Goal: Task Accomplishment & Management: Use online tool/utility

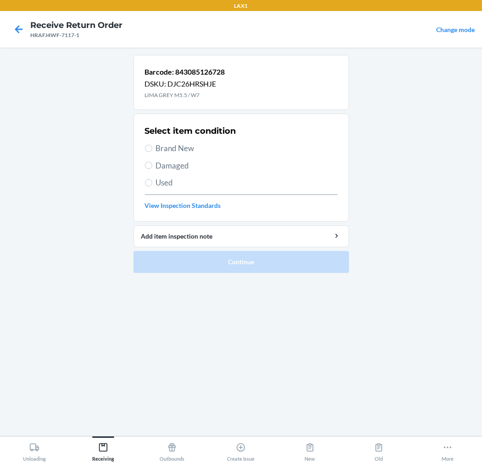
click at [180, 153] on span "Brand New" at bounding box center [246, 148] width 181 height 12
click at [152, 152] on input "Brand New" at bounding box center [148, 148] width 7 height 7
radio input "true"
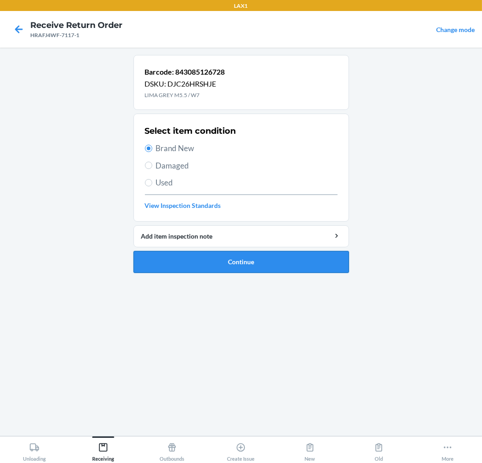
click at [242, 262] on button "Continue" at bounding box center [240, 262] width 215 height 22
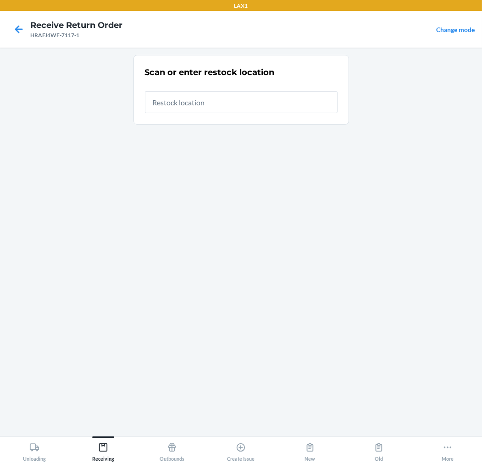
click at [292, 103] on input "text" at bounding box center [241, 102] width 192 height 22
type input "RTCART020"
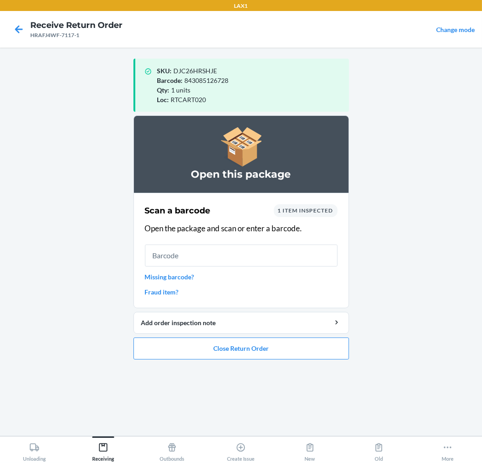
click at [264, 255] on input "text" at bounding box center [241, 256] width 192 height 22
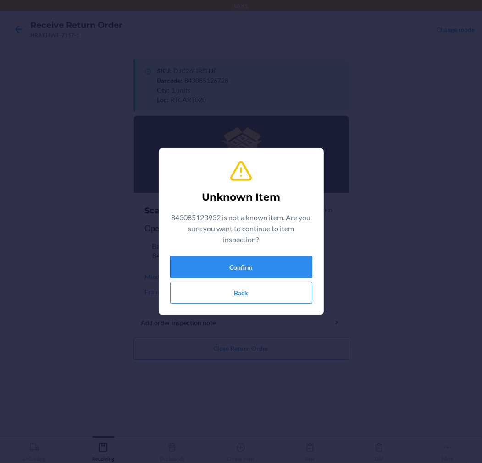
click at [263, 259] on button "Confirm" at bounding box center [241, 267] width 142 height 22
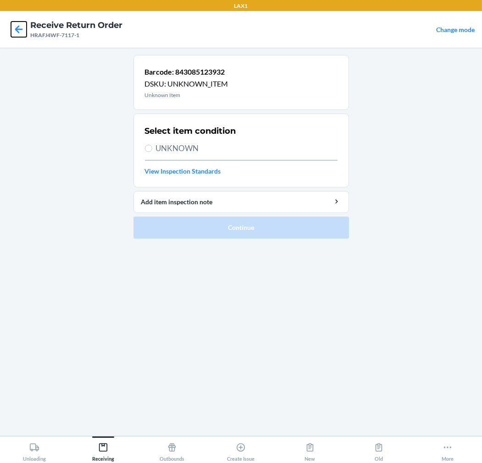
click at [17, 29] on icon at bounding box center [19, 29] width 8 height 8
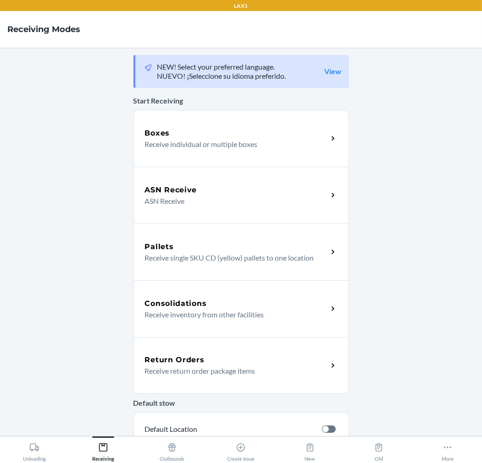
click at [228, 364] on div "Return Orders" at bounding box center [236, 360] width 183 height 11
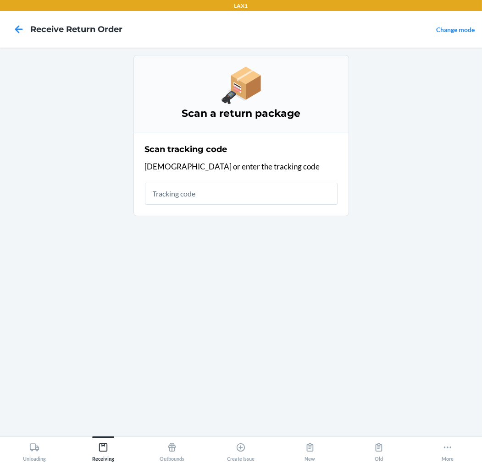
click at [285, 192] on input "text" at bounding box center [241, 194] width 192 height 22
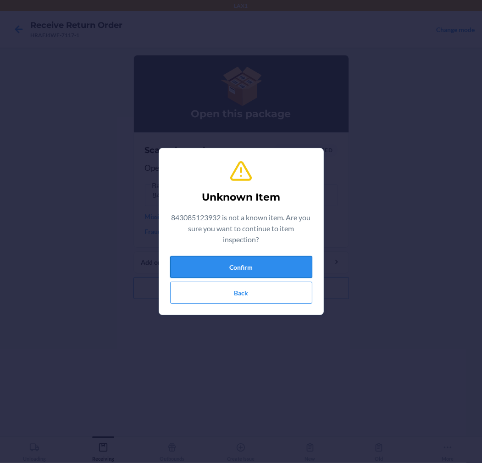
click at [283, 263] on button "Confirm" at bounding box center [241, 267] width 142 height 22
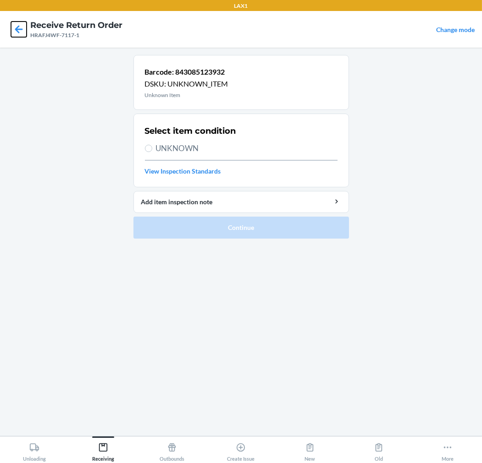
click at [15, 29] on icon at bounding box center [19, 30] width 16 height 16
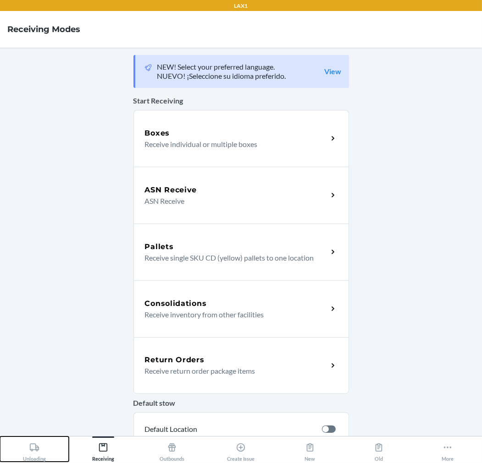
click at [32, 446] on icon at bounding box center [34, 448] width 10 height 10
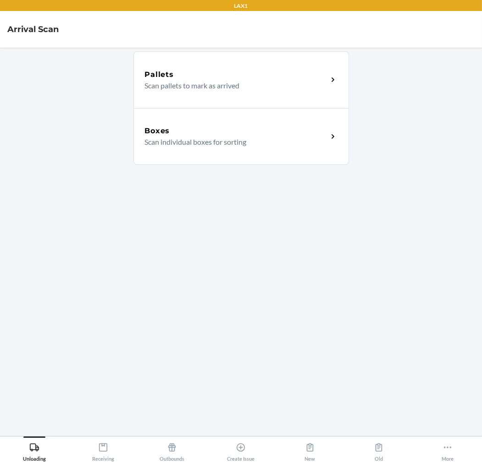
click at [217, 133] on div "Boxes" at bounding box center [236, 131] width 183 height 11
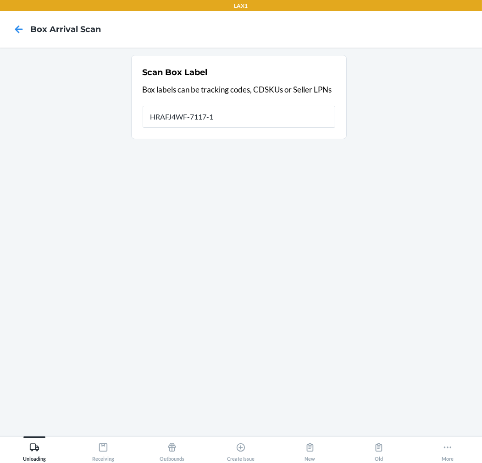
type input "HRAFJ4WF-7117-1"
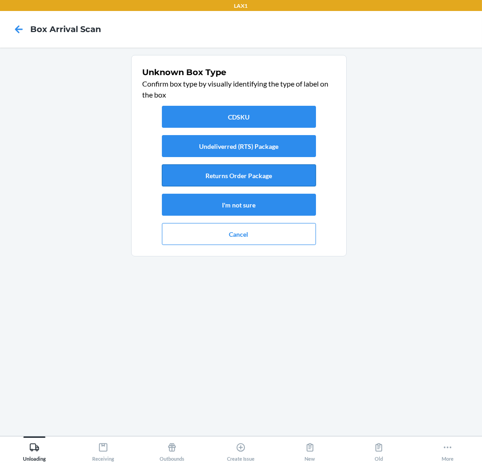
click at [250, 170] on button "Returns Order Package" at bounding box center [239, 175] width 154 height 22
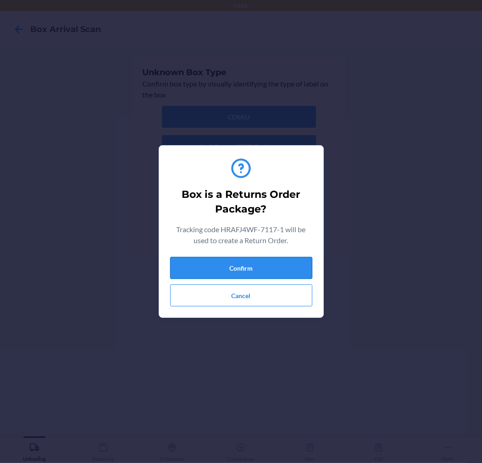
click at [243, 262] on button "Confirm" at bounding box center [241, 268] width 142 height 22
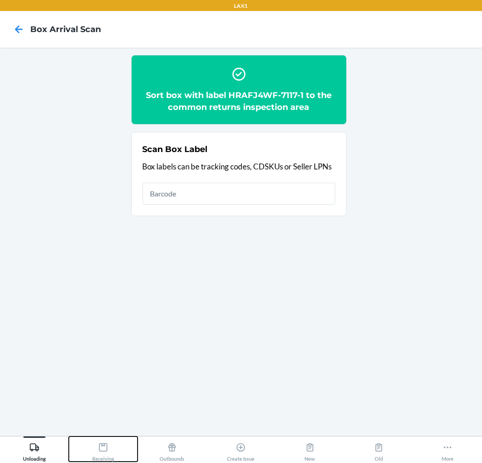
click at [103, 442] on div "Receiving" at bounding box center [103, 450] width 22 height 23
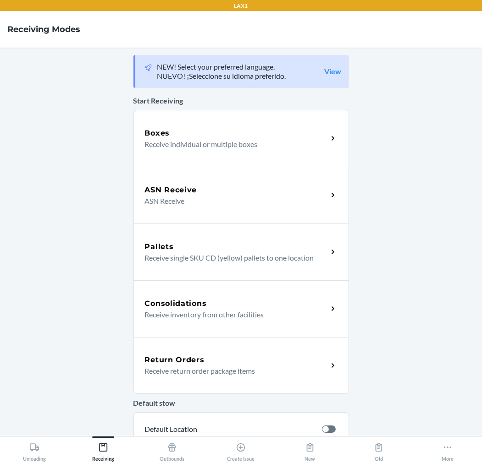
click at [226, 346] on div "Return Orders Receive return order package items" at bounding box center [240, 365] width 215 height 57
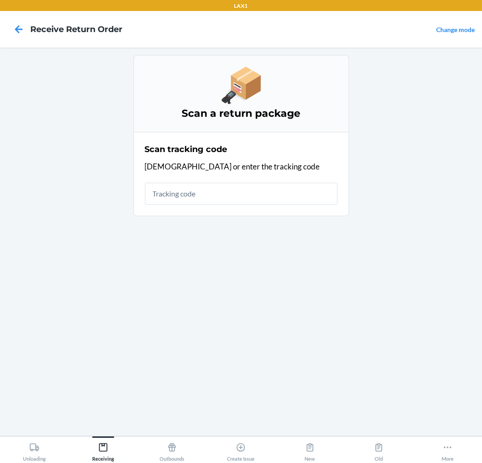
click at [258, 196] on input "text" at bounding box center [241, 194] width 192 height 22
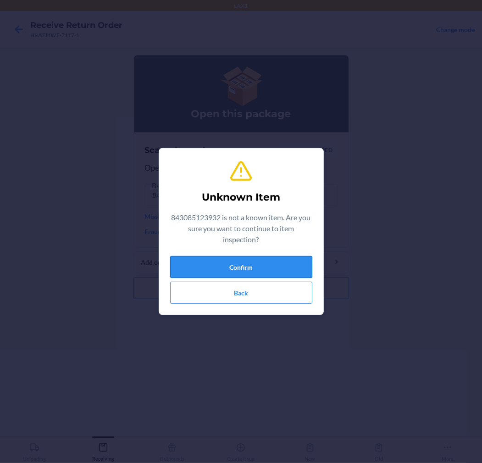
click at [205, 269] on button "Confirm" at bounding box center [241, 267] width 142 height 22
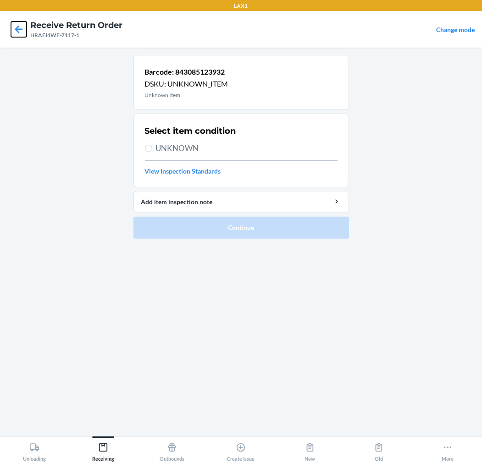
click at [16, 27] on icon at bounding box center [19, 30] width 16 height 16
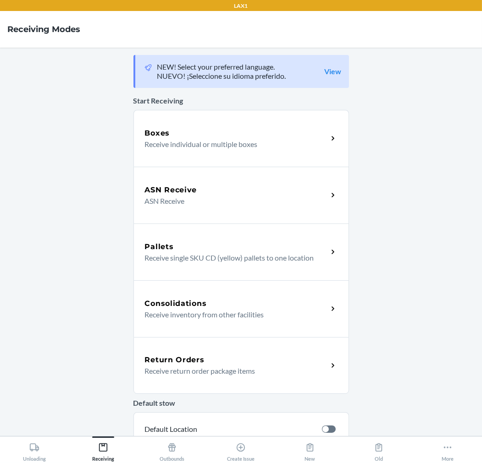
click at [214, 362] on div "Return Orders" at bounding box center [236, 360] width 183 height 11
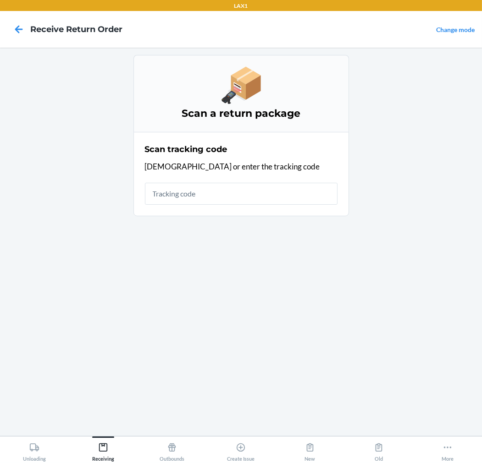
click at [258, 194] on input "text" at bounding box center [241, 194] width 192 height 22
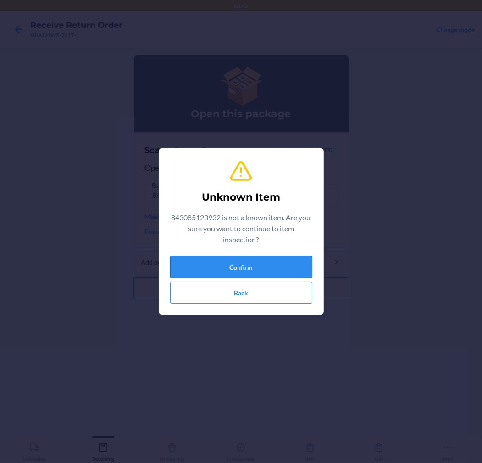
click at [257, 263] on button "Confirm" at bounding box center [241, 267] width 142 height 22
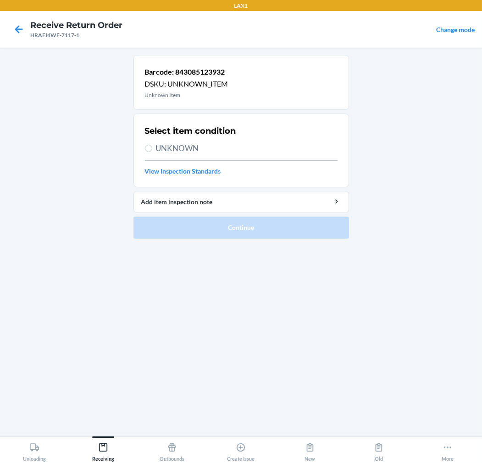
click at [19, 38] on div at bounding box center [18, 29] width 23 height 23
click at [22, 28] on icon at bounding box center [19, 30] width 16 height 16
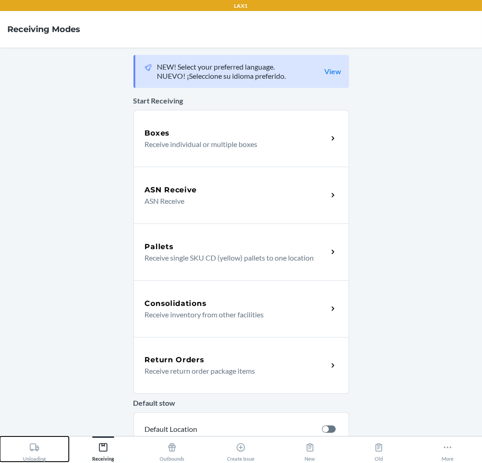
click at [41, 455] on div "Unloading" at bounding box center [34, 450] width 23 height 23
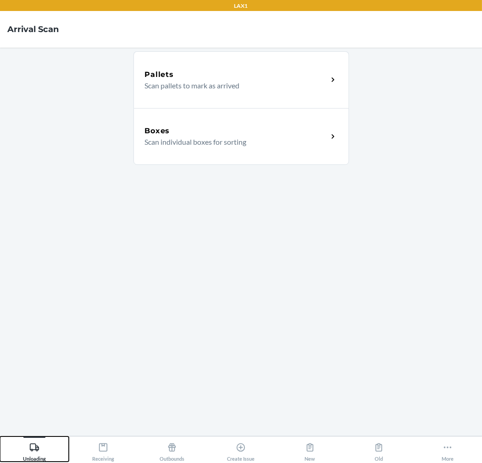
click at [0, 437] on button "Unloading" at bounding box center [34, 449] width 69 height 25
click at [284, 140] on p "Scan individual boxes for sorting" at bounding box center [232, 142] width 175 height 11
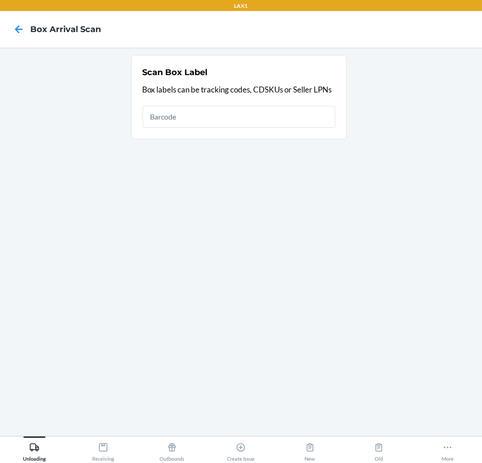
click at [286, 113] on input "text" at bounding box center [238, 117] width 192 height 22
type input "843085123932"
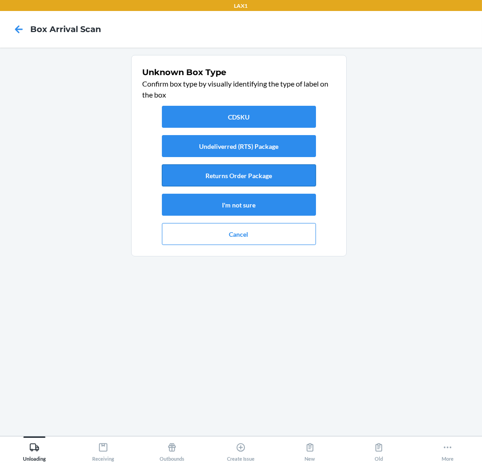
click at [282, 175] on button "Returns Order Package" at bounding box center [239, 175] width 154 height 22
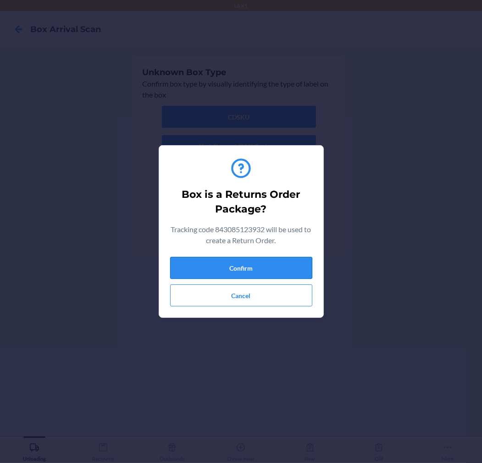
drag, startPoint x: 236, startPoint y: 277, endPoint x: 242, endPoint y: 269, distance: 10.2
click at [239, 275] on button "Confirm" at bounding box center [241, 268] width 142 height 22
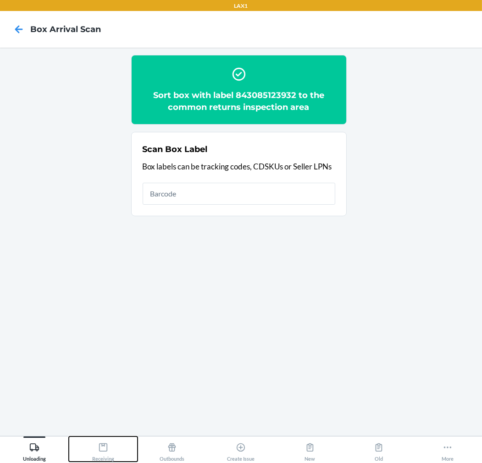
click at [104, 452] on icon at bounding box center [103, 448] width 10 height 10
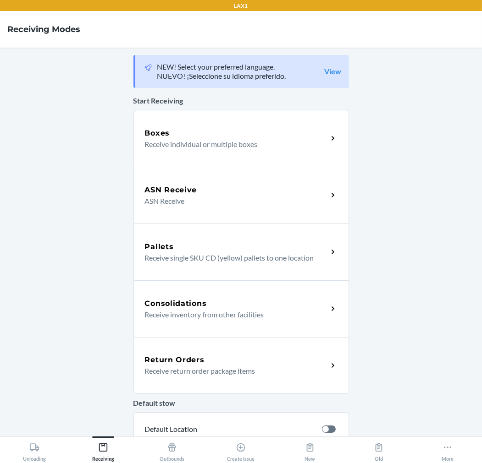
click at [269, 374] on p "Receive return order package items" at bounding box center [232, 371] width 175 height 11
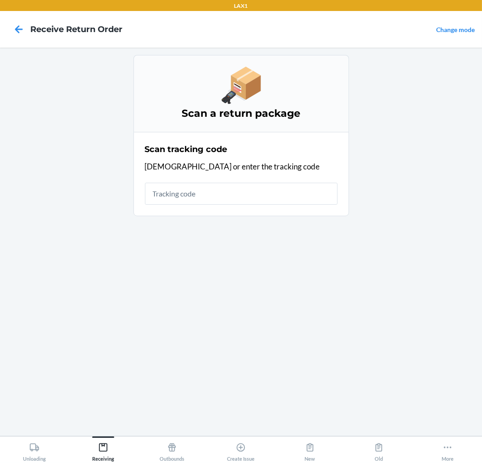
click at [271, 202] on input "text" at bounding box center [241, 194] width 192 height 22
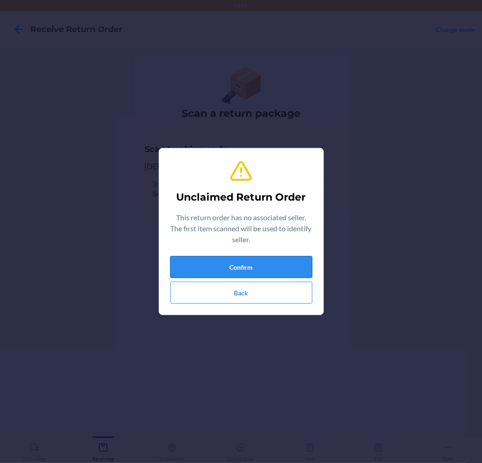
click at [290, 271] on button "Confirm" at bounding box center [241, 267] width 142 height 22
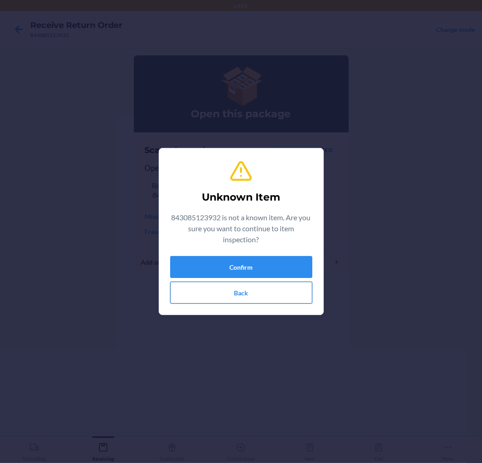
click at [255, 291] on button "Back" at bounding box center [241, 293] width 142 height 22
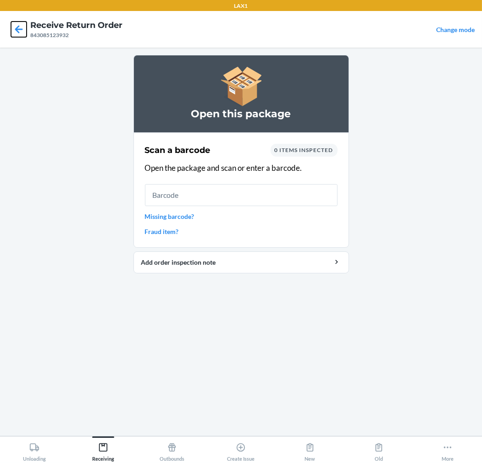
click at [20, 31] on icon at bounding box center [19, 30] width 16 height 16
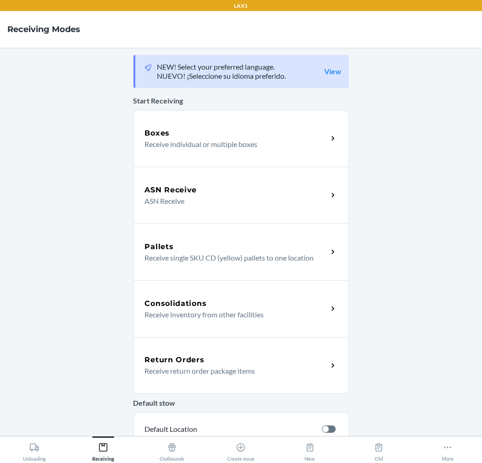
click at [235, 371] on p "Receive return order package items" at bounding box center [232, 371] width 175 height 11
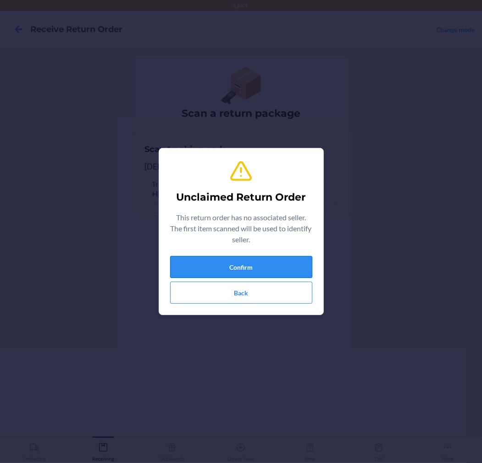
click at [253, 257] on button "Confirm" at bounding box center [241, 267] width 142 height 22
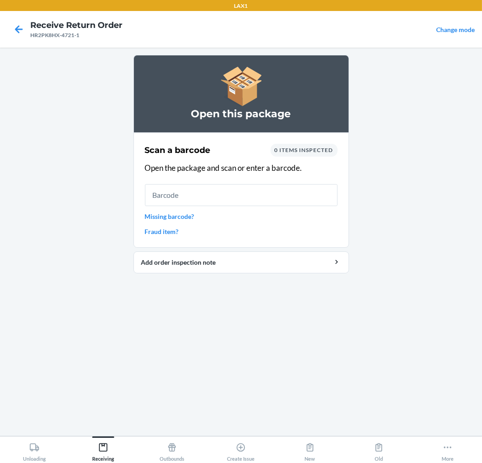
drag, startPoint x: 263, startPoint y: 200, endPoint x: 267, endPoint y: 195, distance: 6.0
click at [265, 199] on input "text" at bounding box center [241, 195] width 192 height 22
click at [237, 195] on input "text" at bounding box center [241, 195] width 192 height 22
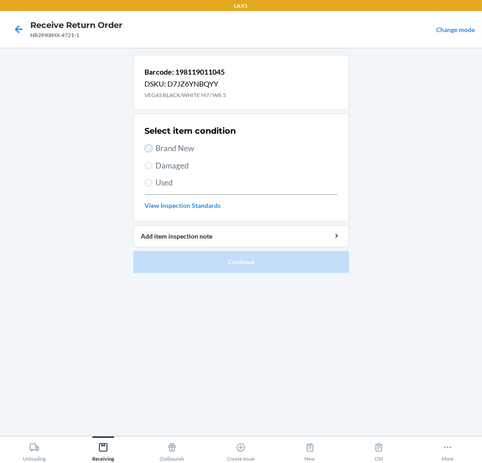
click at [147, 151] on input "Brand New" at bounding box center [148, 148] width 7 height 7
radio input "true"
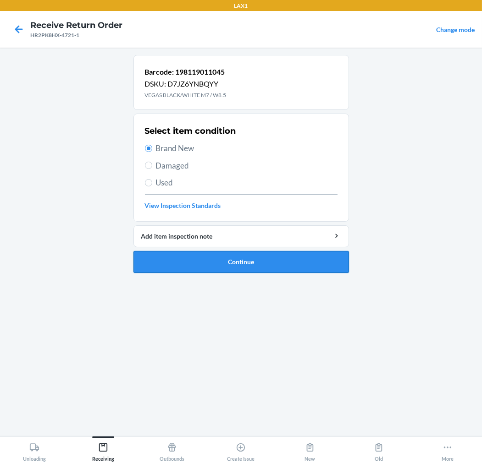
click at [231, 258] on button "Continue" at bounding box center [240, 262] width 215 height 22
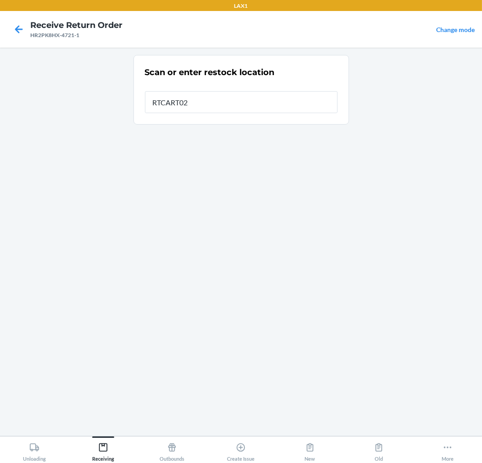
type input "RTCART020"
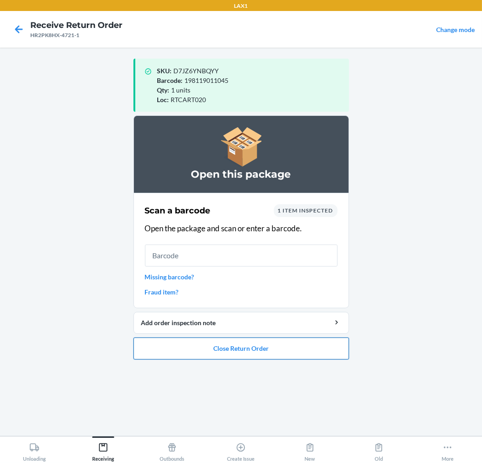
click at [316, 345] on button "Close Return Order" at bounding box center [240, 349] width 215 height 22
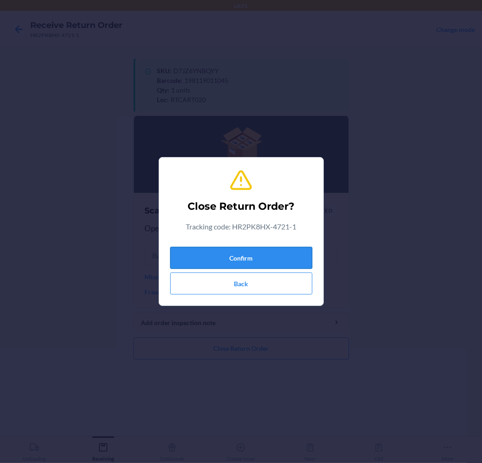
drag, startPoint x: 279, startPoint y: 252, endPoint x: 283, endPoint y: 249, distance: 5.6
click at [283, 250] on button "Confirm" at bounding box center [241, 258] width 142 height 22
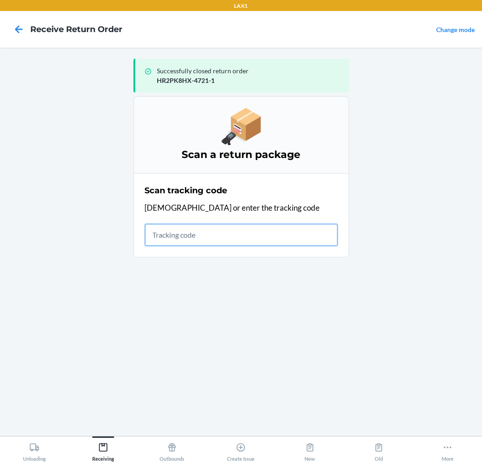
click at [239, 238] on input "text" at bounding box center [241, 235] width 192 height 22
click at [285, 235] on input "text" at bounding box center [241, 235] width 192 height 22
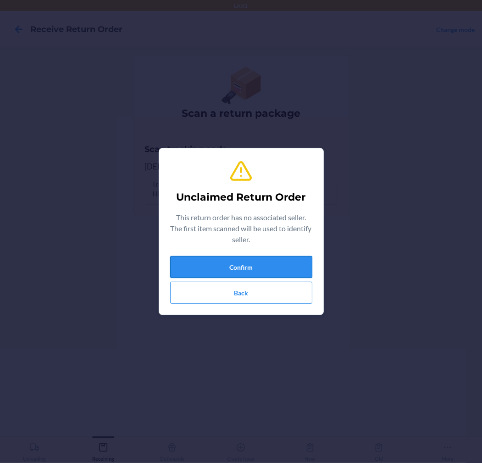
click at [282, 263] on button "Confirm" at bounding box center [241, 267] width 142 height 22
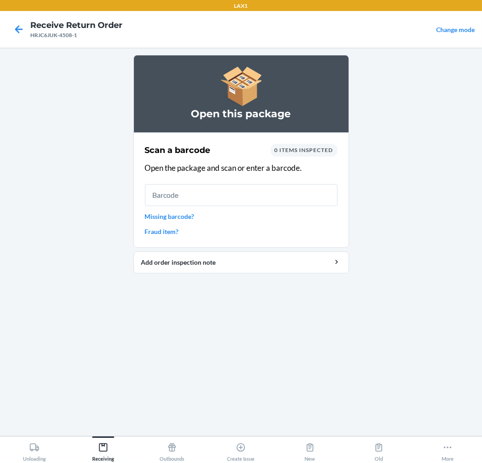
click at [250, 196] on input "text" at bounding box center [241, 195] width 192 height 22
type input "lath2501"
click at [249, 196] on input "lath2501" at bounding box center [241, 195] width 192 height 22
click at [248, 195] on input "lath2501" at bounding box center [241, 195] width 192 height 22
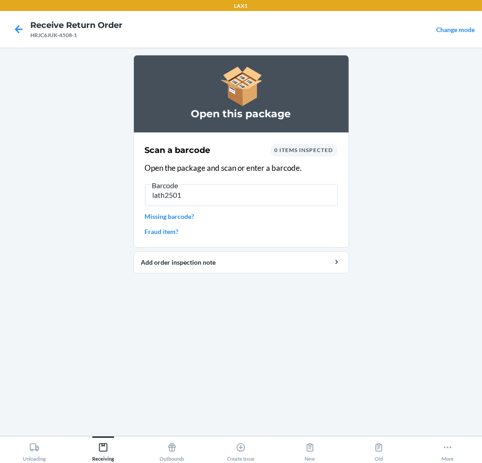
click at [248, 195] on input "lath2501" at bounding box center [241, 195] width 192 height 22
click at [248, 194] on input "lath2501" at bounding box center [241, 195] width 192 height 22
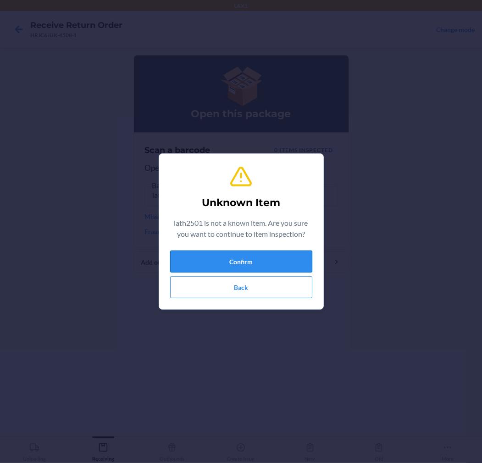
click at [284, 257] on button "Confirm" at bounding box center [241, 262] width 142 height 22
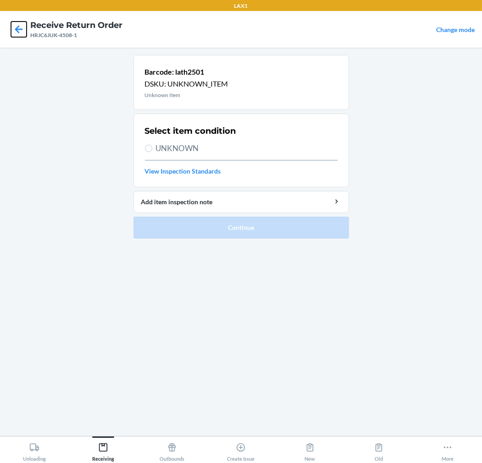
click at [17, 33] on icon at bounding box center [19, 30] width 16 height 16
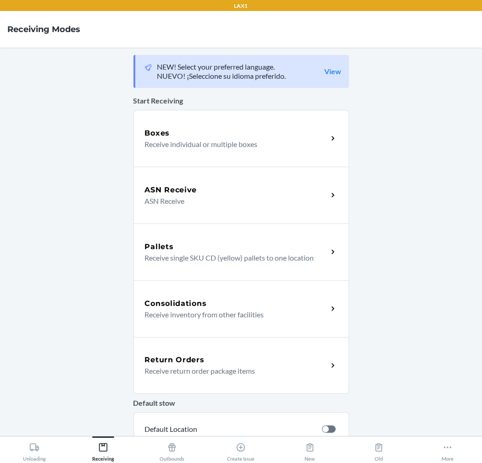
click at [190, 361] on h5 "Return Orders" at bounding box center [175, 360] width 60 height 11
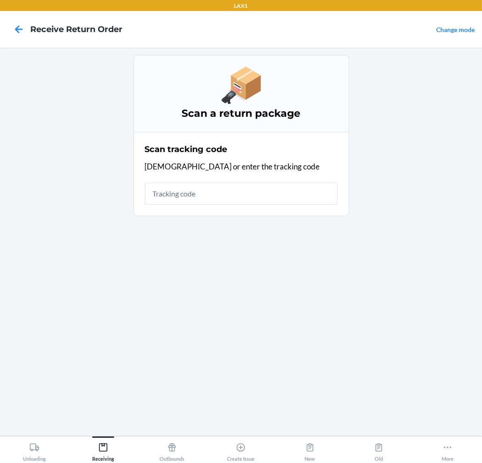
click at [223, 194] on input "text" at bounding box center [241, 194] width 192 height 22
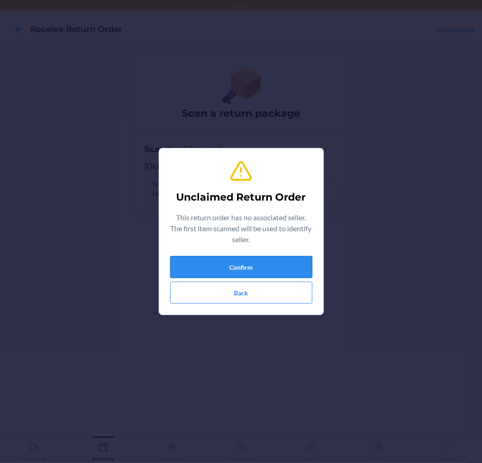
click at [244, 262] on button "Confirm" at bounding box center [241, 267] width 142 height 22
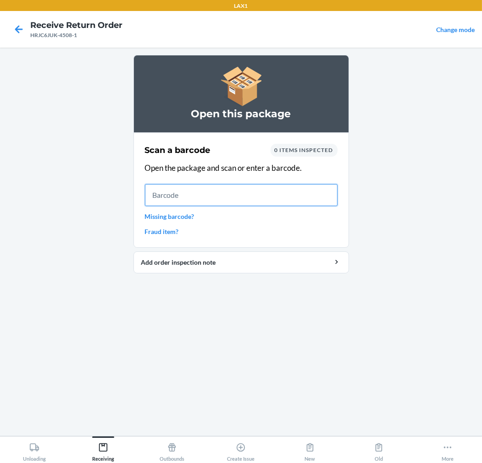
click at [235, 189] on input "text" at bounding box center [241, 195] width 192 height 22
type input "lath2501"
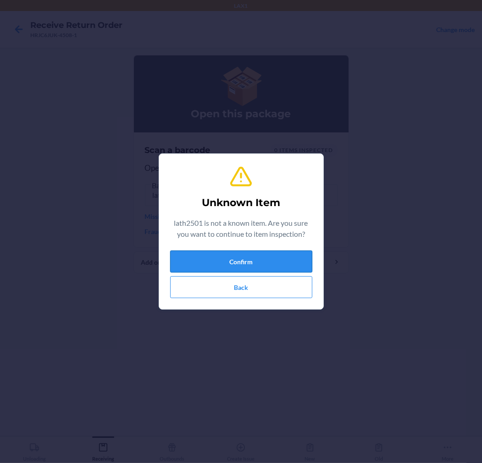
click at [246, 259] on button "Confirm" at bounding box center [241, 262] width 142 height 22
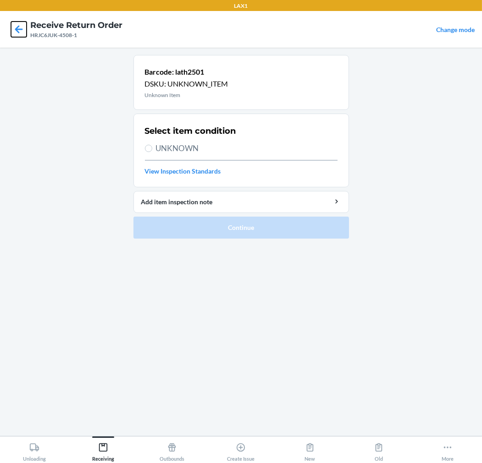
click at [16, 27] on icon at bounding box center [19, 30] width 16 height 16
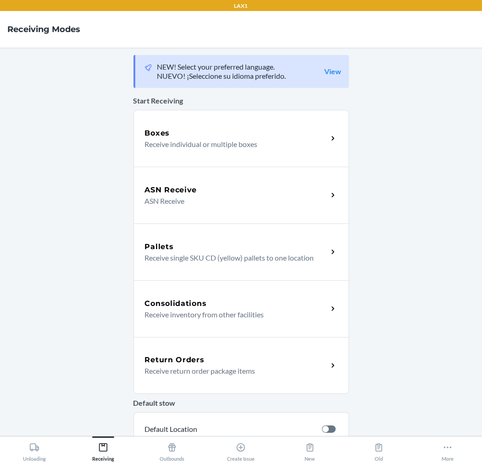
click at [213, 360] on div "Return Orders" at bounding box center [236, 360] width 183 height 11
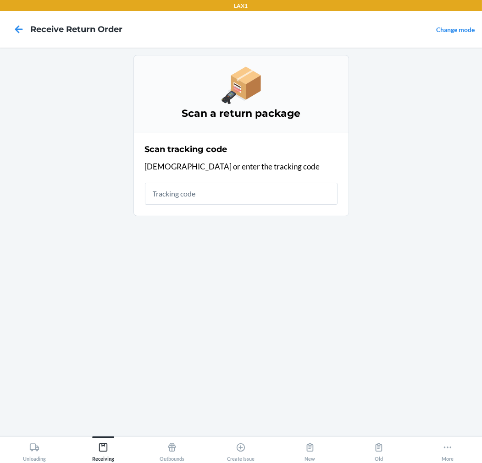
click at [296, 192] on input "text" at bounding box center [241, 194] width 192 height 22
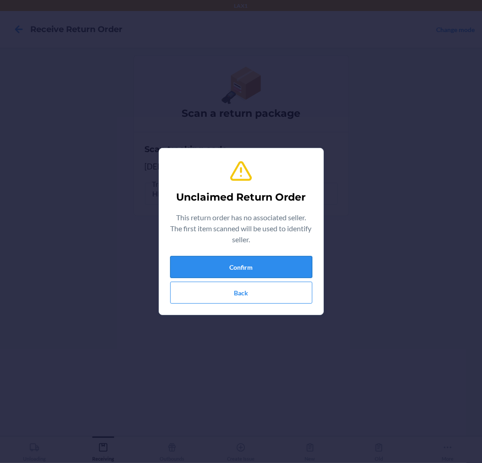
click at [293, 272] on button "Confirm" at bounding box center [241, 267] width 142 height 22
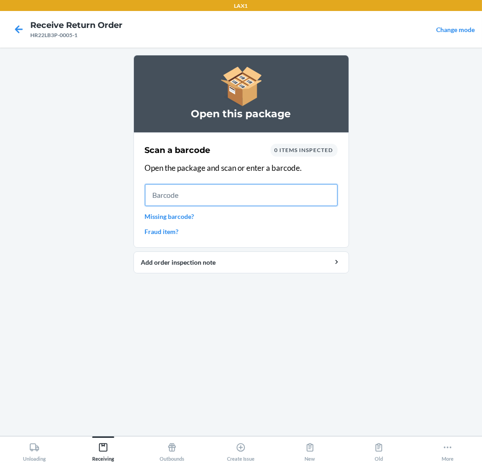
click at [305, 190] on input "text" at bounding box center [241, 195] width 192 height 22
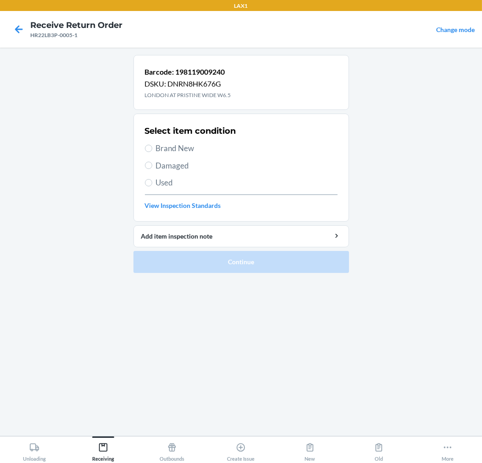
click at [192, 146] on span "Brand New" at bounding box center [246, 148] width 181 height 12
click at [152, 146] on input "Brand New" at bounding box center [148, 148] width 7 height 7
radio input "true"
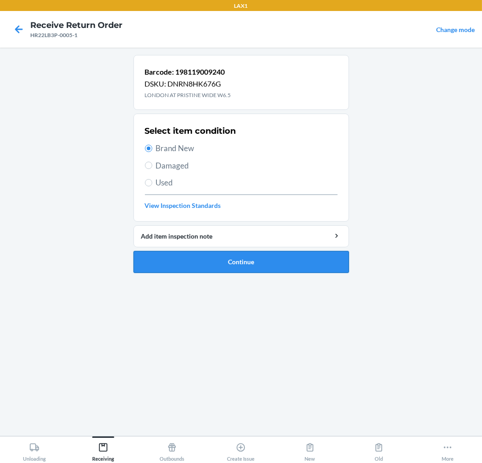
click at [257, 263] on button "Continue" at bounding box center [240, 262] width 215 height 22
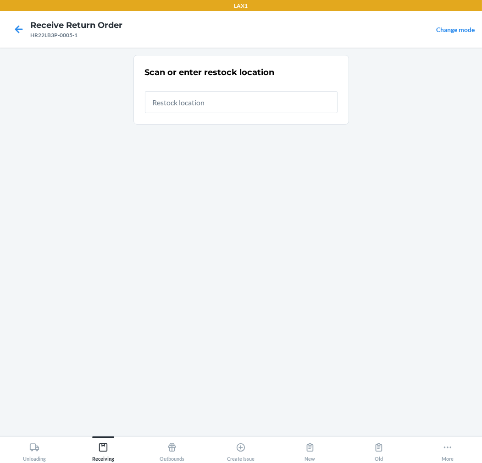
click at [219, 103] on input "text" at bounding box center [241, 102] width 192 height 22
type input "RTCART020"
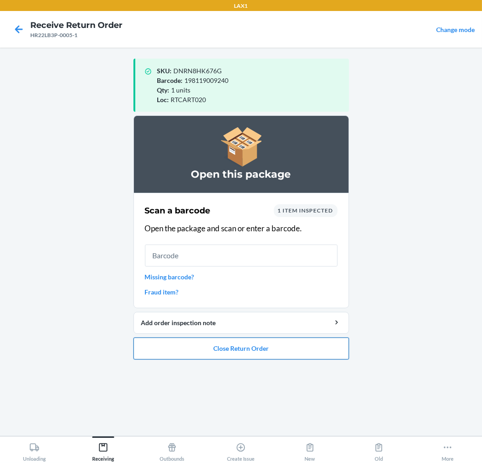
click at [186, 344] on button "Close Return Order" at bounding box center [240, 349] width 215 height 22
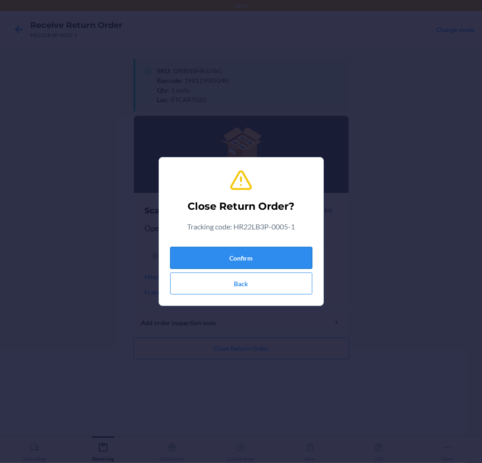
click at [246, 253] on button "Confirm" at bounding box center [241, 258] width 142 height 22
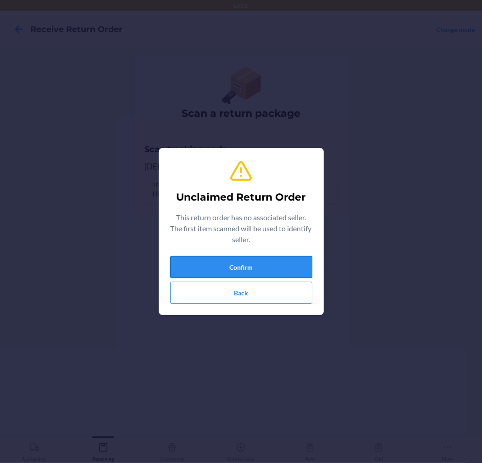
click at [258, 268] on button "Confirm" at bounding box center [241, 267] width 142 height 22
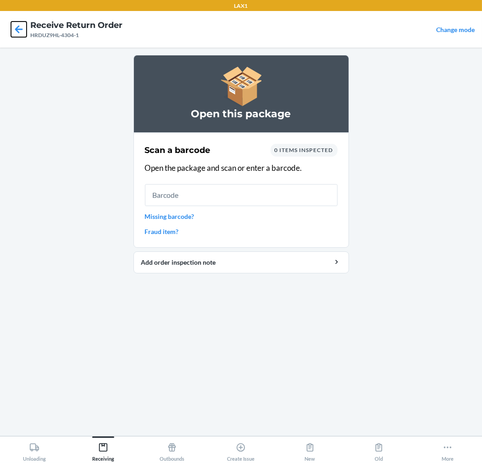
click at [20, 27] on icon at bounding box center [19, 30] width 16 height 16
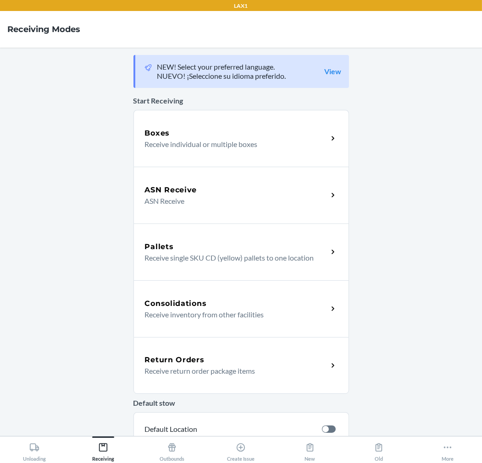
drag, startPoint x: 269, startPoint y: 351, endPoint x: 273, endPoint y: 346, distance: 5.9
click at [271, 350] on div "Return Orders Receive return order package items" at bounding box center [240, 365] width 215 height 57
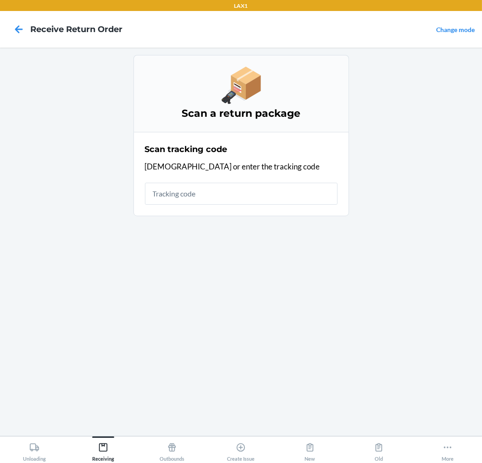
click at [254, 196] on input "text" at bounding box center [241, 194] width 192 height 22
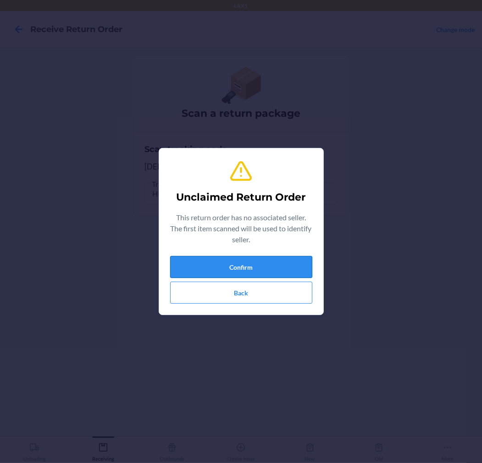
click at [230, 258] on button "Confirm" at bounding box center [241, 267] width 142 height 22
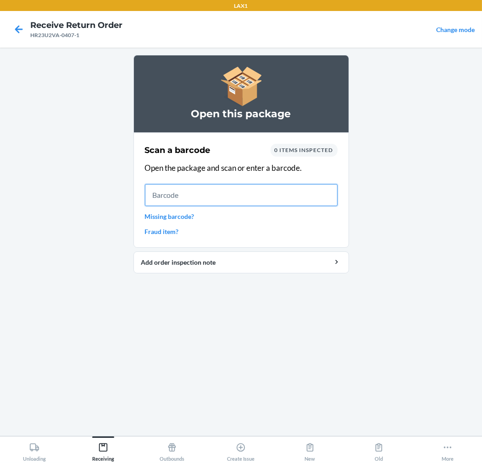
click at [239, 198] on input "text" at bounding box center [241, 195] width 192 height 22
click at [218, 197] on input "text" at bounding box center [241, 195] width 192 height 22
click at [320, 193] on input "text" at bounding box center [241, 195] width 192 height 22
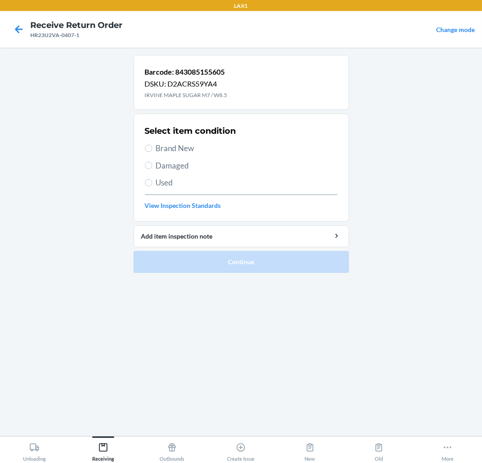
click at [170, 150] on span "Brand New" at bounding box center [246, 148] width 181 height 12
click at [152, 150] on input "Brand New" at bounding box center [148, 148] width 7 height 7
radio input "true"
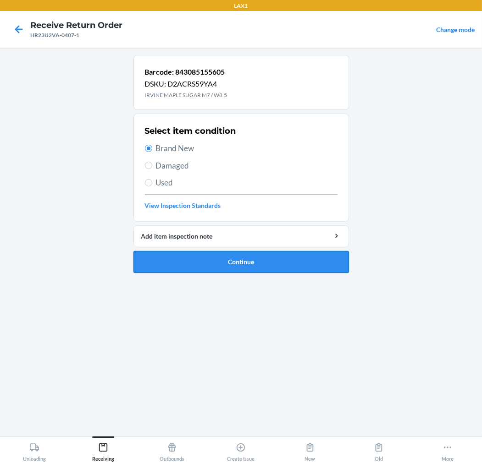
click at [192, 258] on button "Continue" at bounding box center [240, 262] width 215 height 22
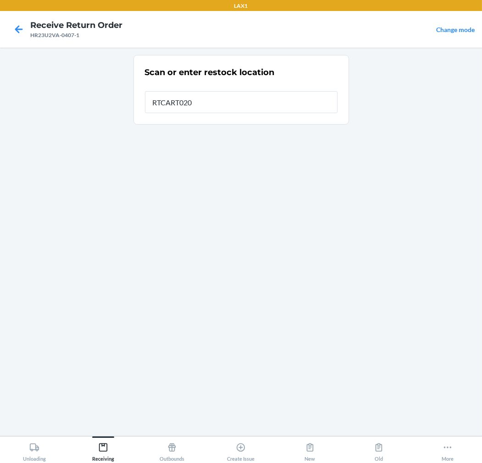
type input "RTCART020"
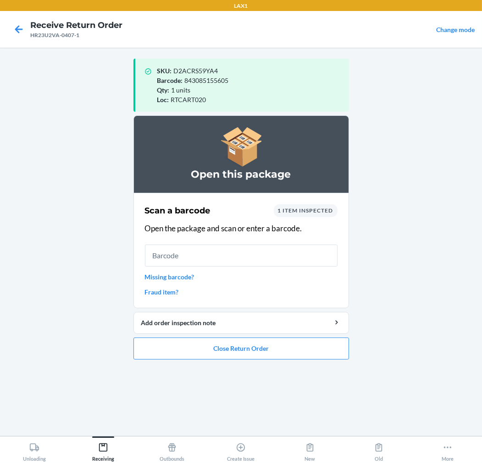
click at [240, 89] on div "SKU : D2ACRS59YA4 Barcode : 843085155605 Qty : 1 units Loc : RTCART020" at bounding box center [249, 85] width 184 height 38
click at [230, 349] on button "Close Return Order" at bounding box center [240, 349] width 215 height 22
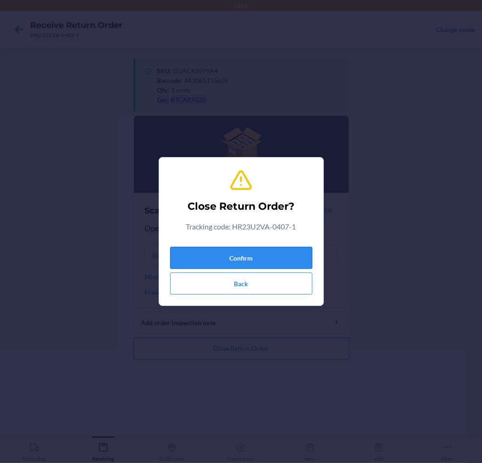
click at [265, 256] on button "Confirm" at bounding box center [241, 258] width 142 height 22
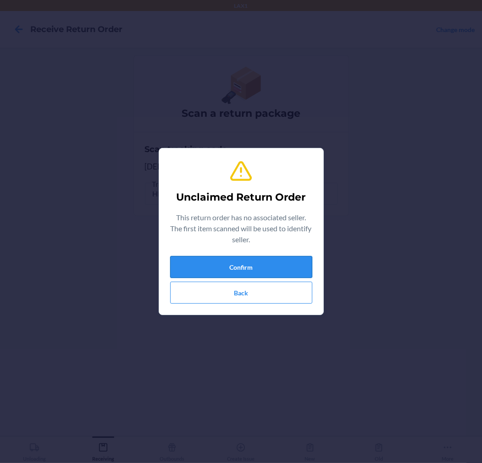
click at [259, 264] on button "Confirm" at bounding box center [241, 267] width 142 height 22
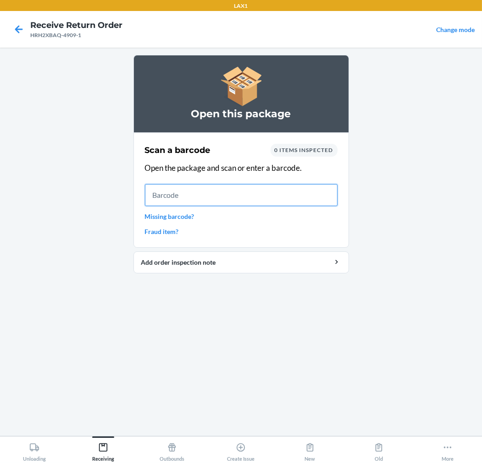
click at [207, 193] on input "text" at bounding box center [241, 195] width 192 height 22
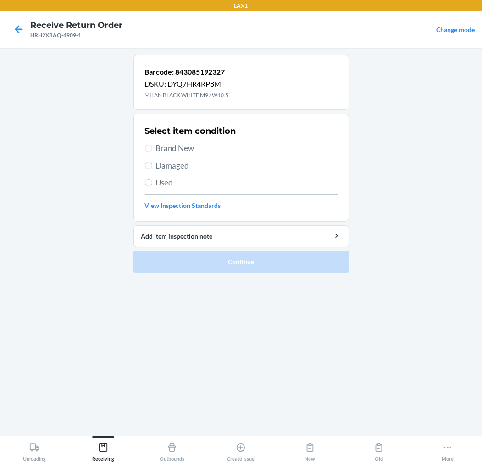
click at [167, 145] on span "Brand New" at bounding box center [246, 148] width 181 height 12
click at [152, 145] on input "Brand New" at bounding box center [148, 148] width 7 height 7
radio input "true"
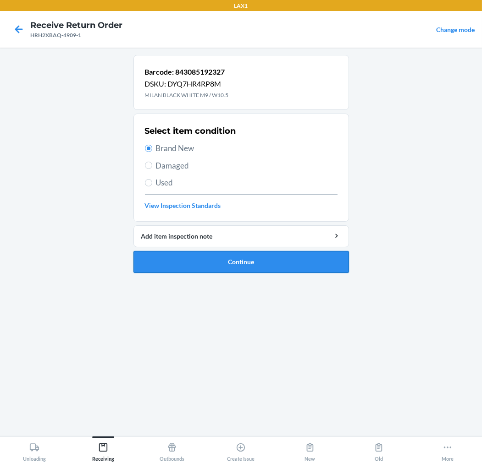
click at [270, 263] on button "Continue" at bounding box center [240, 262] width 215 height 22
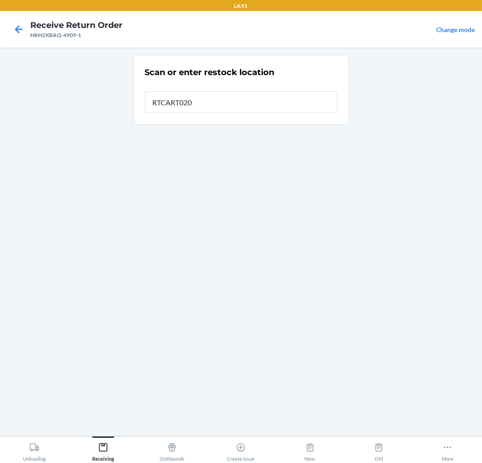
type input "RTCART020"
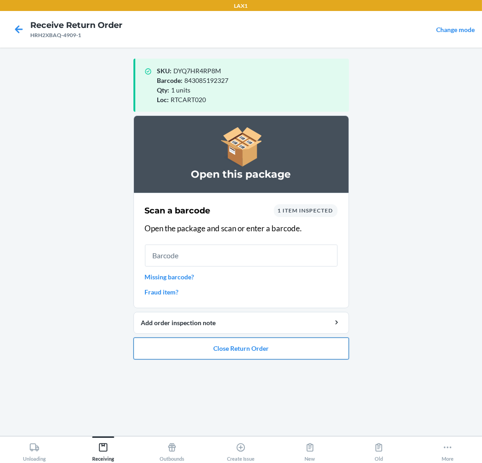
drag, startPoint x: 203, startPoint y: 345, endPoint x: 209, endPoint y: 338, distance: 9.1
click at [208, 340] on button "Close Return Order" at bounding box center [240, 349] width 215 height 22
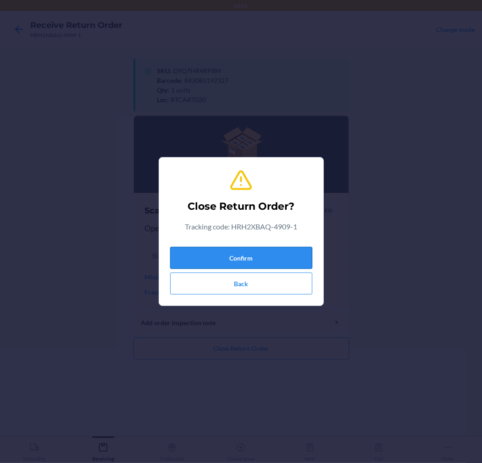
click at [276, 260] on button "Confirm" at bounding box center [241, 258] width 142 height 22
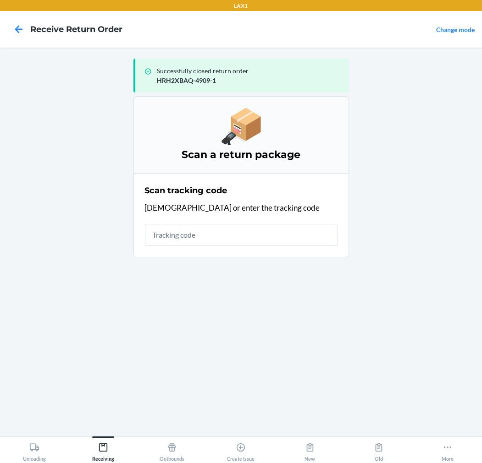
click at [291, 235] on input "text" at bounding box center [241, 235] width 192 height 22
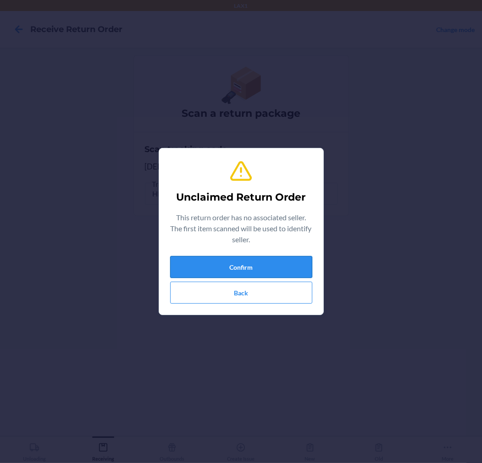
click at [285, 256] on button "Confirm" at bounding box center [241, 267] width 142 height 22
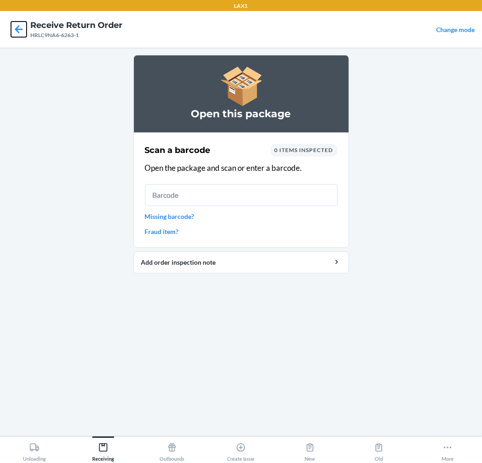
click at [16, 30] on icon at bounding box center [19, 29] width 8 height 8
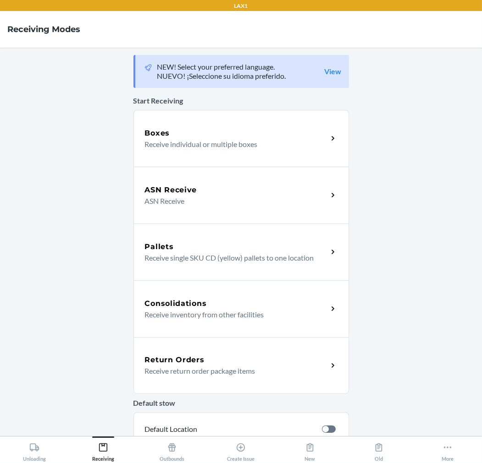
click at [191, 354] on div "Return Orders Receive return order package items" at bounding box center [240, 365] width 215 height 57
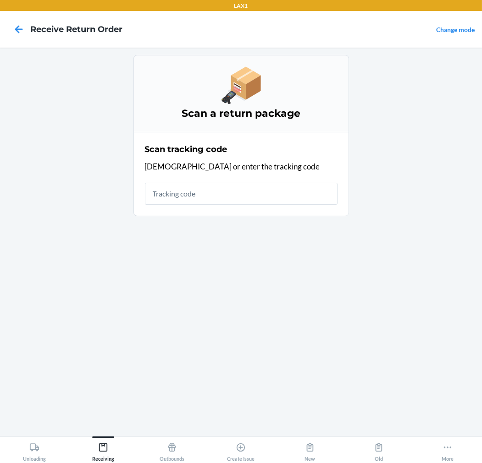
click at [181, 188] on input "text" at bounding box center [241, 194] width 192 height 22
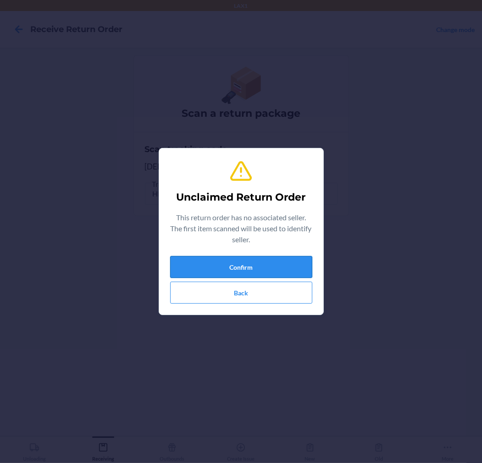
click at [215, 259] on button "Confirm" at bounding box center [241, 267] width 142 height 22
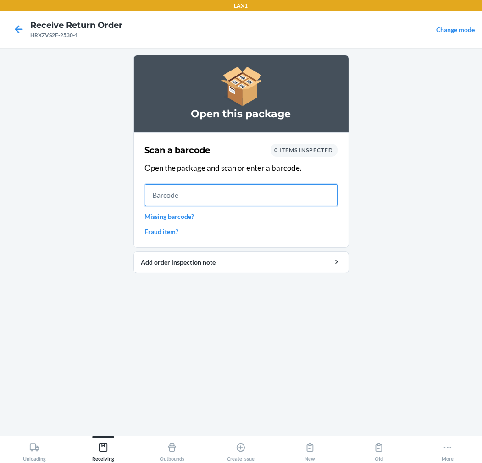
click at [259, 199] on input "text" at bounding box center [241, 195] width 192 height 22
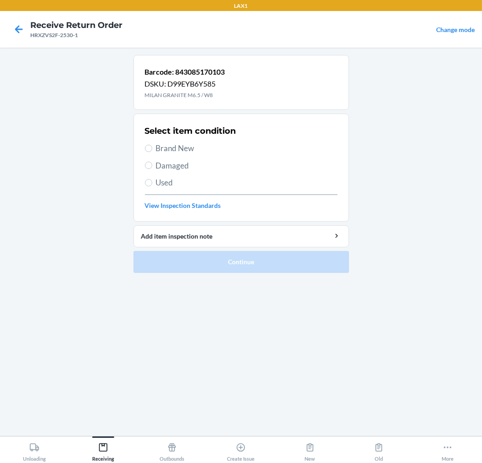
click at [179, 147] on span "Brand New" at bounding box center [246, 148] width 181 height 12
click at [152, 147] on input "Brand New" at bounding box center [148, 148] width 7 height 7
radio input "true"
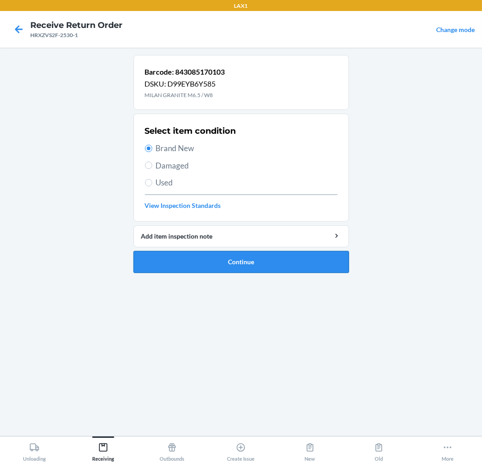
click at [263, 262] on button "Continue" at bounding box center [240, 262] width 215 height 22
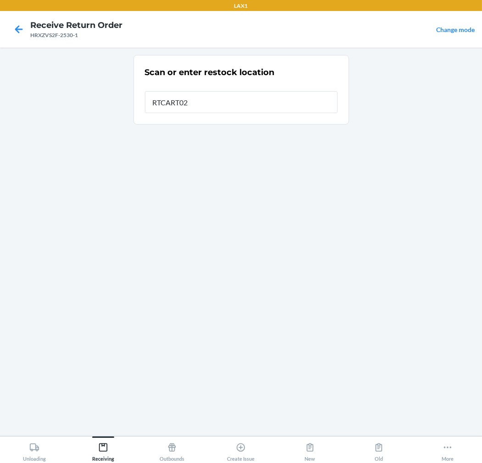
type input "RTCART020"
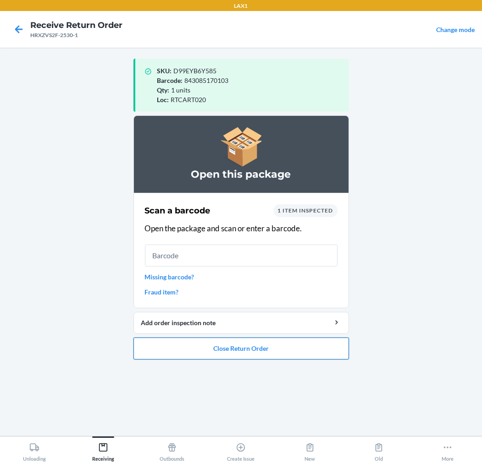
click at [268, 343] on button "Close Return Order" at bounding box center [240, 349] width 215 height 22
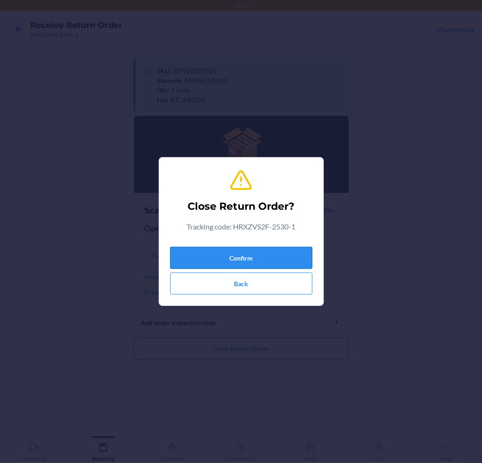
click at [268, 257] on button "Confirm" at bounding box center [241, 258] width 142 height 22
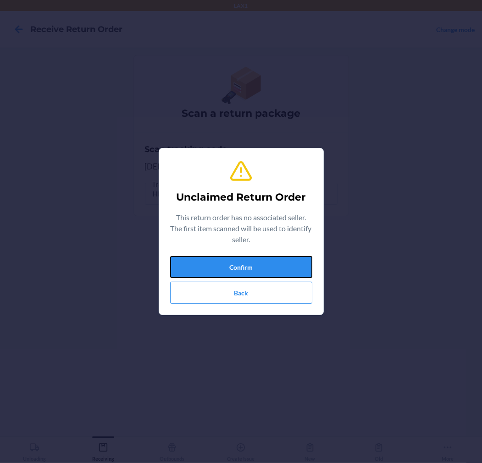
click at [268, 257] on button "Confirm" at bounding box center [241, 267] width 142 height 22
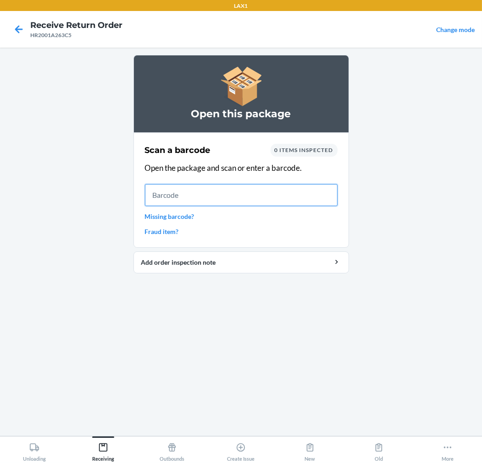
click at [209, 194] on input "text" at bounding box center [241, 195] width 192 height 22
type input "1981190032934"
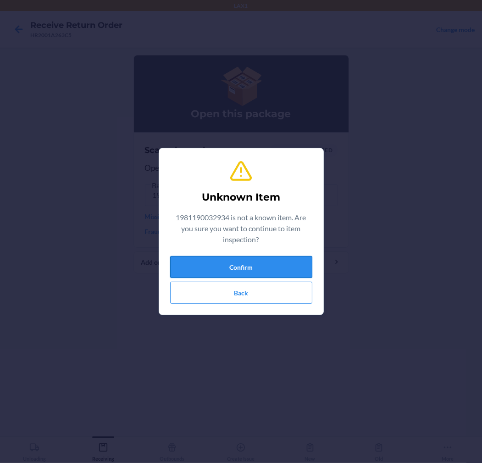
click at [208, 262] on button "Confirm" at bounding box center [241, 267] width 142 height 22
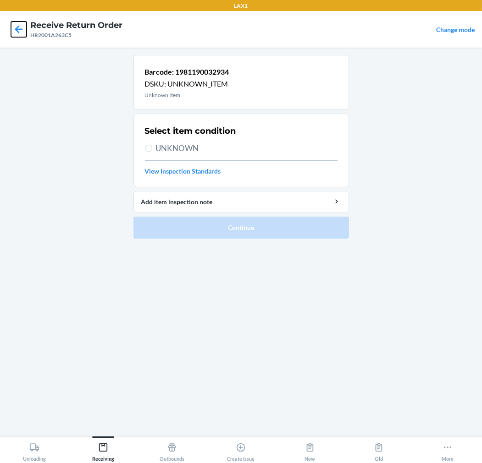
click at [15, 23] on icon at bounding box center [19, 30] width 16 height 16
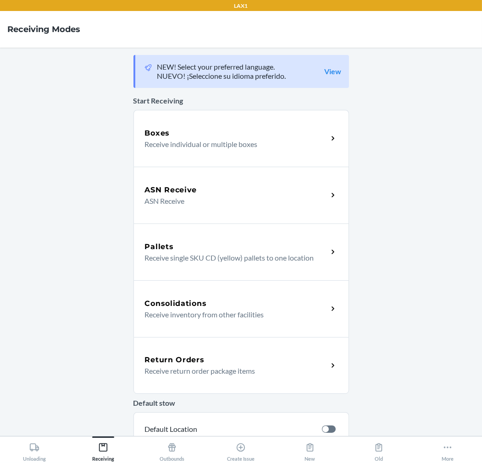
click at [212, 344] on div "Return Orders Receive return order package items" at bounding box center [240, 365] width 215 height 57
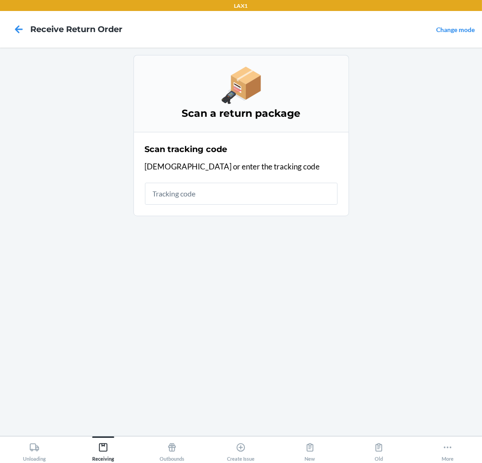
click at [225, 195] on input "text" at bounding box center [241, 194] width 192 height 22
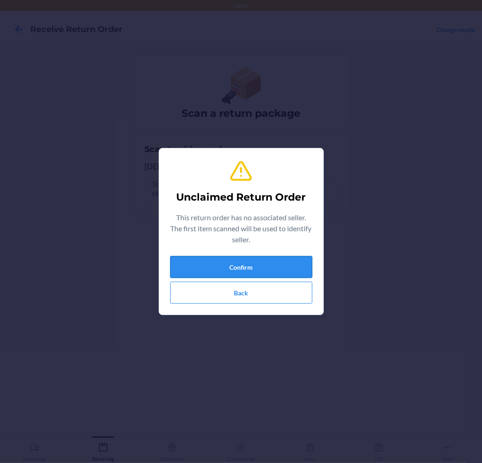
click at [269, 264] on button "Confirm" at bounding box center [241, 267] width 142 height 22
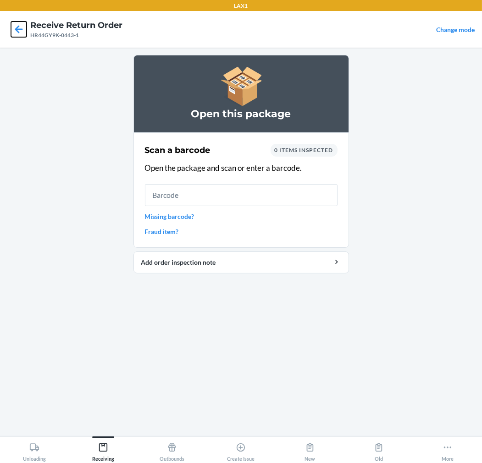
click at [20, 27] on icon at bounding box center [19, 30] width 16 height 16
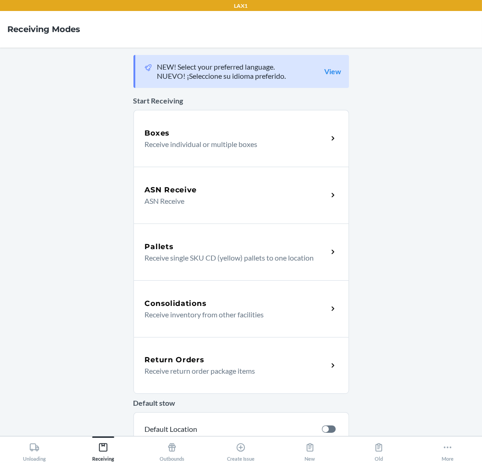
click at [230, 356] on div "Return Orders" at bounding box center [236, 360] width 183 height 11
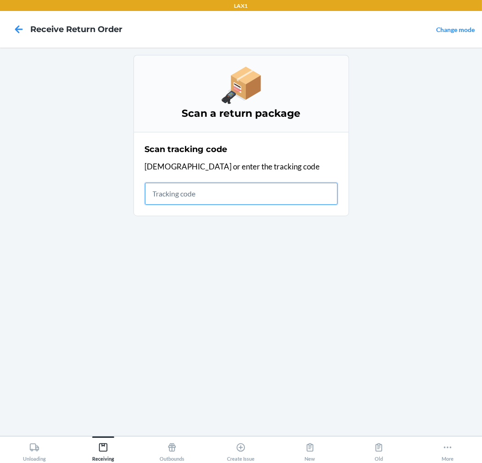
click at [230, 356] on div "Scan a return package Scan tracking code Scan or enter the tracking code" at bounding box center [240, 242] width 215 height 374
click at [329, 175] on div "Scan tracking code Scan or enter the tracking code" at bounding box center [241, 174] width 192 height 67
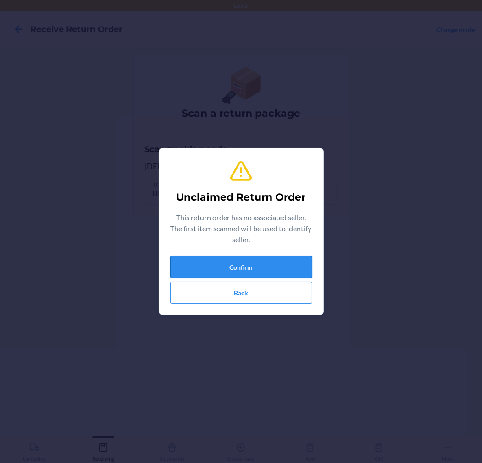
click at [265, 262] on button "Confirm" at bounding box center [241, 267] width 142 height 22
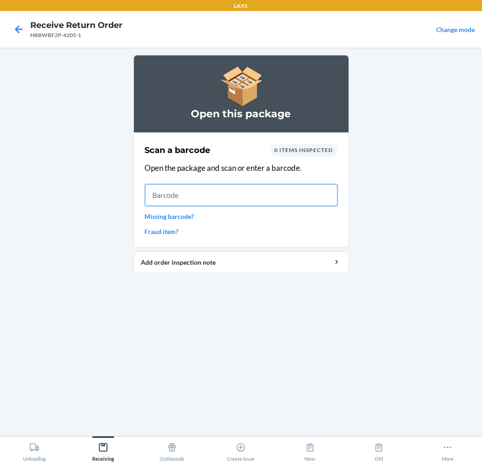
drag, startPoint x: 309, startPoint y: 194, endPoint x: 315, endPoint y: 192, distance: 6.6
click at [314, 192] on input "text" at bounding box center [241, 195] width 192 height 22
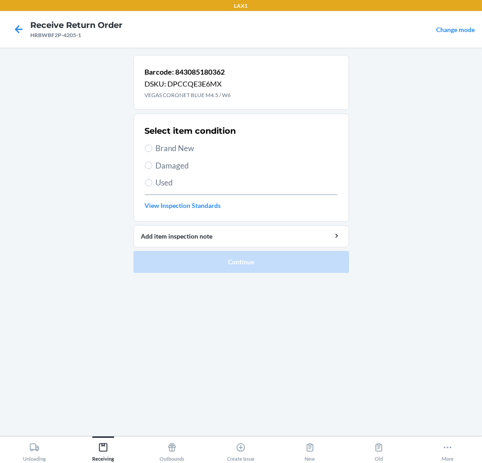
click at [181, 148] on span "Brand New" at bounding box center [246, 148] width 181 height 12
click at [152, 148] on input "Brand New" at bounding box center [148, 148] width 7 height 7
radio input "true"
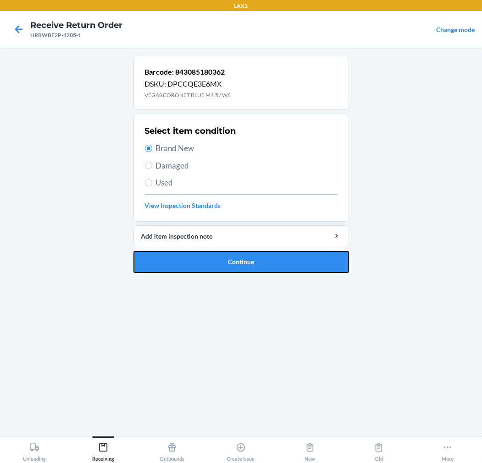
click at [232, 260] on button "Continue" at bounding box center [240, 262] width 215 height 22
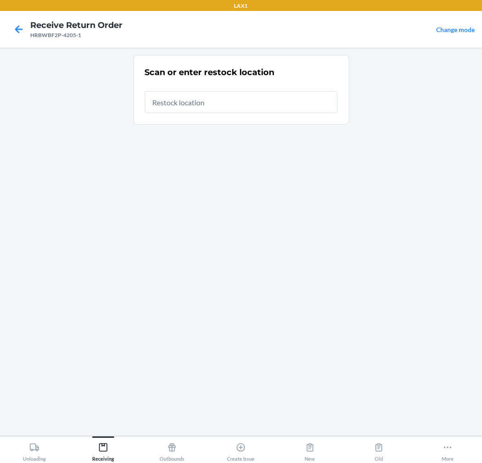
click at [263, 104] on input "text" at bounding box center [241, 102] width 192 height 22
type input "RTCART020"
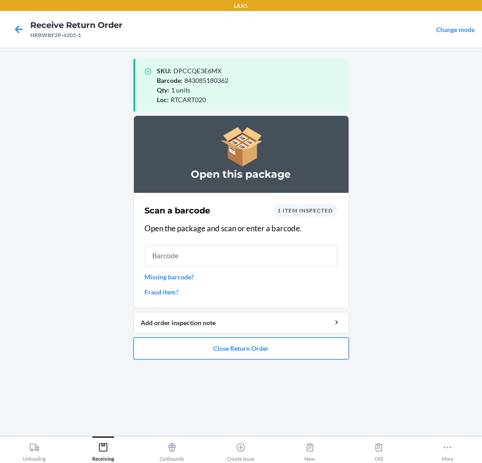
click at [229, 346] on button "Close Return Order" at bounding box center [240, 349] width 215 height 22
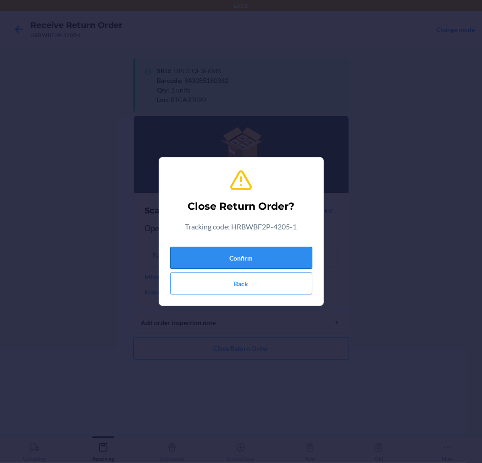
click at [254, 252] on button "Confirm" at bounding box center [241, 258] width 142 height 22
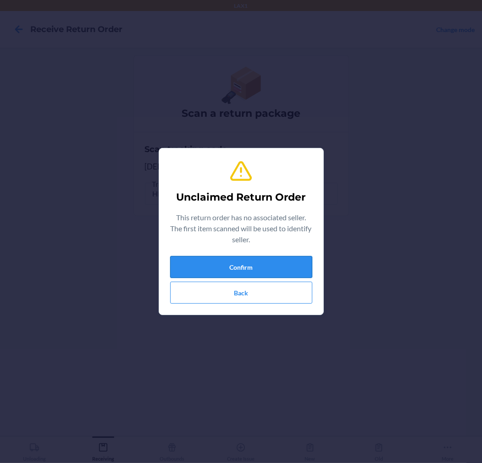
click at [253, 267] on button "Confirm" at bounding box center [241, 267] width 142 height 22
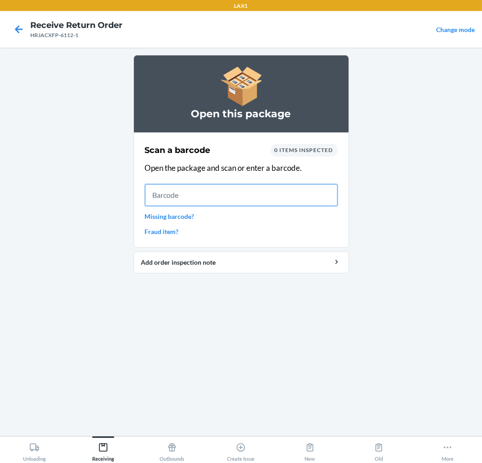
click at [245, 198] on input "text" at bounding box center [241, 195] width 192 height 22
type input "b4fcmredbw01"
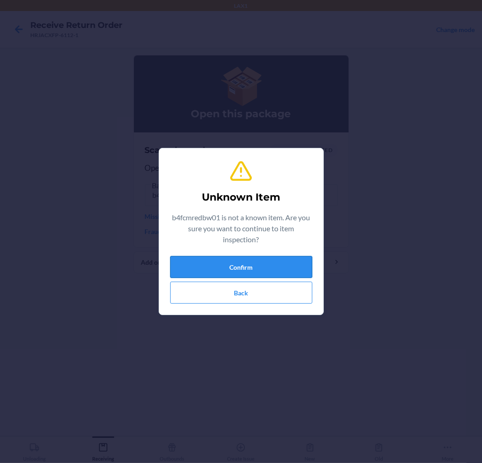
click at [226, 258] on button "Confirm" at bounding box center [241, 267] width 142 height 22
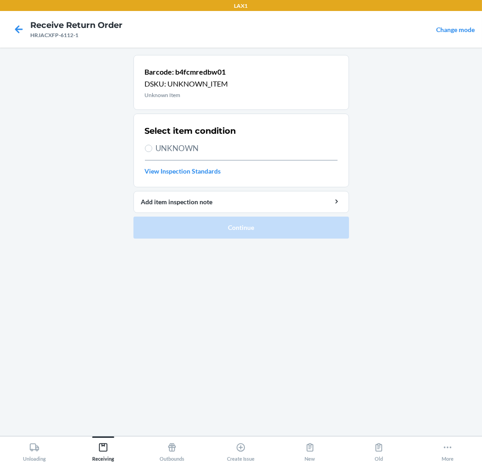
click at [190, 147] on span "UNKNOWN" at bounding box center [246, 148] width 181 height 12
click at [152, 147] on input "UNKNOWN" at bounding box center [148, 148] width 7 height 7
radio input "true"
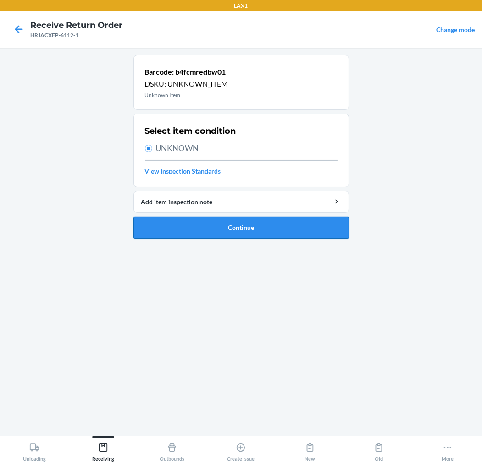
click at [207, 225] on button "Continue" at bounding box center [240, 228] width 215 height 22
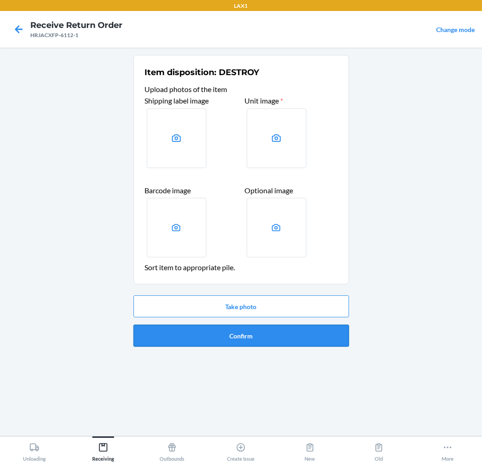
click at [193, 328] on button "Confirm" at bounding box center [240, 336] width 215 height 22
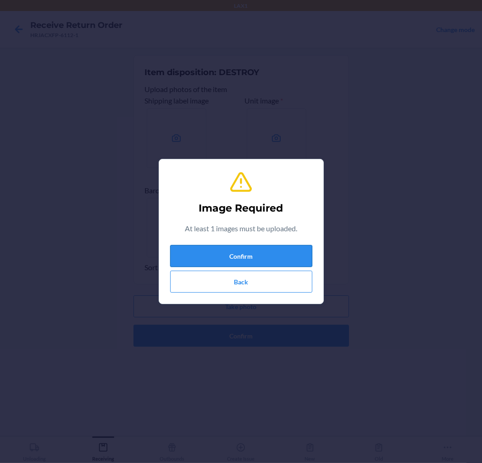
click at [205, 251] on button "Confirm" at bounding box center [241, 256] width 142 height 22
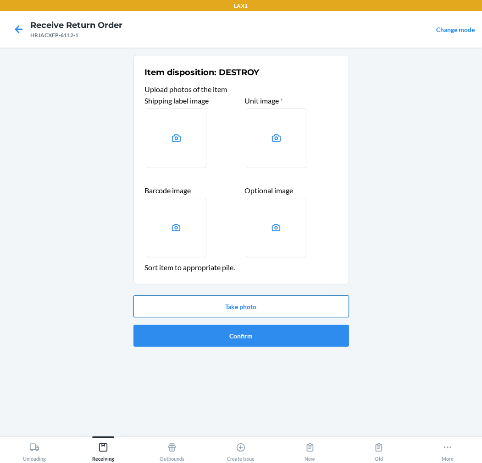
click at [226, 304] on button "Take photo" at bounding box center [240, 306] width 215 height 22
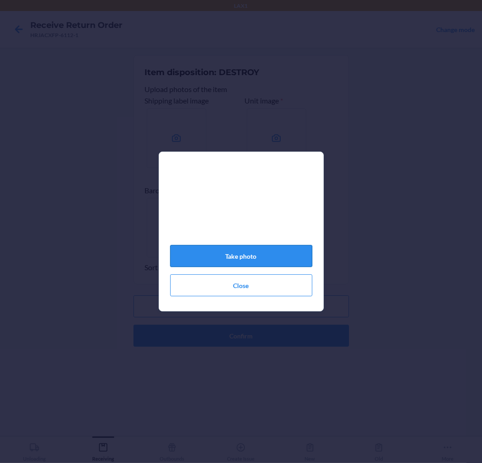
click at [287, 253] on button "Take photo" at bounding box center [241, 256] width 142 height 22
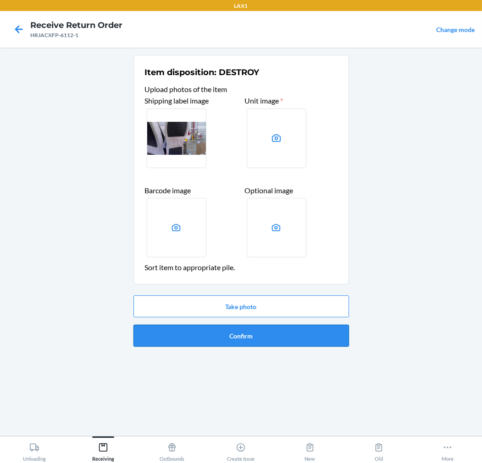
click at [262, 331] on button "Confirm" at bounding box center [240, 336] width 215 height 22
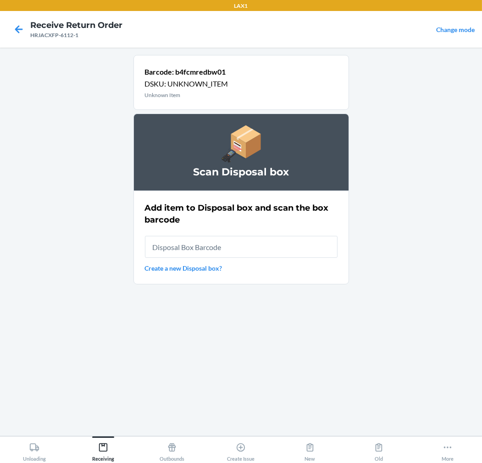
click at [274, 253] on input "text" at bounding box center [241, 247] width 192 height 22
type input "RB00000189K"
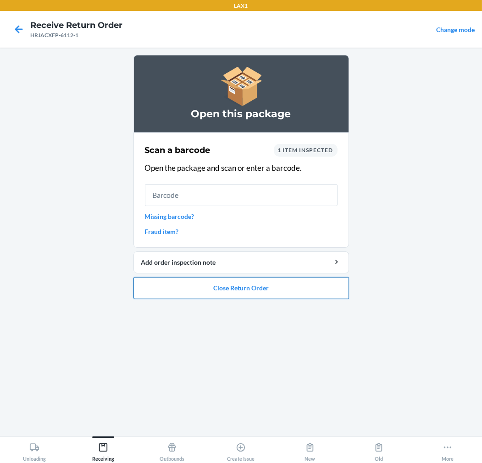
click at [276, 287] on button "Close Return Order" at bounding box center [240, 288] width 215 height 22
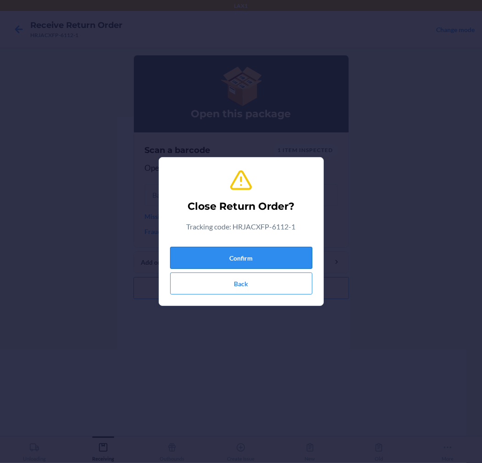
click at [289, 257] on button "Confirm" at bounding box center [241, 258] width 142 height 22
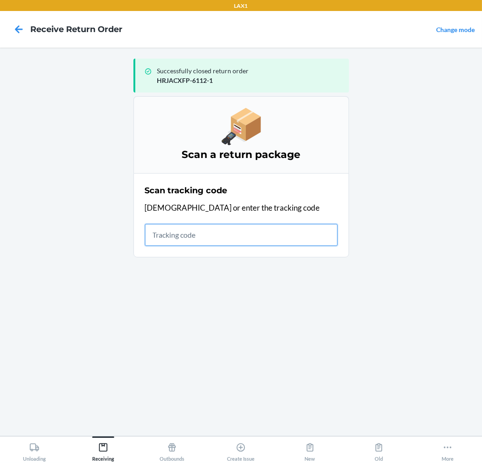
click at [306, 239] on input "text" at bounding box center [241, 235] width 192 height 22
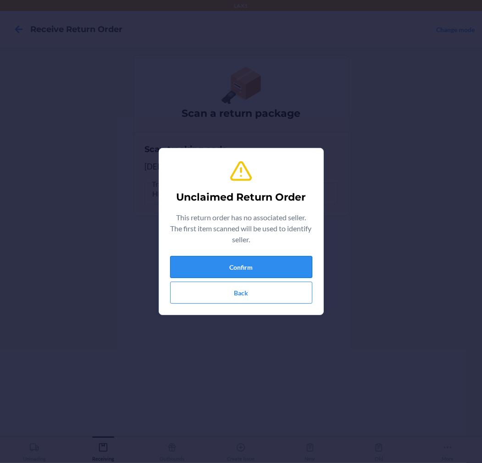
click at [267, 263] on button "Confirm" at bounding box center [241, 267] width 142 height 22
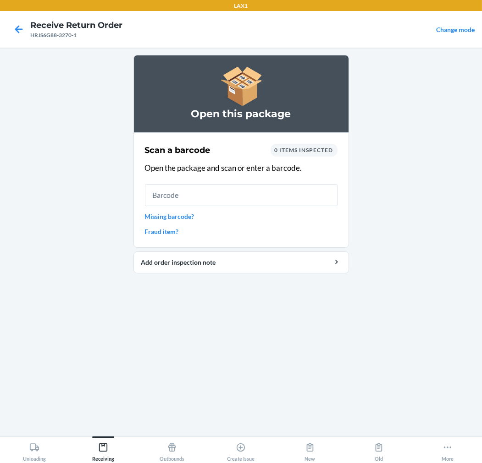
click at [274, 199] on input "text" at bounding box center [241, 195] width 192 height 22
click at [238, 193] on input "text" at bounding box center [241, 195] width 192 height 22
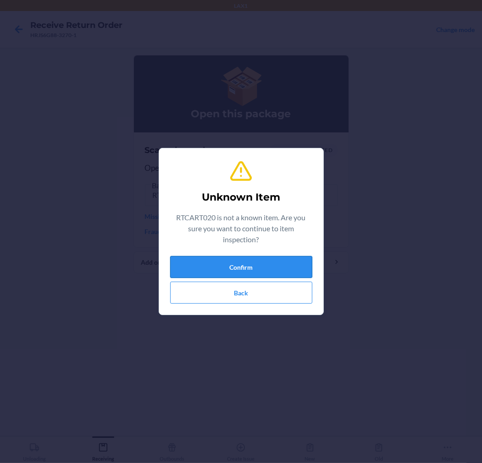
click at [263, 270] on button "Confirm" at bounding box center [241, 267] width 142 height 22
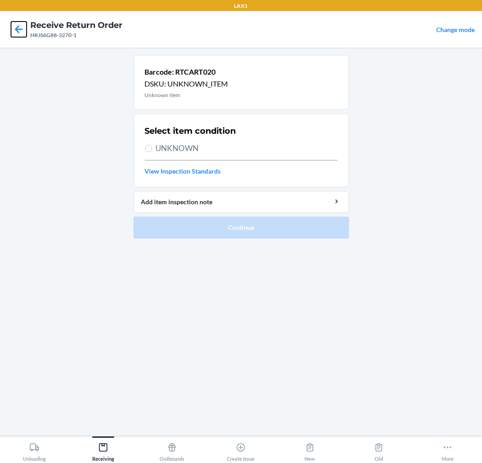
click at [16, 30] on icon at bounding box center [19, 29] width 8 height 8
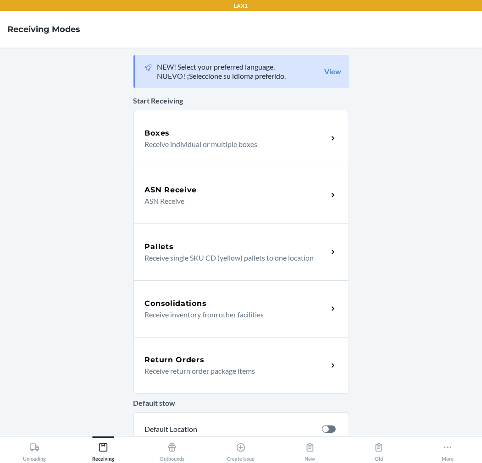
click at [192, 364] on h5 "Return Orders" at bounding box center [175, 360] width 60 height 11
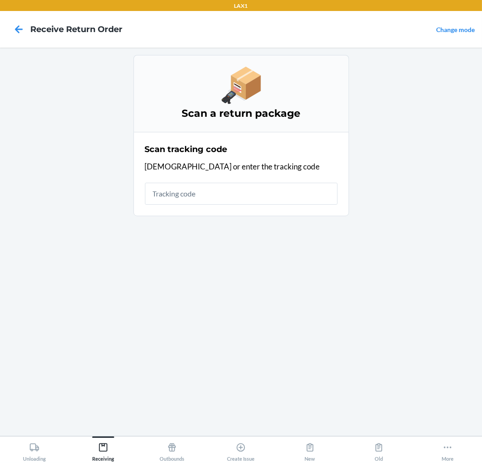
click at [252, 199] on input "text" at bounding box center [241, 194] width 192 height 22
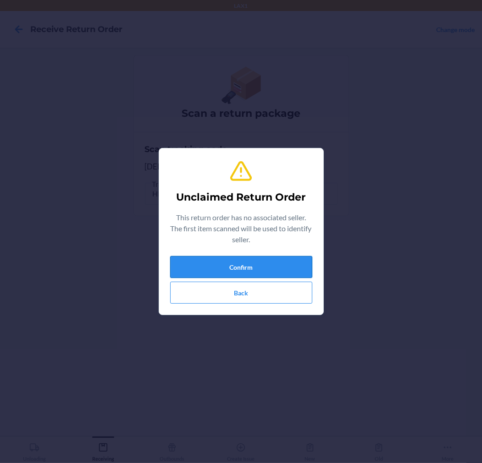
click at [255, 264] on button "Confirm" at bounding box center [241, 267] width 142 height 22
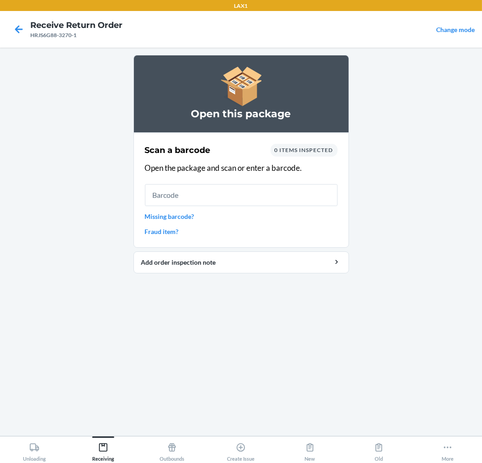
click at [253, 200] on input "text" at bounding box center [241, 195] width 192 height 22
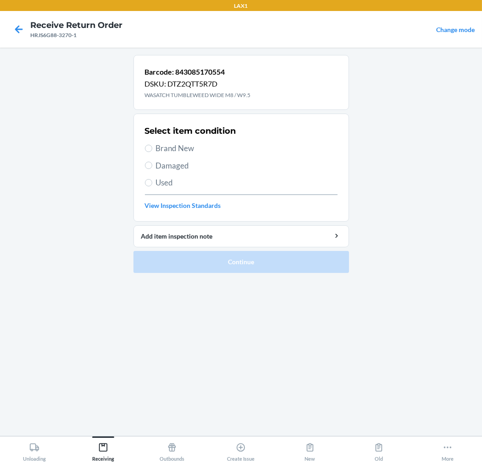
click at [170, 149] on span "Brand New" at bounding box center [246, 148] width 181 height 12
click at [152, 149] on input "Brand New" at bounding box center [148, 148] width 7 height 7
radio input "true"
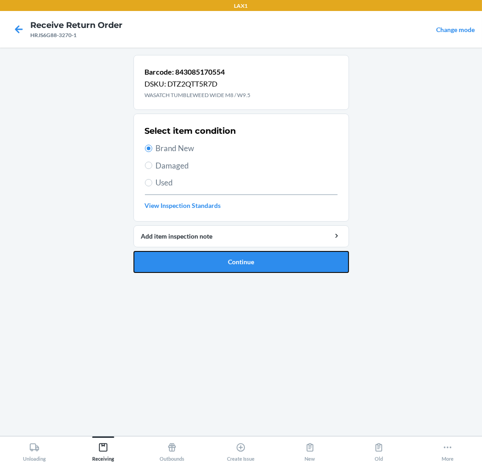
click at [150, 253] on button "Continue" at bounding box center [240, 262] width 215 height 22
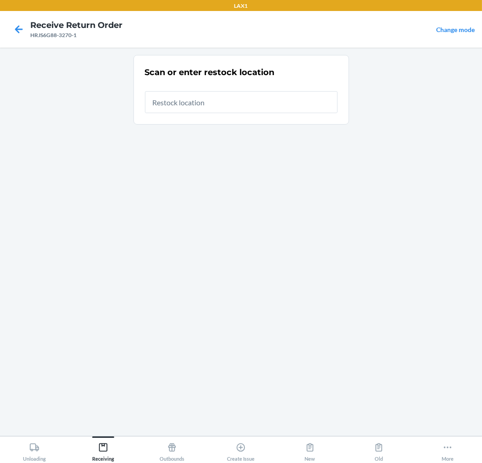
click at [217, 103] on input "text" at bounding box center [241, 102] width 192 height 22
type input "RTCART020"
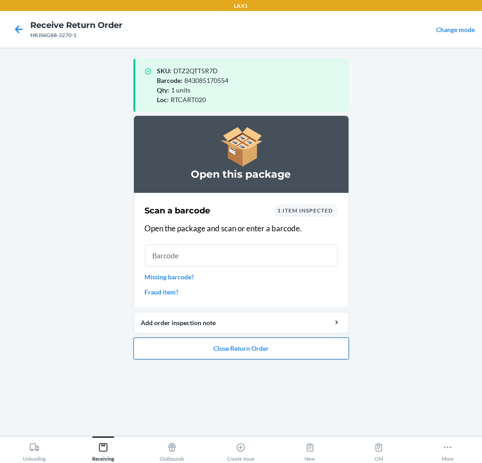
click at [207, 345] on button "Close Return Order" at bounding box center [240, 349] width 215 height 22
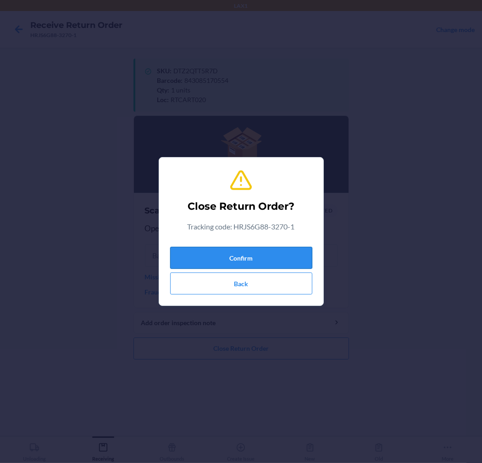
click at [257, 258] on button "Confirm" at bounding box center [241, 258] width 142 height 22
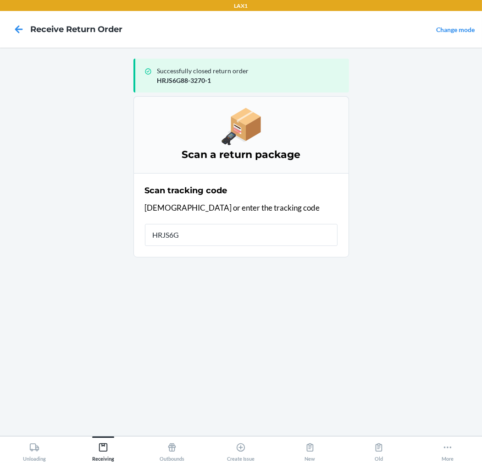
type input "HRJS6G8"
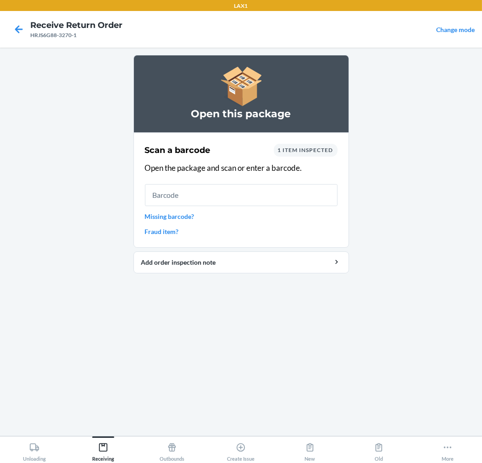
click at [267, 198] on input "text" at bounding box center [241, 195] width 192 height 22
type input "843085170554"
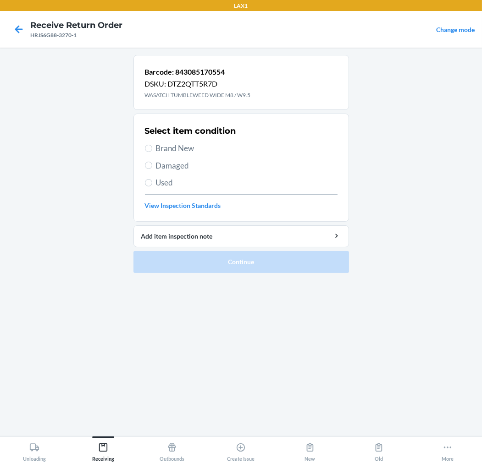
click at [184, 152] on span "Brand New" at bounding box center [246, 148] width 181 height 12
click at [152, 152] on input "Brand New" at bounding box center [148, 148] width 7 height 7
radio input "true"
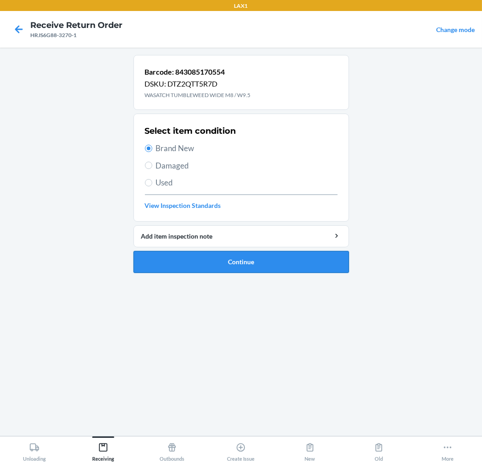
click at [191, 255] on button "Continue" at bounding box center [240, 262] width 215 height 22
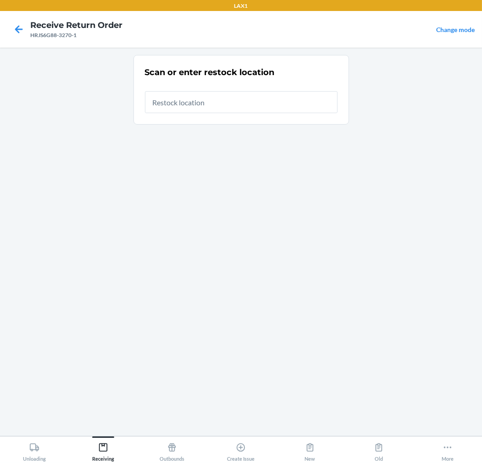
click at [240, 106] on input "text" at bounding box center [241, 102] width 192 height 22
type input "RTCART020"
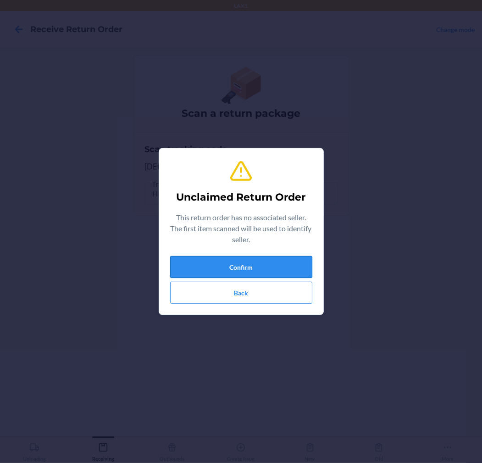
click at [301, 260] on button "Confirm" at bounding box center [241, 267] width 142 height 22
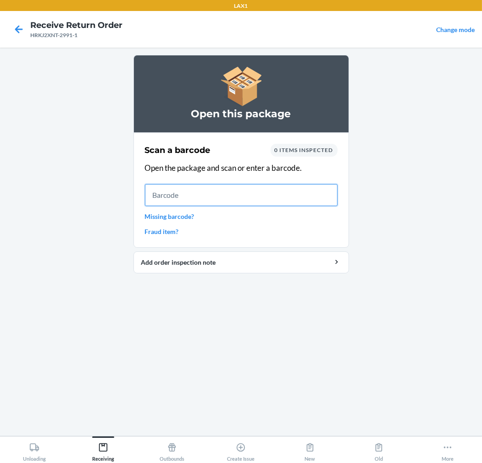
click at [241, 195] on input "text" at bounding box center [241, 195] width 192 height 22
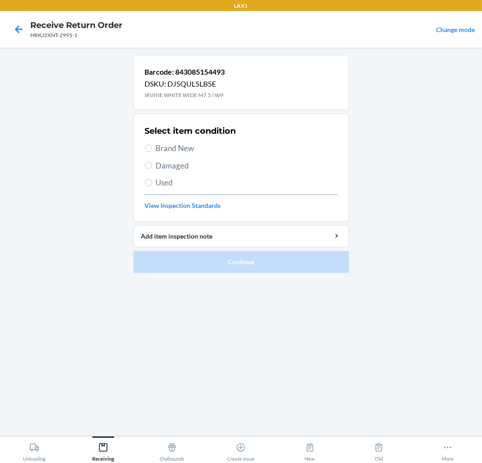
drag, startPoint x: 179, startPoint y: 148, endPoint x: 184, endPoint y: 159, distance: 12.9
click at [181, 152] on span "Brand New" at bounding box center [246, 148] width 181 height 12
click at [152, 147] on label "Brand New" at bounding box center [241, 148] width 192 height 12
click at [152, 147] on input "Brand New" at bounding box center [148, 148] width 7 height 7
radio input "true"
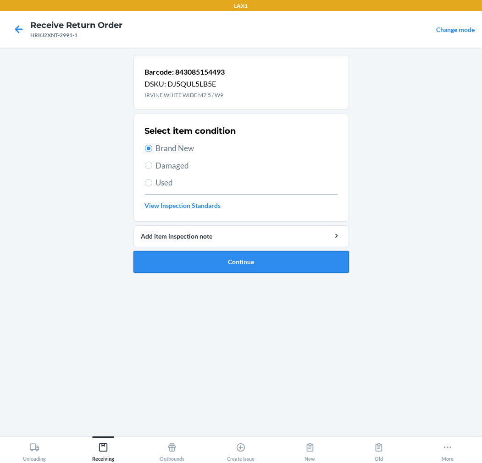
click at [175, 257] on button "Continue" at bounding box center [240, 262] width 215 height 22
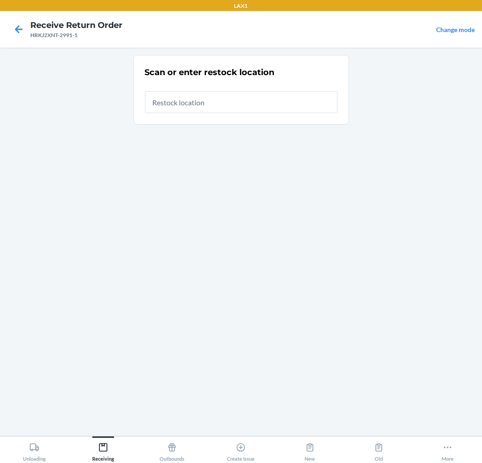
click at [276, 103] on input "text" at bounding box center [241, 102] width 192 height 22
type input "RTCART020"
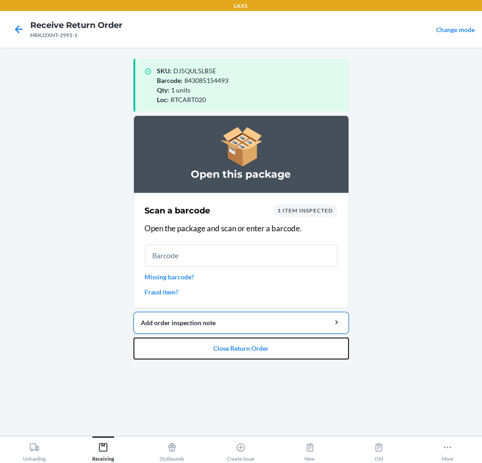
drag, startPoint x: 304, startPoint y: 344, endPoint x: 312, endPoint y: 325, distance: 19.9
click at [307, 334] on li "Open this package Scan a barcode 1 item inspected Open the package and scan or …" at bounding box center [240, 237] width 215 height 244
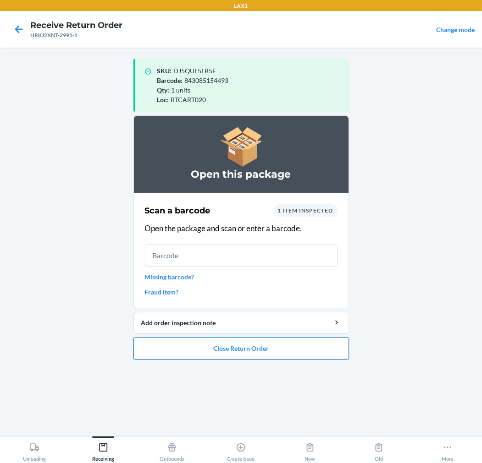
click at [280, 344] on button "Close Return Order" at bounding box center [240, 349] width 215 height 22
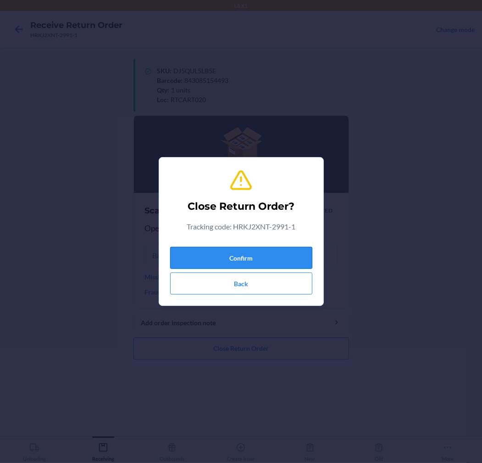
click at [299, 252] on button "Confirm" at bounding box center [241, 258] width 142 height 22
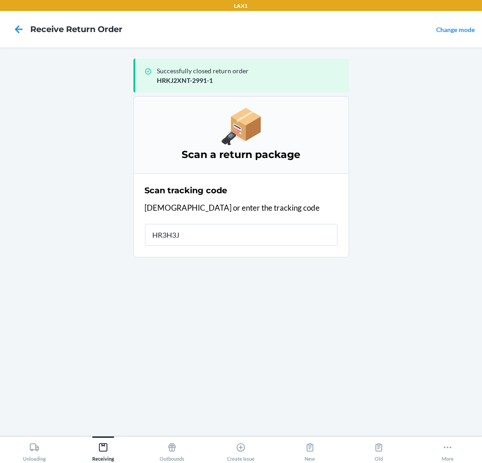
type input "HR3H3JN"
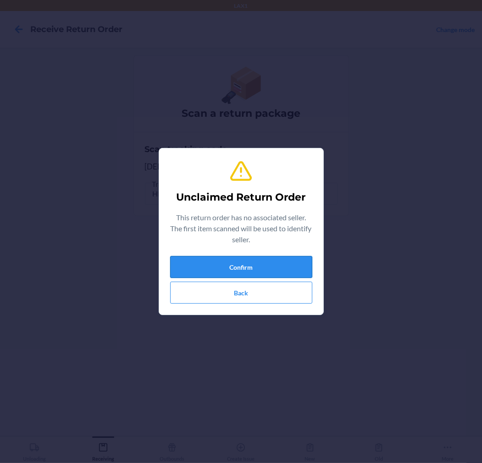
click at [282, 265] on button "Confirm" at bounding box center [241, 267] width 142 height 22
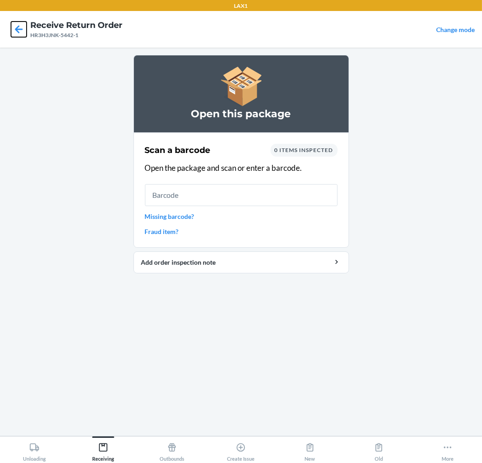
click at [16, 33] on icon at bounding box center [19, 30] width 16 height 16
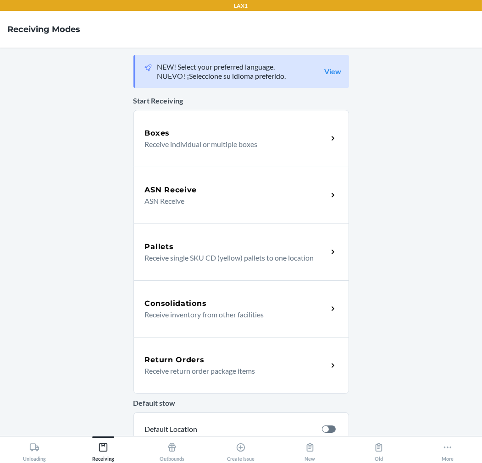
click at [204, 355] on div "Return Orders" at bounding box center [236, 360] width 183 height 11
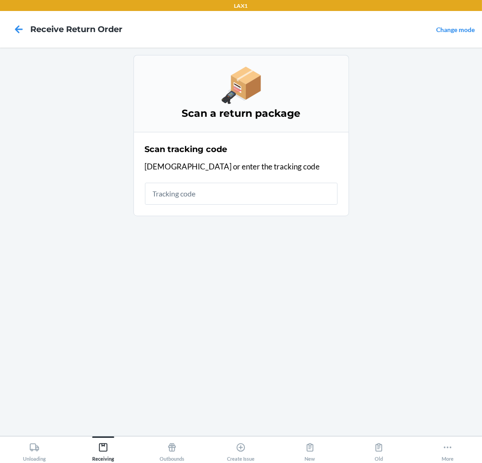
click at [275, 194] on input "text" at bounding box center [241, 194] width 192 height 22
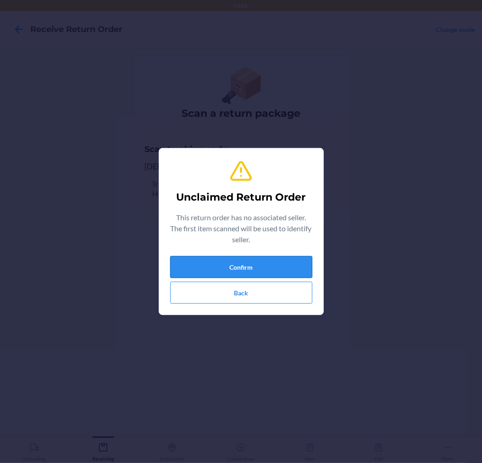
click at [259, 263] on button "Confirm" at bounding box center [241, 267] width 142 height 22
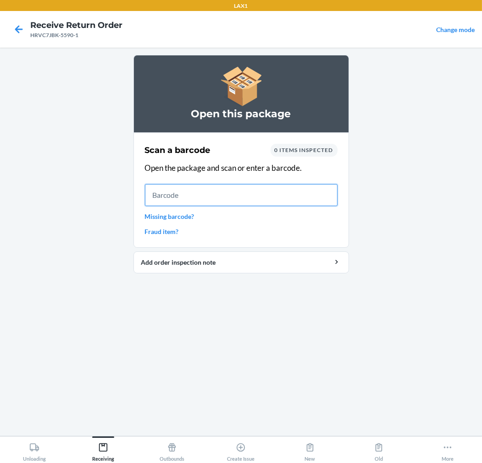
drag, startPoint x: 214, startPoint y: 196, endPoint x: 224, endPoint y: 194, distance: 9.8
click at [223, 193] on input "text" at bounding box center [241, 195] width 192 height 22
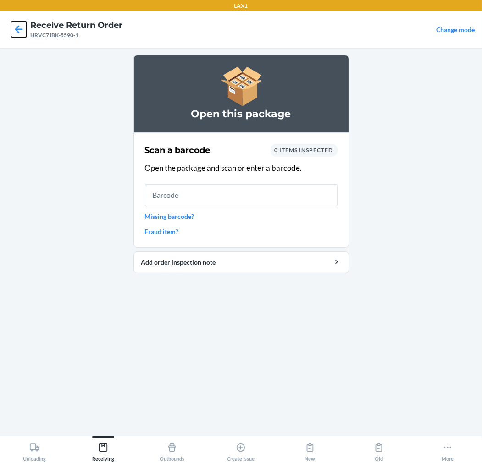
click at [19, 28] on icon at bounding box center [19, 30] width 16 height 16
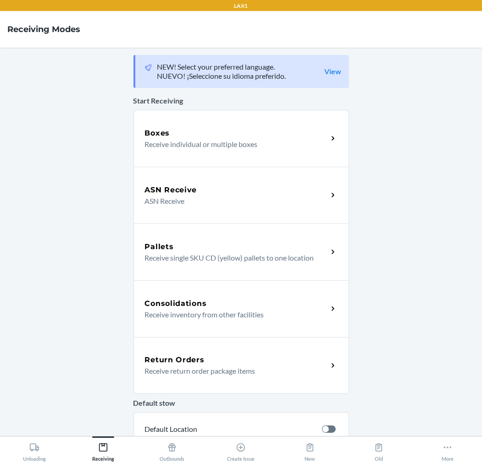
click at [228, 353] on div "Return Orders Receive return order package items" at bounding box center [240, 365] width 215 height 57
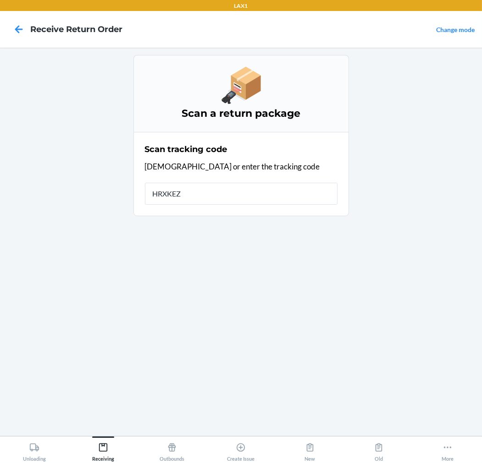
type input "HRXKEZY"
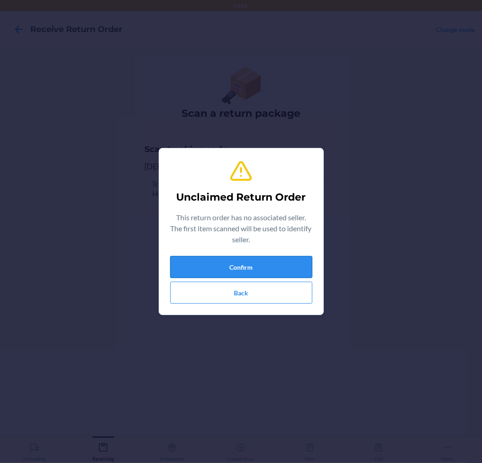
click at [269, 260] on button "Confirm" at bounding box center [241, 267] width 142 height 22
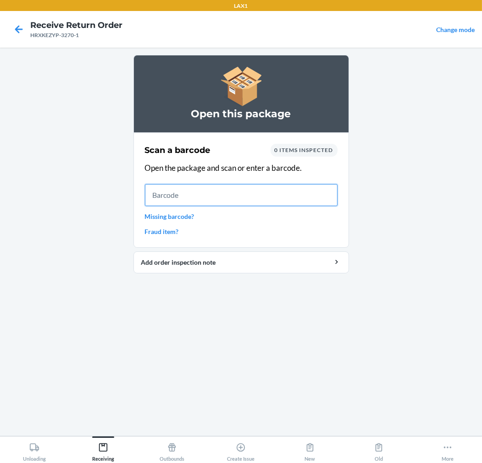
click at [240, 192] on input "text" at bounding box center [241, 195] width 192 height 22
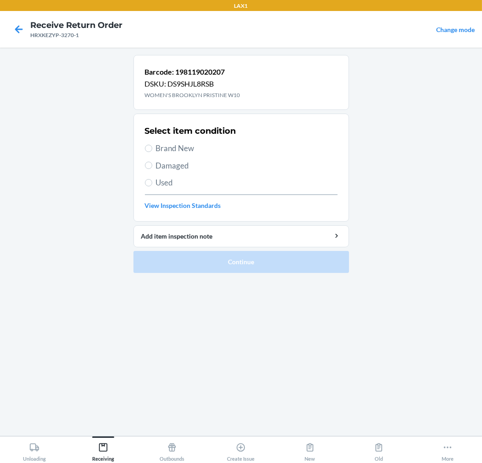
click at [178, 148] on span "Brand New" at bounding box center [246, 148] width 181 height 12
click at [152, 148] on input "Brand New" at bounding box center [148, 148] width 7 height 7
radio input "true"
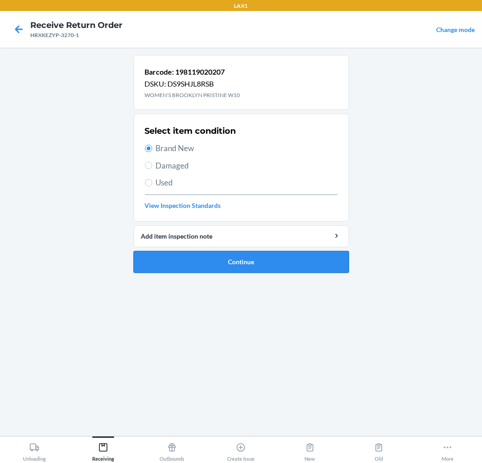
click at [190, 255] on button "Continue" at bounding box center [240, 262] width 215 height 22
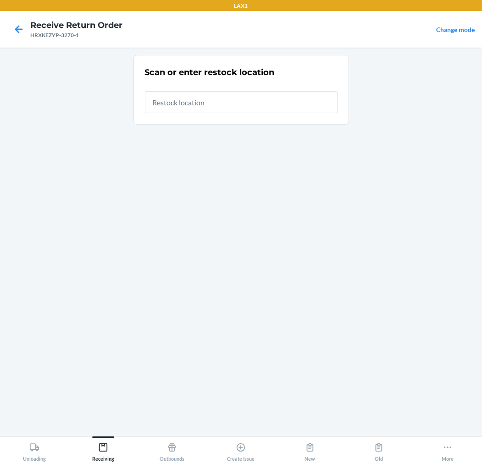
click at [299, 98] on input "text" at bounding box center [241, 102] width 192 height 22
type input "RTCART020"
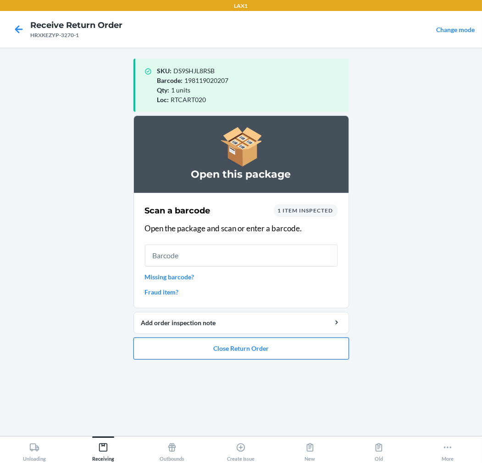
click at [204, 345] on button "Close Return Order" at bounding box center [240, 349] width 215 height 22
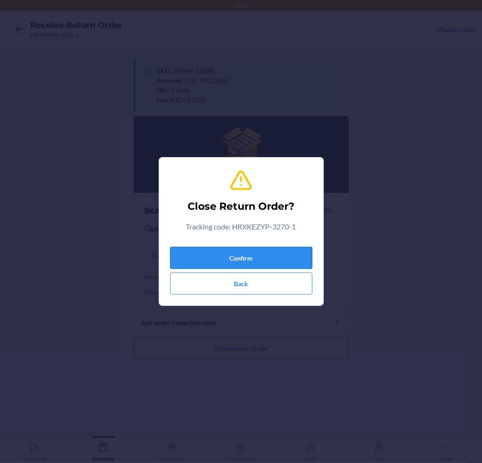
click at [253, 258] on button "Confirm" at bounding box center [241, 258] width 142 height 22
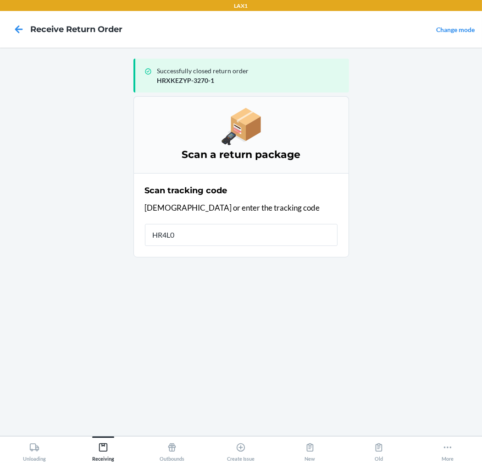
type input "HR4L00"
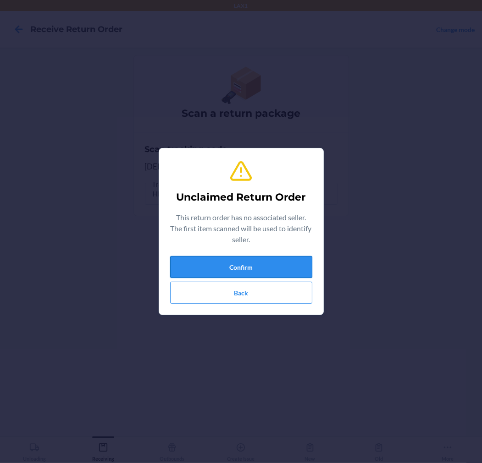
click at [253, 259] on button "Confirm" at bounding box center [241, 267] width 142 height 22
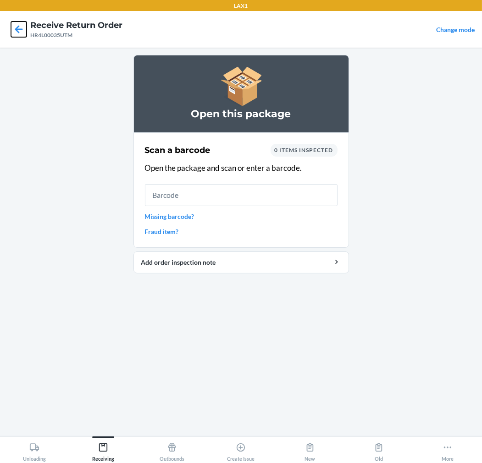
click at [17, 29] on icon at bounding box center [19, 29] width 8 height 8
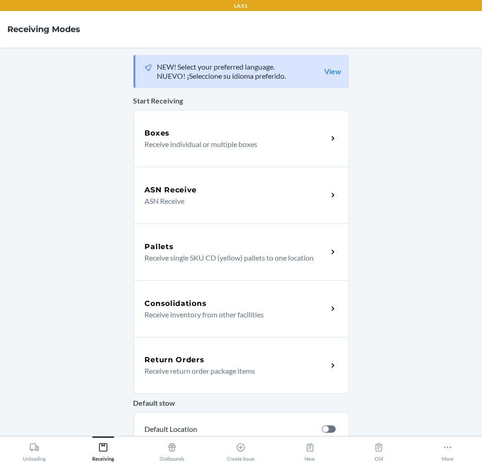
drag, startPoint x: 176, startPoint y: 356, endPoint x: 177, endPoint y: 351, distance: 5.7
click at [176, 356] on h5 "Return Orders" at bounding box center [175, 360] width 60 height 11
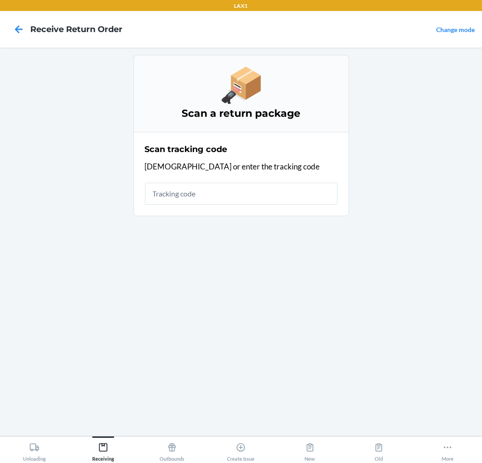
click at [258, 195] on input "text" at bounding box center [241, 194] width 192 height 22
type input "HR4L00"
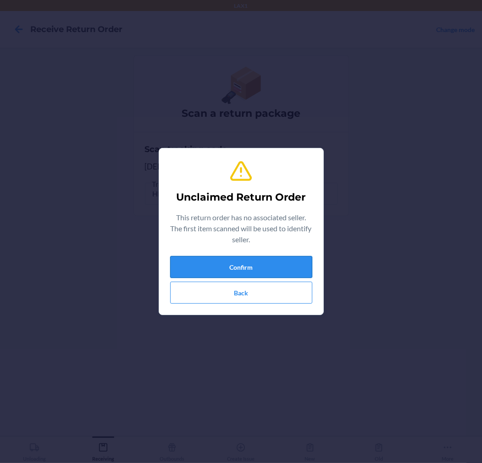
click at [268, 267] on button "Confirm" at bounding box center [241, 267] width 142 height 22
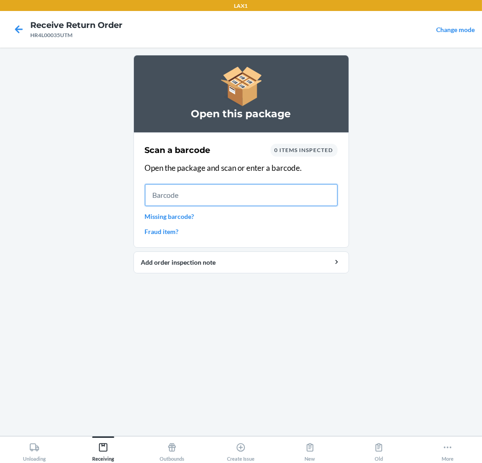
click at [308, 199] on input "text" at bounding box center [241, 195] width 192 height 22
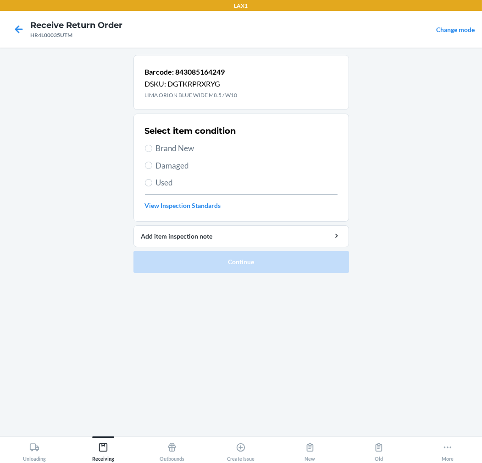
click at [168, 143] on span "Brand New" at bounding box center [246, 148] width 181 height 12
click at [152, 145] on input "Brand New" at bounding box center [148, 148] width 7 height 7
radio input "true"
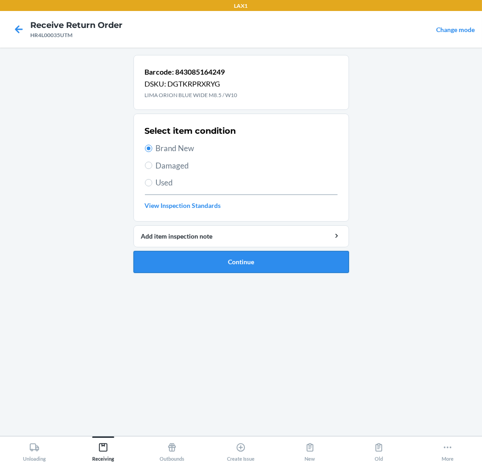
click at [178, 255] on button "Continue" at bounding box center [240, 262] width 215 height 22
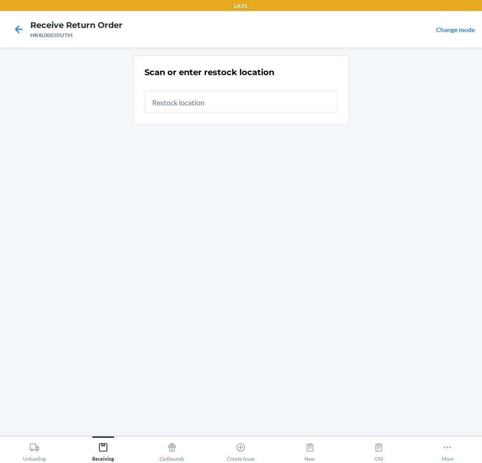
click at [300, 107] on input "text" at bounding box center [241, 102] width 192 height 22
type input "RTCART020"
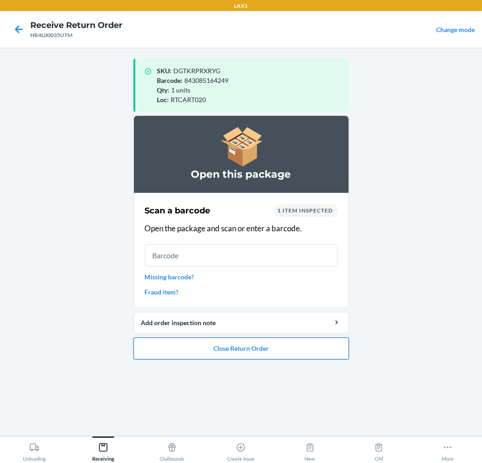
click at [273, 345] on button "Close Return Order" at bounding box center [240, 349] width 215 height 22
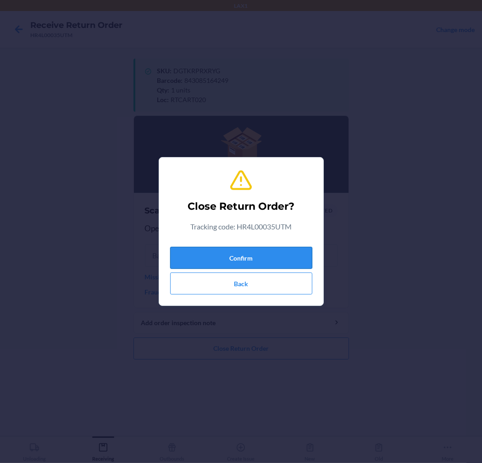
click at [297, 255] on button "Confirm" at bounding box center [241, 258] width 142 height 22
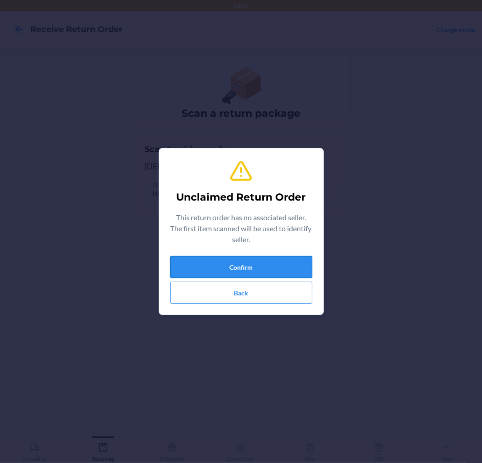
click at [297, 266] on button "Confirm" at bounding box center [241, 267] width 142 height 22
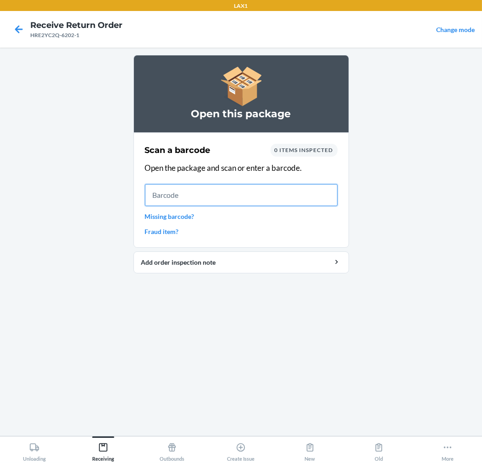
click at [225, 199] on input "text" at bounding box center [241, 195] width 192 height 22
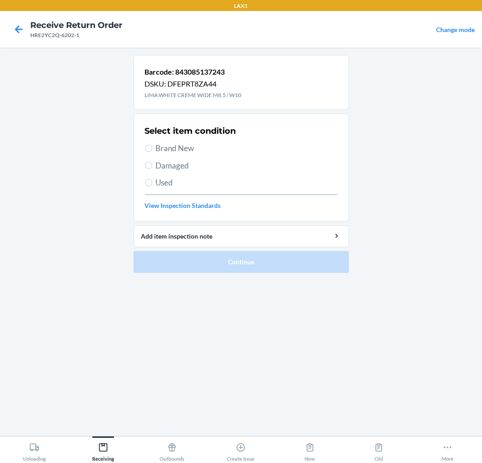
click at [181, 147] on span "Brand New" at bounding box center [246, 148] width 181 height 12
click at [152, 147] on input "Brand New" at bounding box center [148, 148] width 7 height 7
radio input "true"
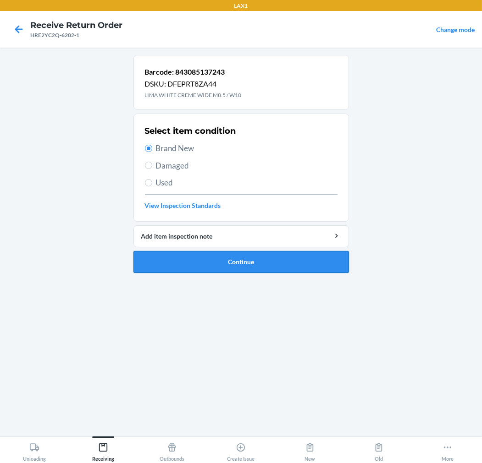
click at [197, 260] on button "Continue" at bounding box center [240, 262] width 215 height 22
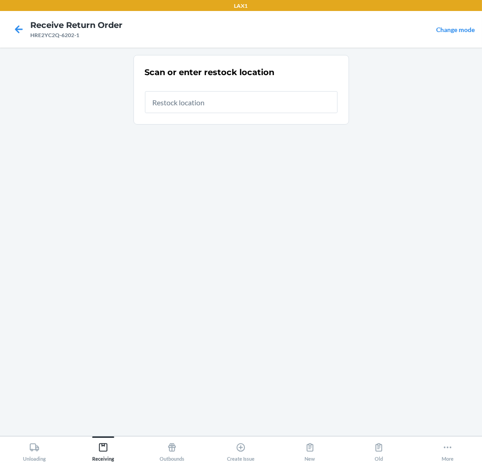
click at [287, 105] on input "text" at bounding box center [241, 102] width 192 height 22
type input "RTCART020"
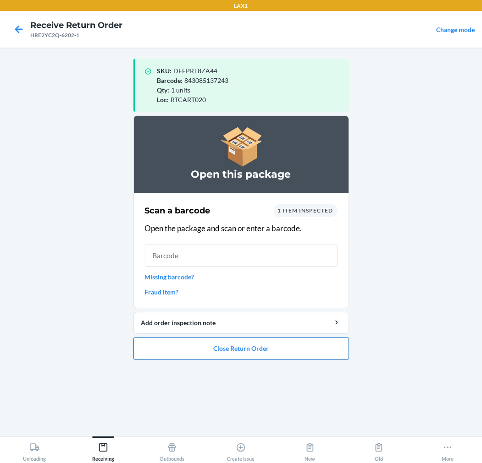
click at [257, 351] on button "Close Return Order" at bounding box center [240, 349] width 215 height 22
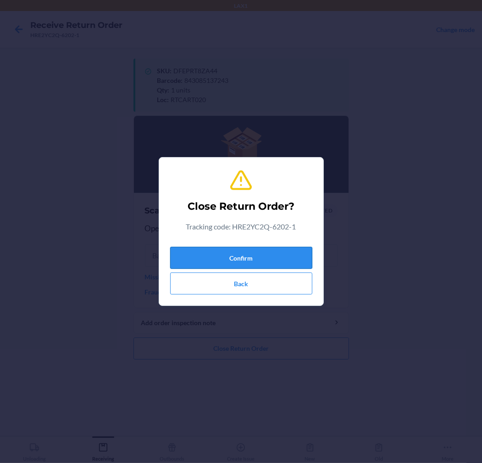
click at [292, 248] on div "Confirm Back" at bounding box center [241, 268] width 142 height 51
click at [292, 250] on button "Confirm" at bounding box center [241, 258] width 142 height 22
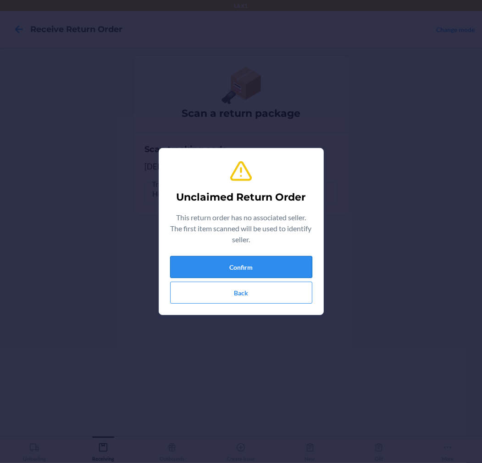
click at [261, 267] on button "Confirm" at bounding box center [241, 267] width 142 height 22
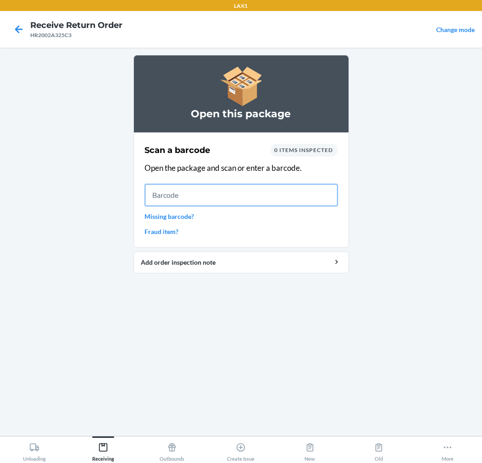
click at [181, 197] on input "text" at bounding box center [241, 195] width 192 height 22
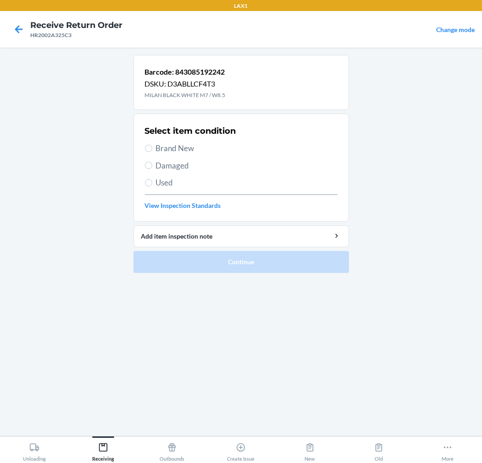
click at [168, 150] on span "Brand New" at bounding box center [246, 148] width 181 height 12
click at [152, 150] on input "Brand New" at bounding box center [148, 148] width 7 height 7
radio input "true"
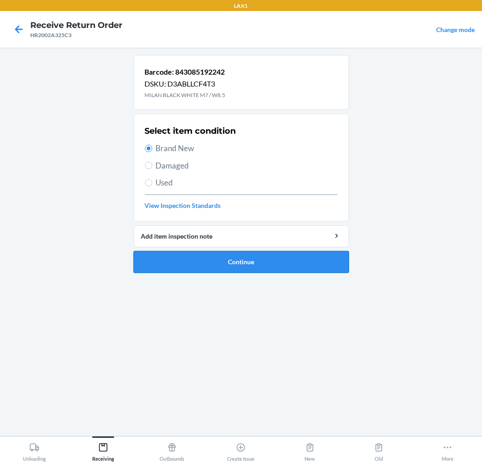
click at [165, 262] on button "Continue" at bounding box center [240, 262] width 215 height 22
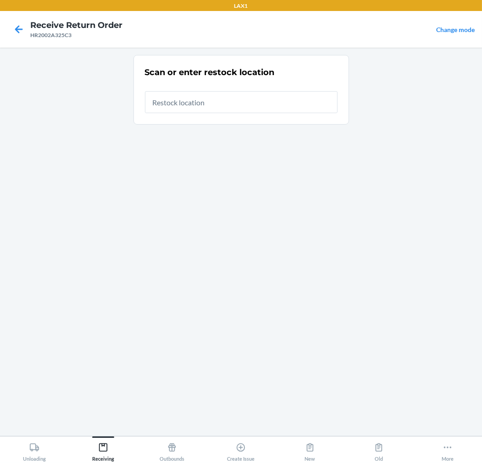
click at [264, 102] on input "text" at bounding box center [241, 102] width 192 height 22
type input "RTCART020"
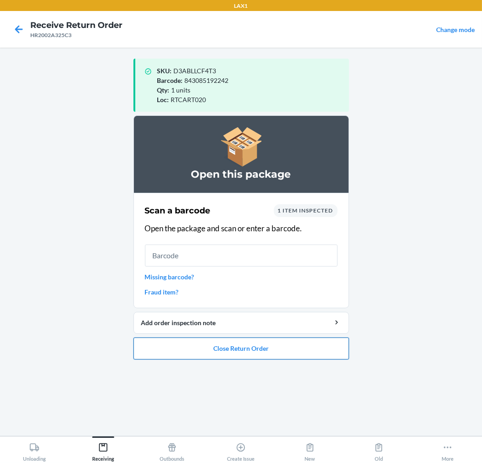
click at [263, 349] on button "Close Return Order" at bounding box center [240, 349] width 215 height 22
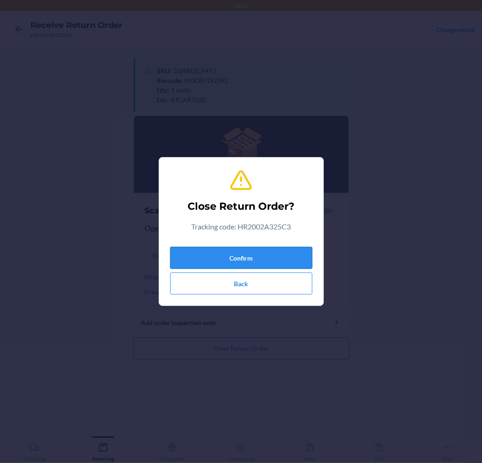
click at [272, 251] on button "Confirm" at bounding box center [241, 258] width 142 height 22
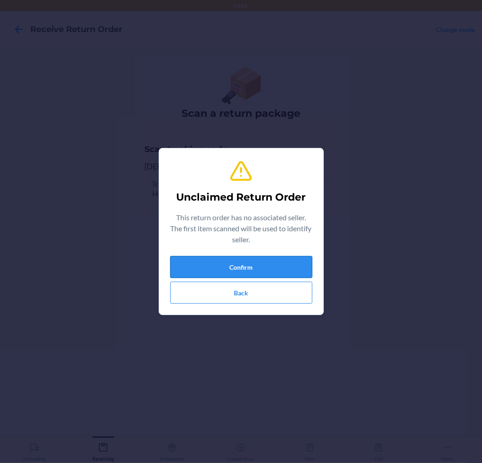
click at [218, 264] on button "Confirm" at bounding box center [241, 267] width 142 height 22
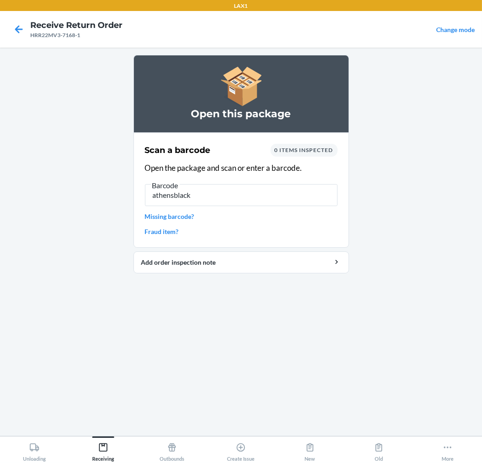
click at [213, 192] on input "athensblack" at bounding box center [241, 195] width 192 height 22
type input "a"
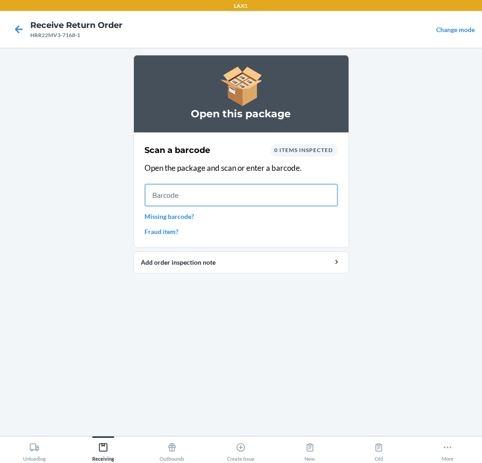
click at [291, 197] on input "text" at bounding box center [241, 195] width 192 height 22
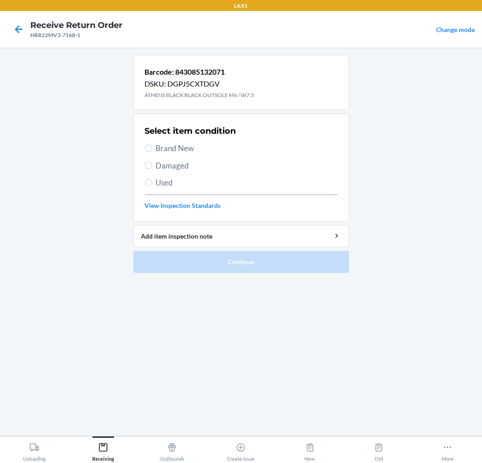
click at [159, 147] on span "Brand New" at bounding box center [246, 148] width 181 height 12
click at [152, 147] on input "Brand New" at bounding box center [148, 148] width 7 height 7
radio input "true"
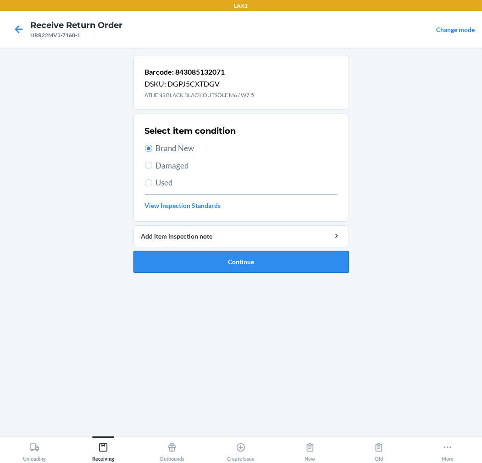
click at [195, 266] on button "Continue" at bounding box center [240, 262] width 215 height 22
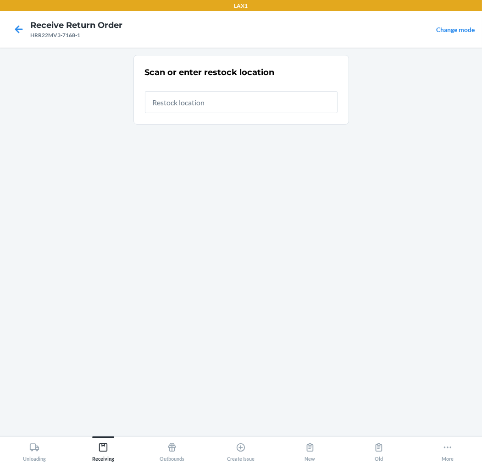
click at [267, 109] on input "text" at bounding box center [241, 102] width 192 height 22
type input "RTCART020"
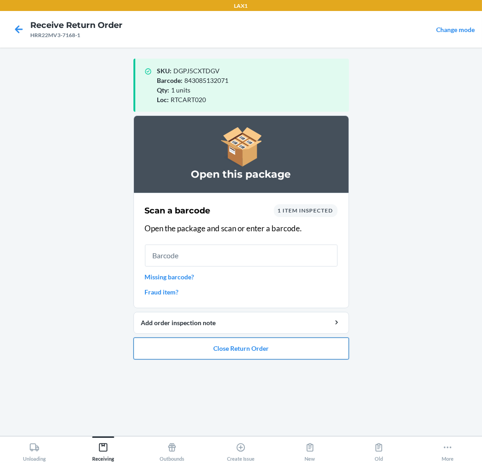
click at [196, 346] on button "Close Return Order" at bounding box center [240, 349] width 215 height 22
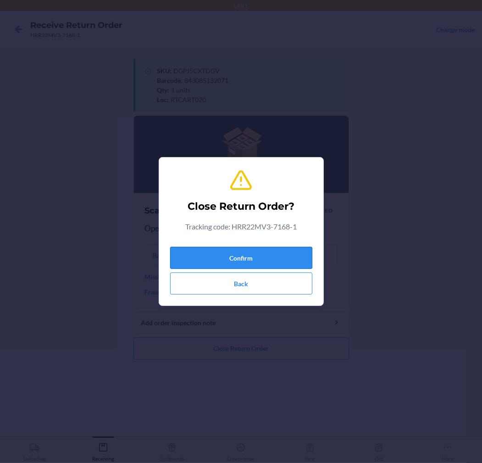
click at [234, 262] on button "Confirm" at bounding box center [241, 258] width 142 height 22
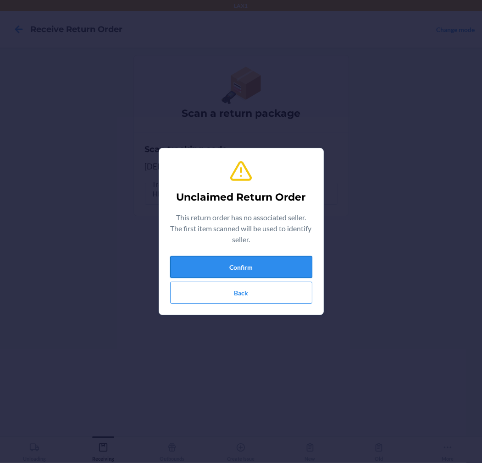
click at [202, 263] on button "Confirm" at bounding box center [241, 267] width 142 height 22
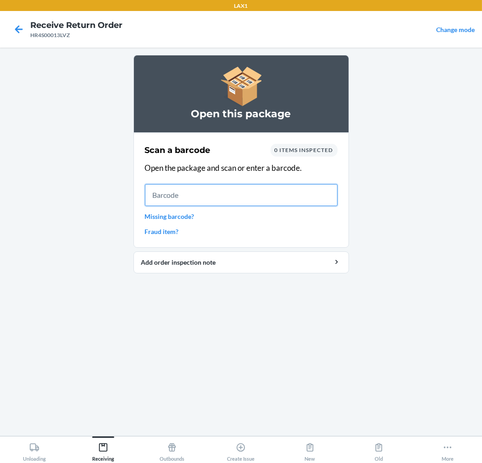
click at [215, 189] on input "text" at bounding box center [241, 195] width 192 height 22
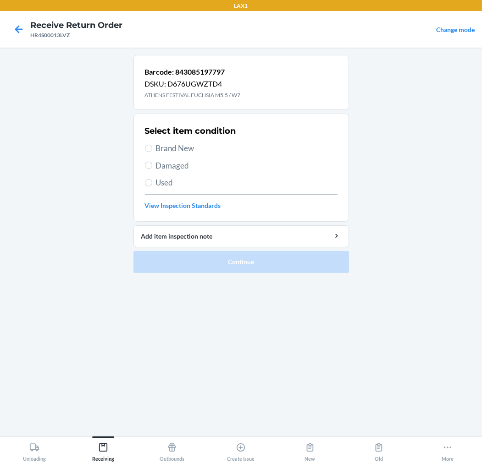
click at [184, 145] on span "Brand New" at bounding box center [246, 148] width 181 height 12
click at [152, 145] on input "Brand New" at bounding box center [148, 148] width 7 height 7
radio input "true"
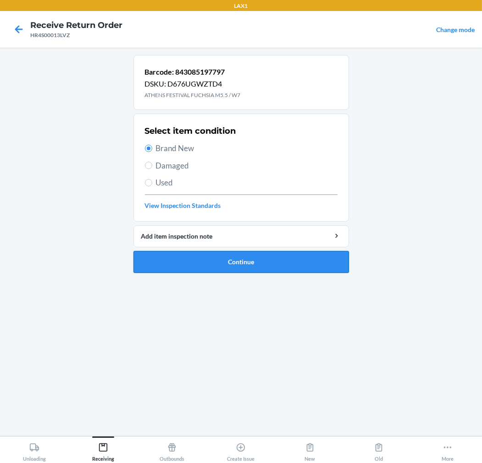
click at [150, 254] on button "Continue" at bounding box center [240, 262] width 215 height 22
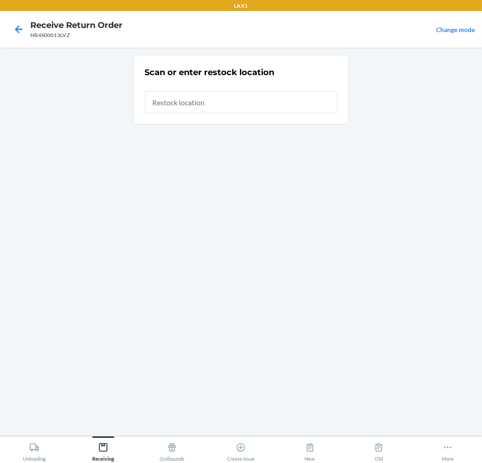
click at [244, 101] on input "text" at bounding box center [241, 102] width 192 height 22
type input "RTCART020"
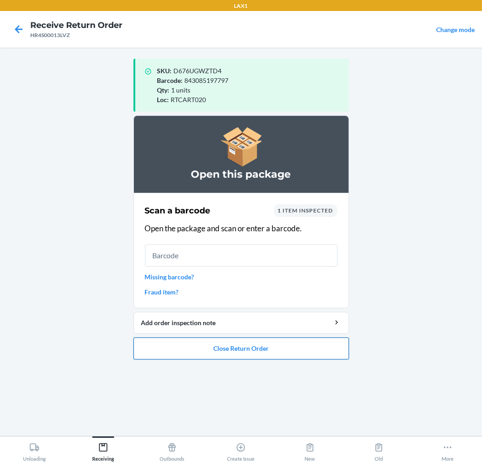
click at [246, 347] on button "Close Return Order" at bounding box center [240, 349] width 215 height 22
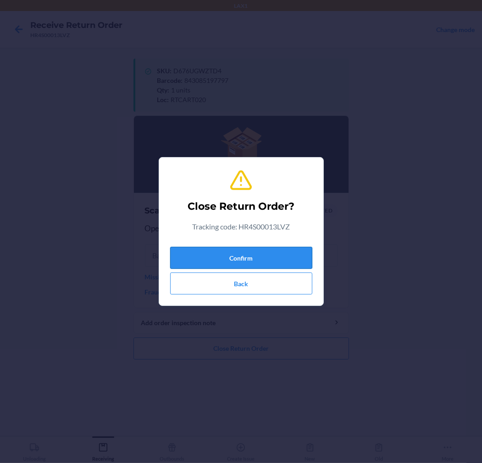
click at [281, 260] on button "Confirm" at bounding box center [241, 258] width 142 height 22
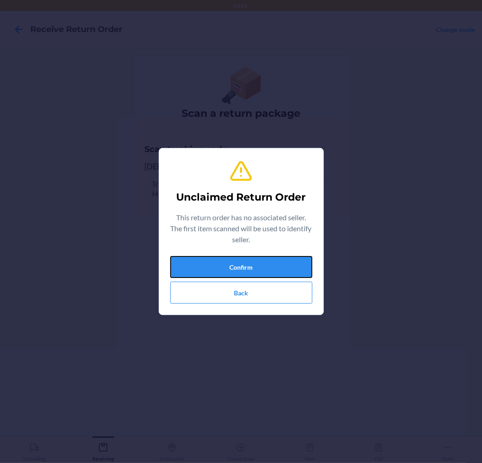
click at [281, 260] on button "Confirm" at bounding box center [241, 267] width 142 height 22
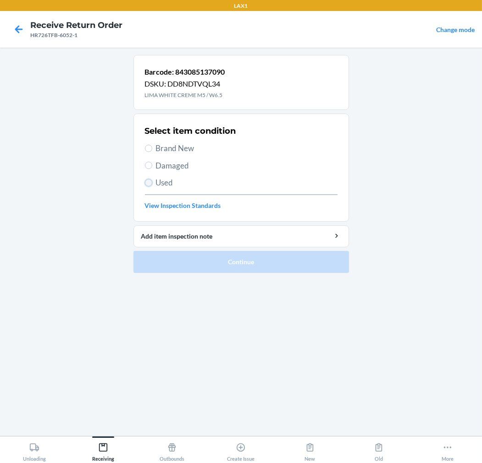
click at [148, 185] on input "Used" at bounding box center [148, 182] width 7 height 7
radio input "true"
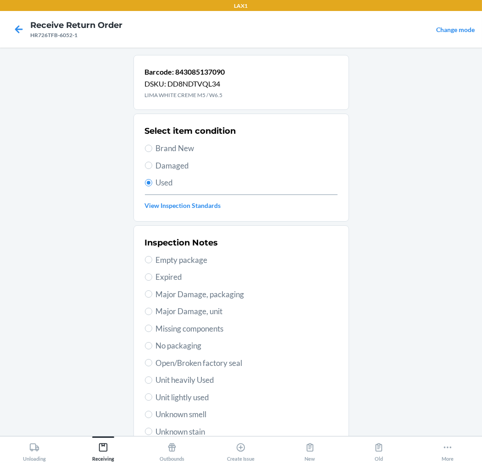
click at [184, 377] on span "Unit heavily Used" at bounding box center [246, 380] width 181 height 12
click at [152, 377] on input "Unit heavily Used" at bounding box center [148, 380] width 7 height 7
radio input "true"
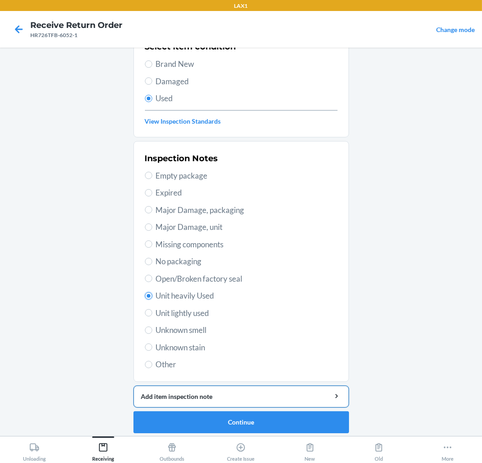
scroll to position [88, 0]
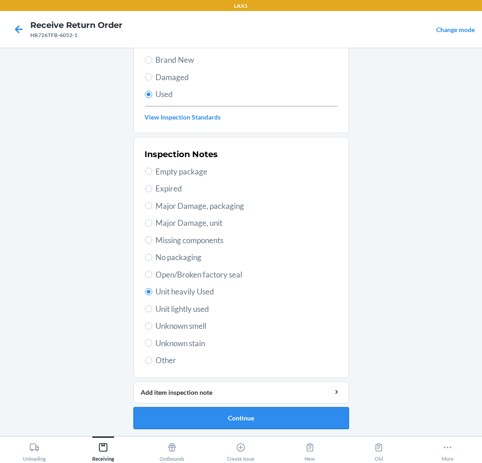
click at [188, 413] on button "Continue" at bounding box center [240, 418] width 215 height 22
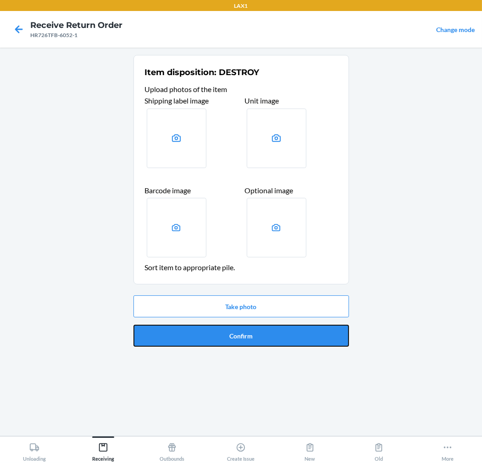
drag, startPoint x: 237, startPoint y: 332, endPoint x: 243, endPoint y: 336, distance: 7.6
click at [243, 336] on button "Confirm" at bounding box center [240, 336] width 215 height 22
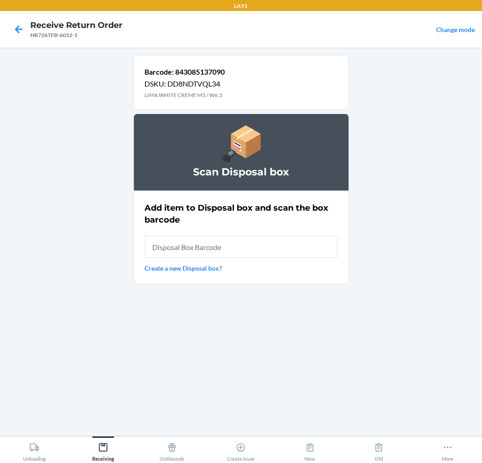
click at [277, 248] on input "text" at bounding box center [241, 247] width 192 height 22
type input "RB00000189K"
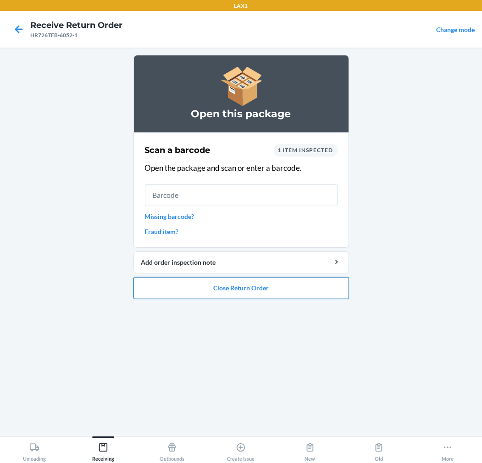
click at [271, 287] on button "Close Return Order" at bounding box center [240, 288] width 215 height 22
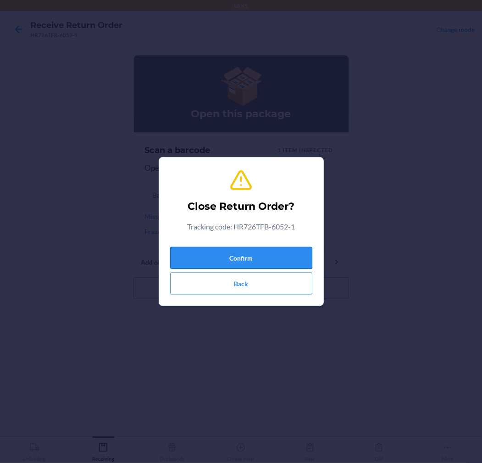
click at [269, 257] on button "Confirm" at bounding box center [241, 258] width 142 height 22
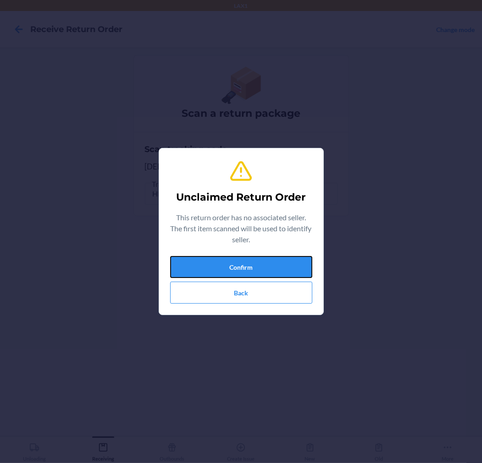
click at [273, 278] on div "Confirm Back" at bounding box center [241, 280] width 142 height 48
click at [233, 266] on button "Confirm" at bounding box center [241, 267] width 142 height 22
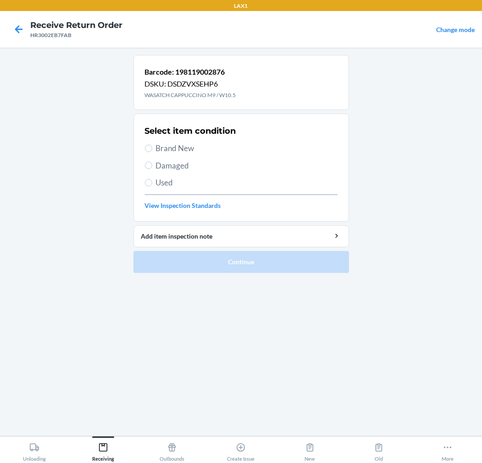
click at [177, 147] on span "Brand New" at bounding box center [246, 148] width 181 height 12
click at [152, 147] on input "Brand New" at bounding box center [148, 148] width 7 height 7
radio input "true"
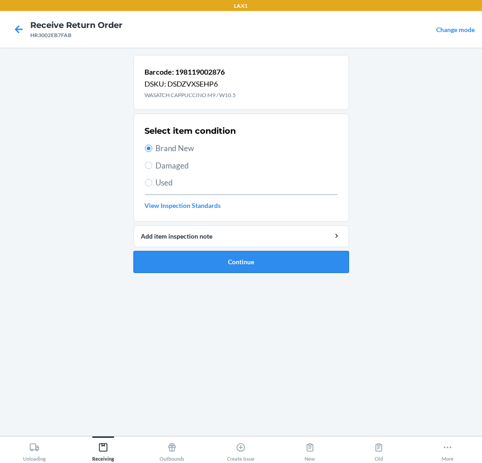
click at [167, 255] on button "Continue" at bounding box center [240, 262] width 215 height 22
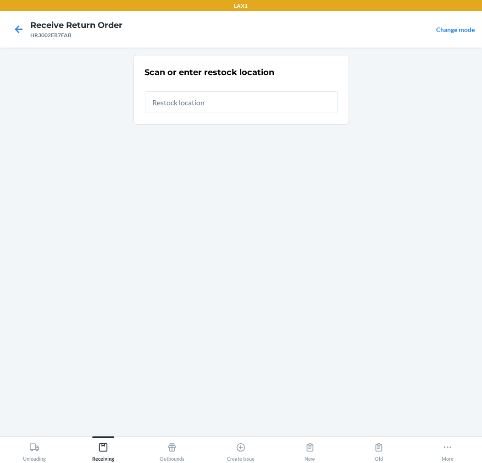
click at [260, 104] on input "text" at bounding box center [241, 102] width 192 height 22
type input "RTCART020"
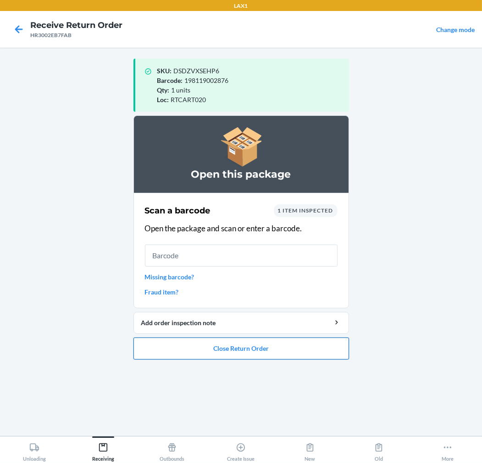
click at [236, 341] on button "Close Return Order" at bounding box center [240, 349] width 215 height 22
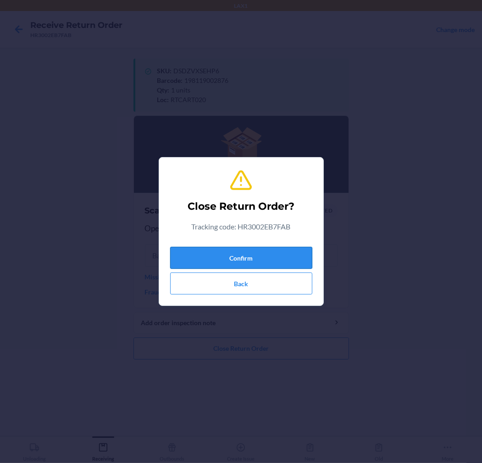
click at [276, 253] on button "Confirm" at bounding box center [241, 258] width 142 height 22
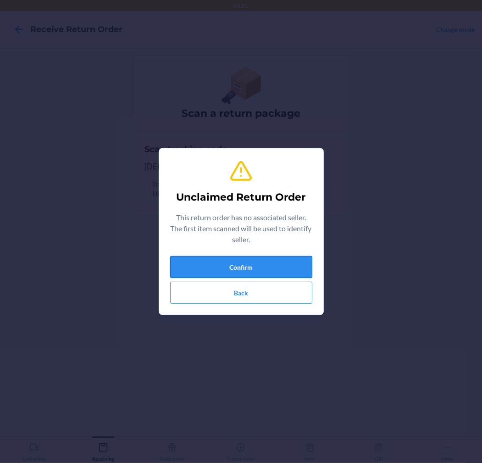
click at [276, 263] on button "Confirm" at bounding box center [241, 267] width 142 height 22
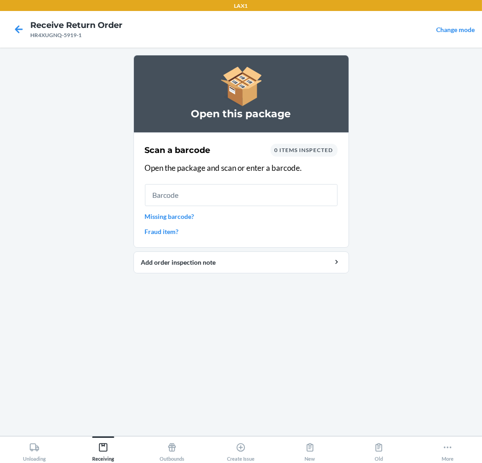
click at [211, 188] on input "text" at bounding box center [241, 195] width 192 height 22
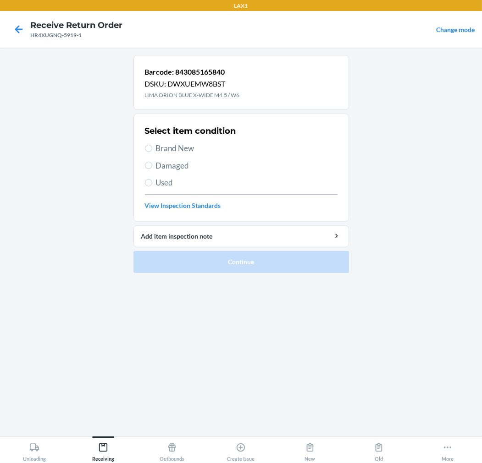
click at [169, 151] on span "Brand New" at bounding box center [246, 148] width 181 height 12
click at [152, 151] on input "Brand New" at bounding box center [148, 148] width 7 height 7
radio input "true"
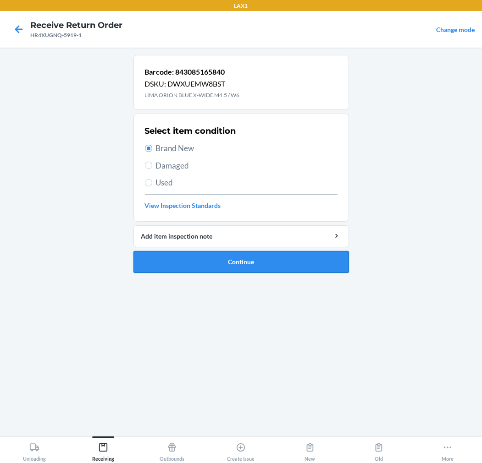
click at [227, 255] on button "Continue" at bounding box center [240, 262] width 215 height 22
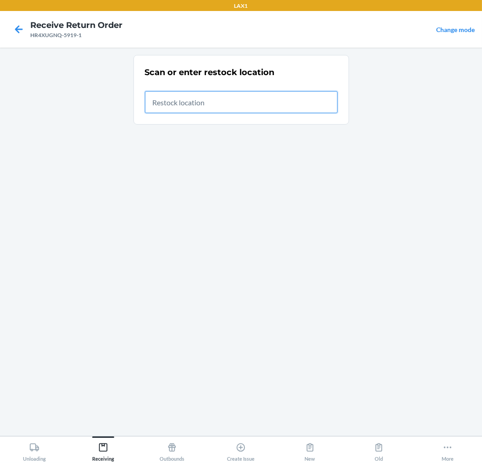
click at [306, 101] on input "text" at bounding box center [241, 102] width 192 height 22
type input "RTCART020"
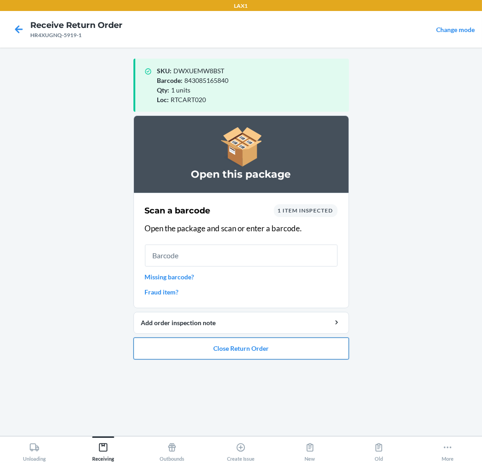
click at [190, 348] on button "Close Return Order" at bounding box center [240, 349] width 215 height 22
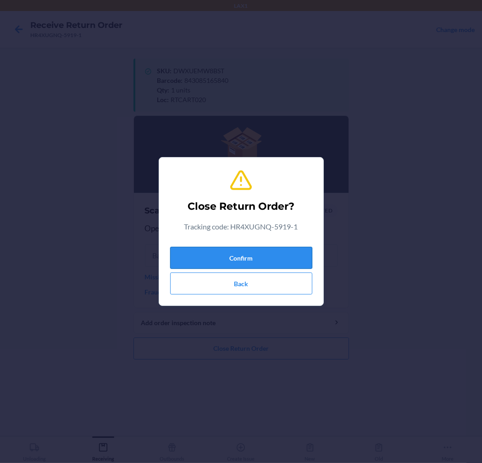
click at [245, 255] on button "Confirm" at bounding box center [241, 258] width 142 height 22
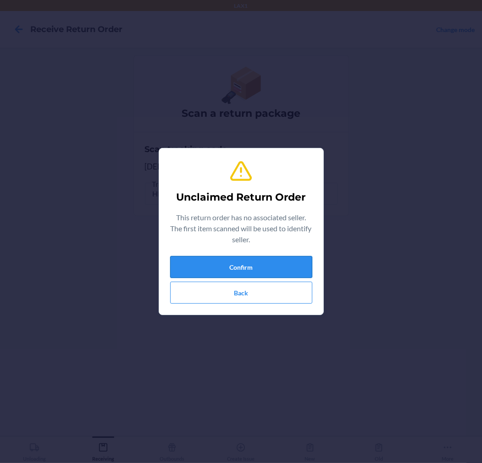
click at [255, 271] on button "Confirm" at bounding box center [241, 267] width 142 height 22
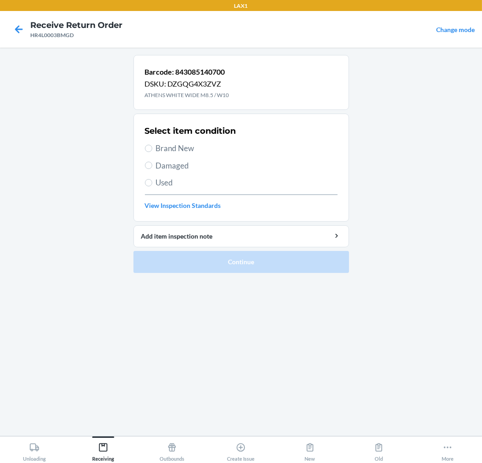
click at [180, 164] on span "Damaged" at bounding box center [246, 166] width 181 height 12
click at [152, 164] on input "Damaged" at bounding box center [148, 165] width 7 height 7
radio input "true"
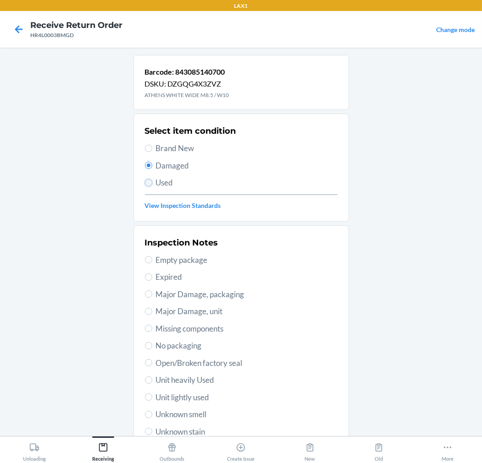
click at [147, 182] on input "Used" at bounding box center [148, 182] width 7 height 7
radio input "true"
radio input "false"
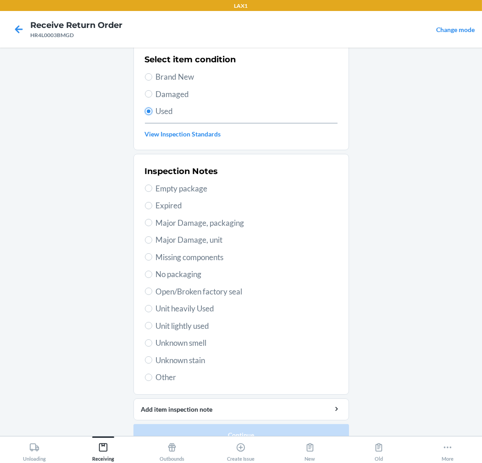
scroll to position [88, 0]
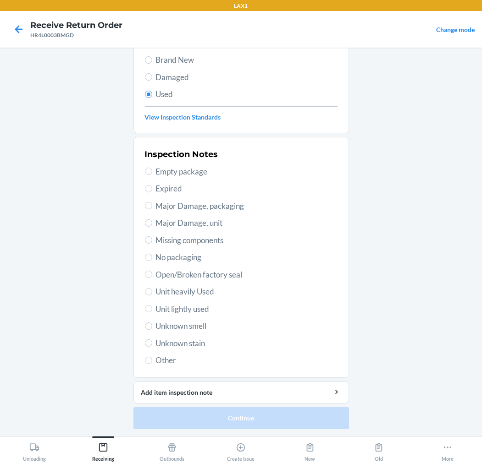
click at [191, 294] on span "Unit heavily Used" at bounding box center [246, 292] width 181 height 12
click at [152, 294] on input "Unit heavily Used" at bounding box center [148, 291] width 7 height 7
radio input "true"
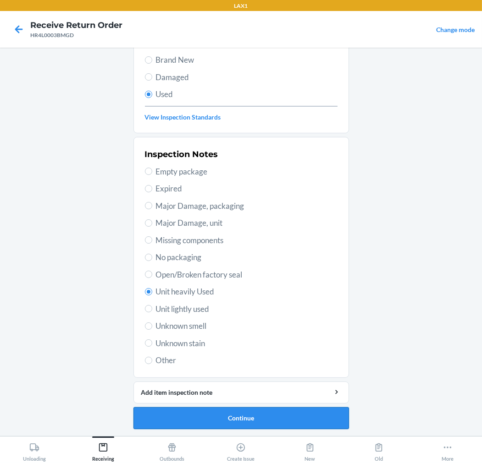
click at [273, 416] on button "Continue" at bounding box center [240, 418] width 215 height 22
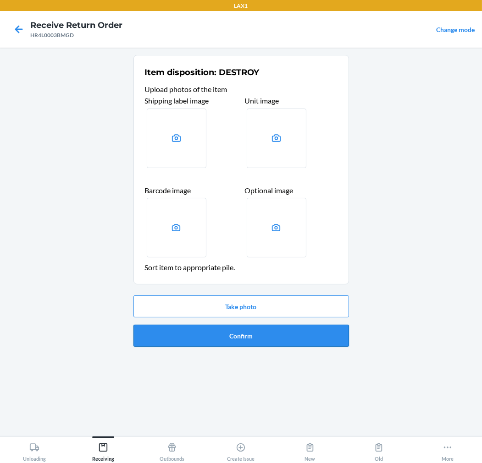
click at [292, 338] on button "Confirm" at bounding box center [240, 336] width 215 height 22
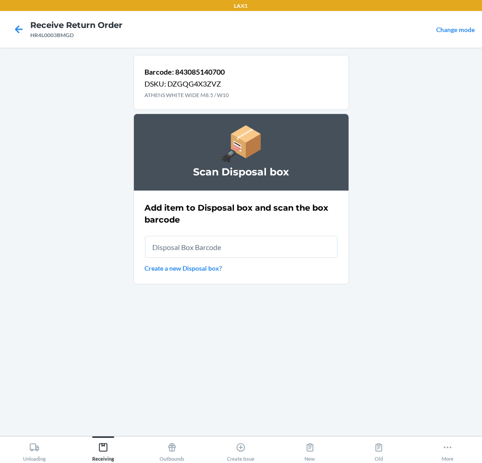
click at [306, 244] on input "text" at bounding box center [241, 247] width 192 height 22
type input "RB00000189K"
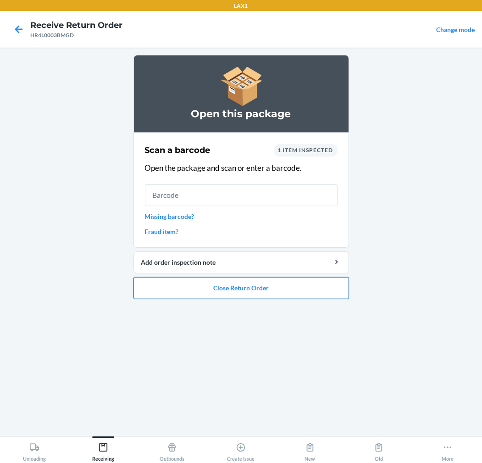
click at [287, 279] on button "Close Return Order" at bounding box center [240, 288] width 215 height 22
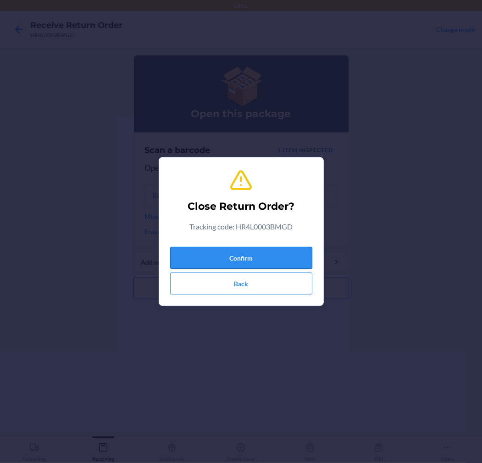
click at [296, 253] on button "Confirm" at bounding box center [241, 258] width 142 height 22
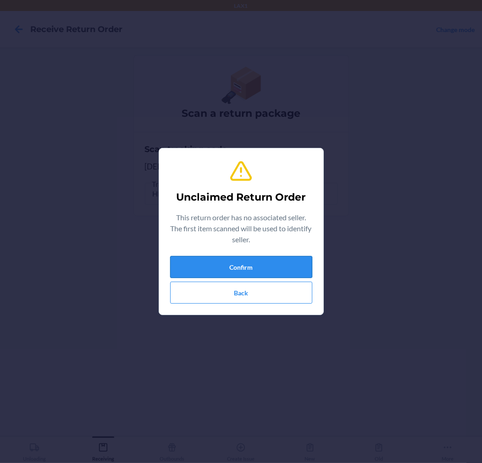
click at [251, 260] on button "Confirm" at bounding box center [241, 267] width 142 height 22
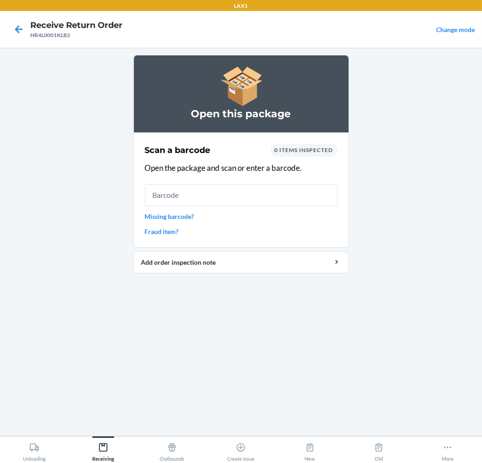
click at [267, 200] on input "text" at bounding box center [241, 195] width 192 height 22
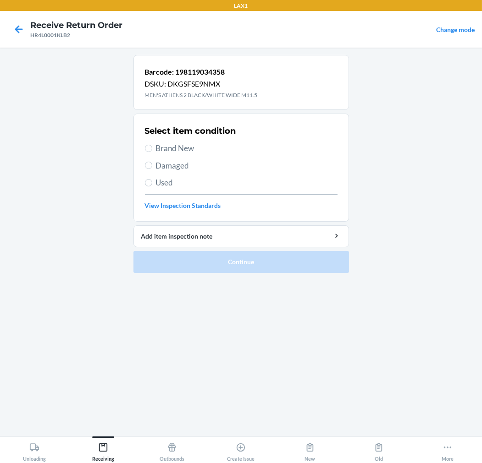
click at [189, 148] on span "Brand New" at bounding box center [246, 148] width 181 height 12
click at [152, 148] on input "Brand New" at bounding box center [148, 148] width 7 height 7
radio input "true"
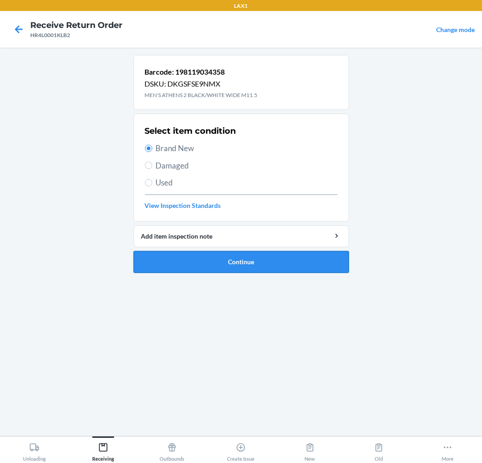
click at [224, 266] on button "Continue" at bounding box center [240, 262] width 215 height 22
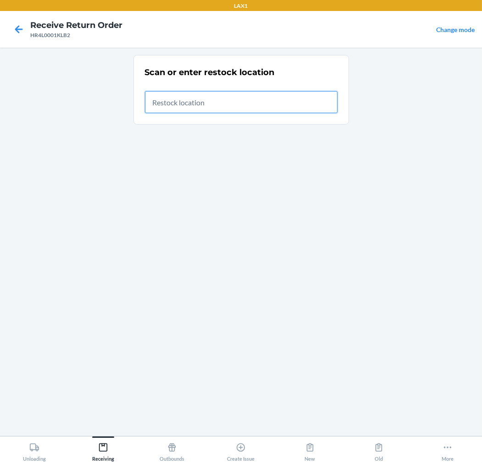
click at [305, 103] on input "text" at bounding box center [241, 102] width 192 height 22
type input "RTCART020"
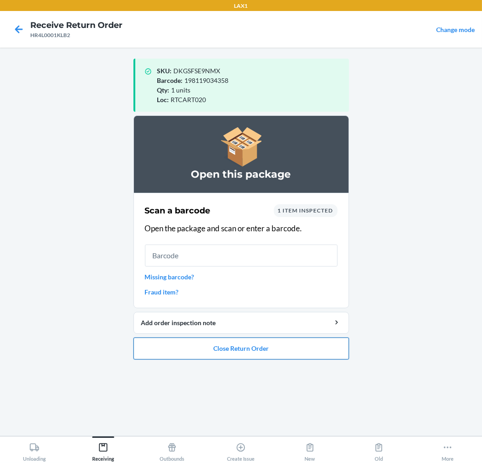
click at [273, 347] on button "Close Return Order" at bounding box center [240, 349] width 215 height 22
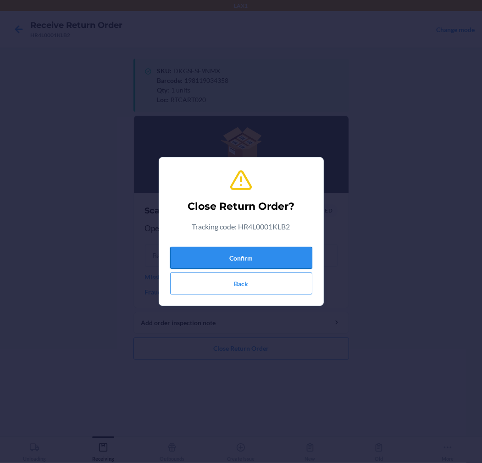
click at [266, 257] on button "Confirm" at bounding box center [241, 258] width 142 height 22
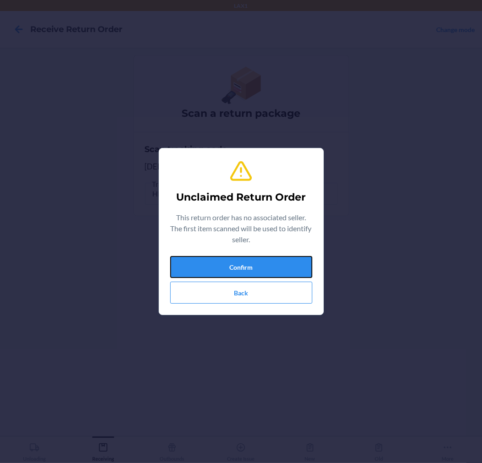
click at [266, 256] on button "Confirm" at bounding box center [241, 267] width 142 height 22
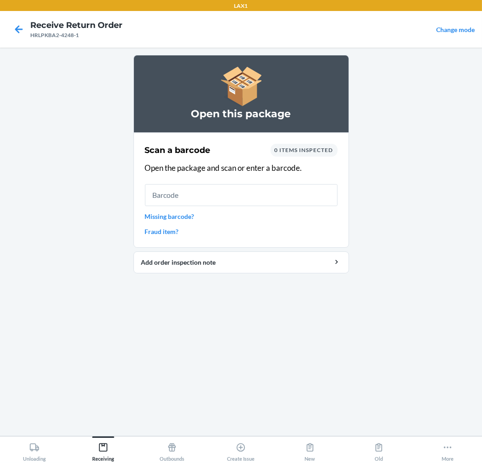
click at [251, 190] on input "text" at bounding box center [241, 195] width 192 height 22
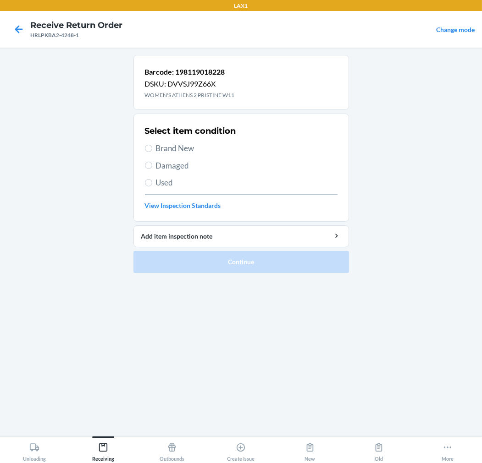
click at [152, 149] on label "Brand New" at bounding box center [241, 148] width 192 height 12
click at [152, 149] on input "Brand New" at bounding box center [148, 148] width 7 height 7
radio input "true"
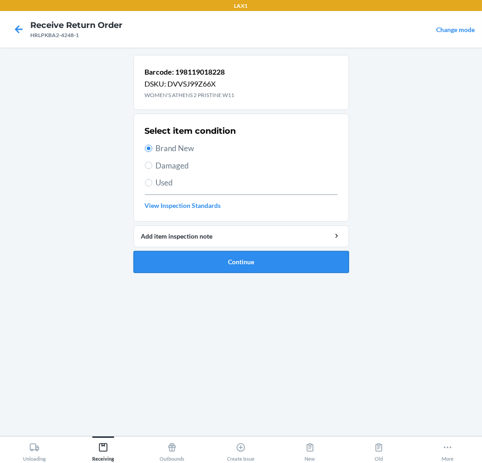
click at [172, 257] on button "Continue" at bounding box center [240, 262] width 215 height 22
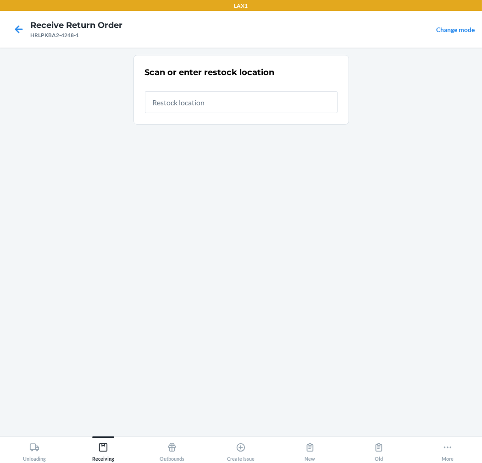
click at [265, 102] on input "text" at bounding box center [241, 102] width 192 height 22
type input "RTCART020"
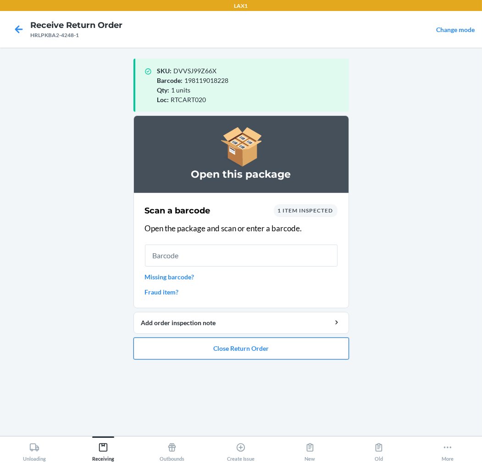
click at [254, 346] on button "Close Return Order" at bounding box center [240, 349] width 215 height 22
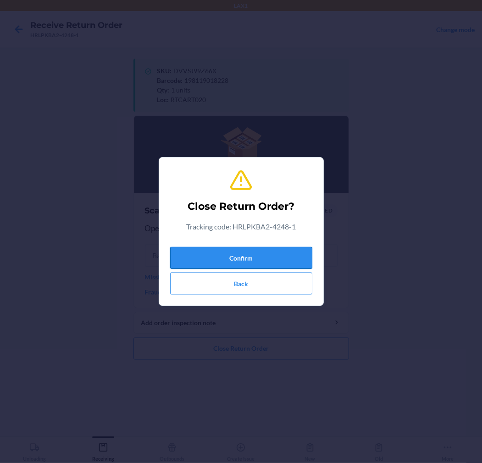
click at [271, 257] on button "Confirm" at bounding box center [241, 258] width 142 height 22
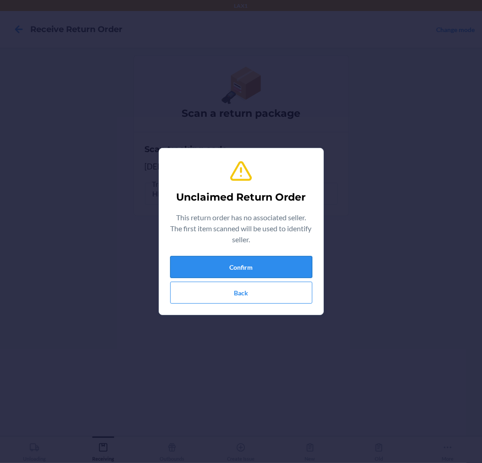
drag, startPoint x: 271, startPoint y: 257, endPoint x: 275, endPoint y: 274, distance: 17.8
click at [275, 274] on button "Confirm" at bounding box center [241, 267] width 142 height 22
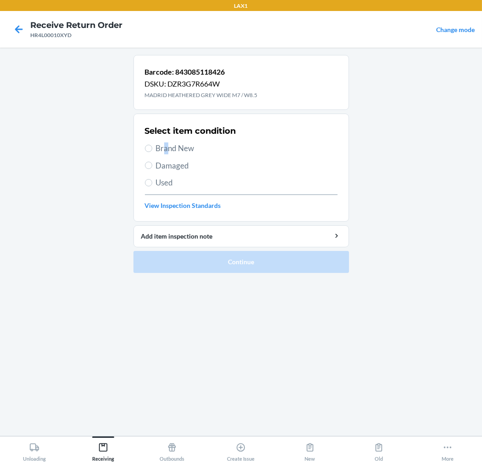
click at [166, 145] on span "Brand New" at bounding box center [246, 148] width 181 height 12
click at [145, 149] on input "Brand New" at bounding box center [148, 148] width 7 height 7
radio input "true"
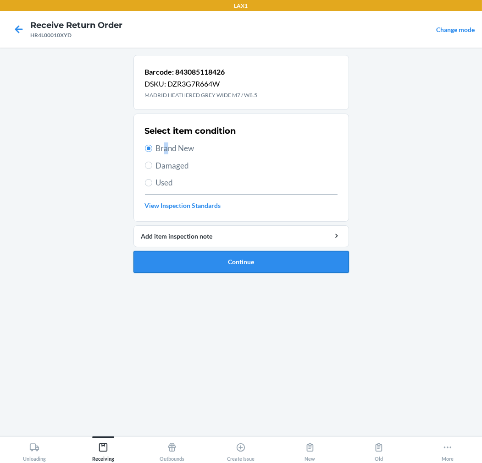
click at [163, 259] on button "Continue" at bounding box center [240, 262] width 215 height 22
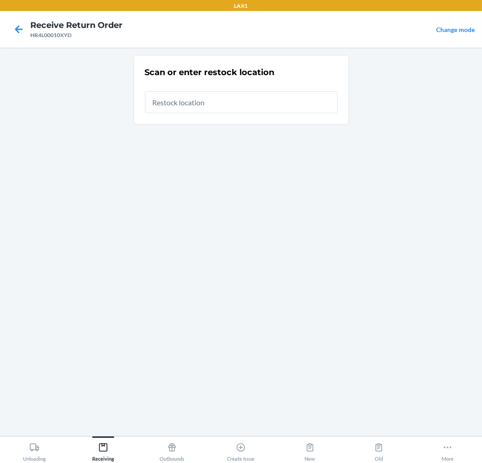
click at [303, 107] on input "text" at bounding box center [241, 102] width 192 height 22
type input "RTCART020"
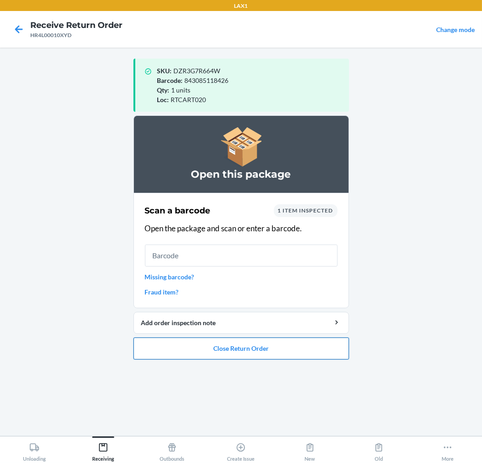
click at [265, 346] on button "Close Return Order" at bounding box center [240, 349] width 215 height 22
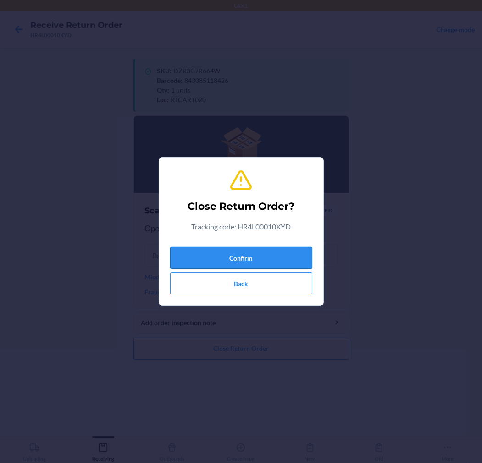
click at [278, 254] on button "Confirm" at bounding box center [241, 258] width 142 height 22
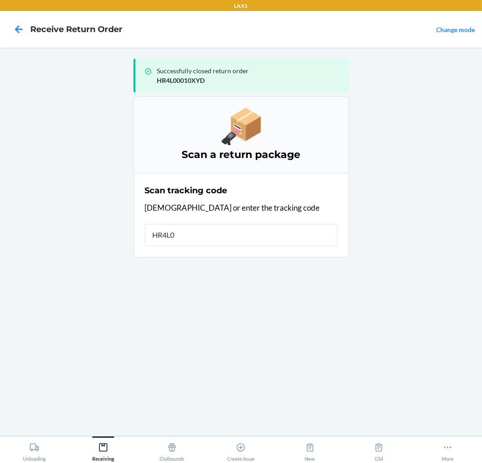
type input "HR4L00"
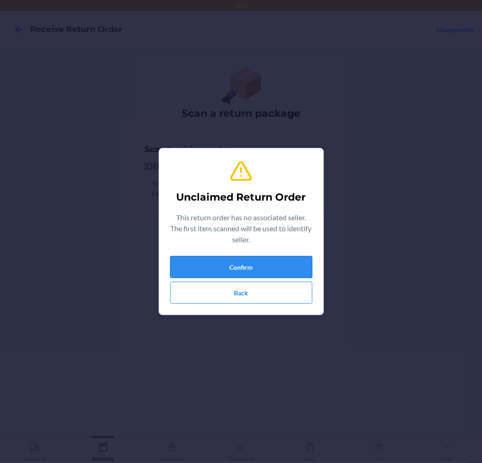
drag, startPoint x: 278, startPoint y: 254, endPoint x: 280, endPoint y: 263, distance: 9.1
click at [280, 262] on div "Unclaimed Return Order This return order has no associated seller. The first it…" at bounding box center [241, 232] width 142 height 152
click at [280, 263] on button "Confirm" at bounding box center [241, 267] width 142 height 22
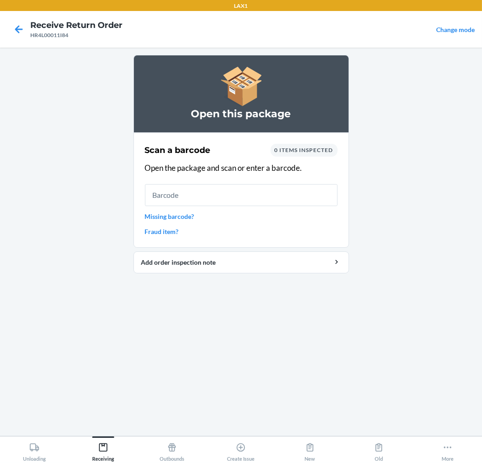
click at [279, 200] on input "text" at bounding box center [241, 195] width 192 height 22
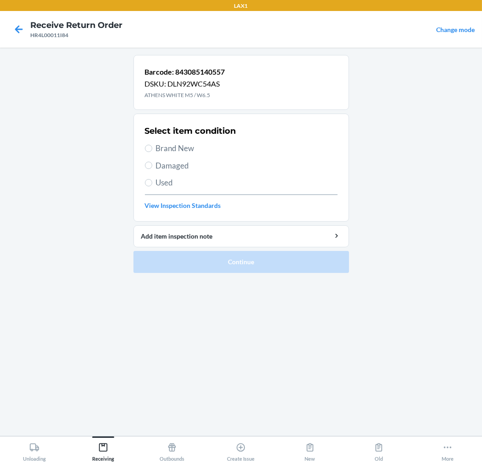
click at [178, 148] on span "Brand New" at bounding box center [246, 148] width 181 height 12
click at [152, 148] on input "Brand New" at bounding box center [148, 148] width 7 height 7
radio input "true"
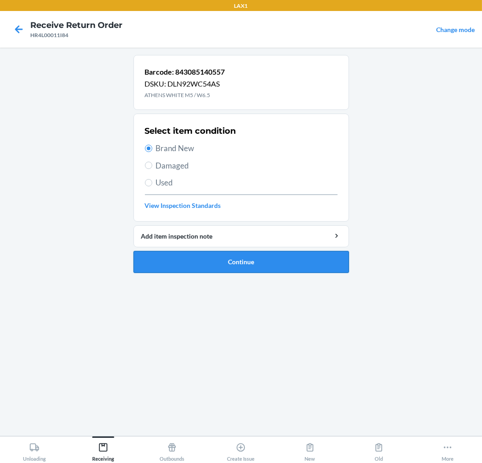
click at [165, 268] on button "Continue" at bounding box center [240, 262] width 215 height 22
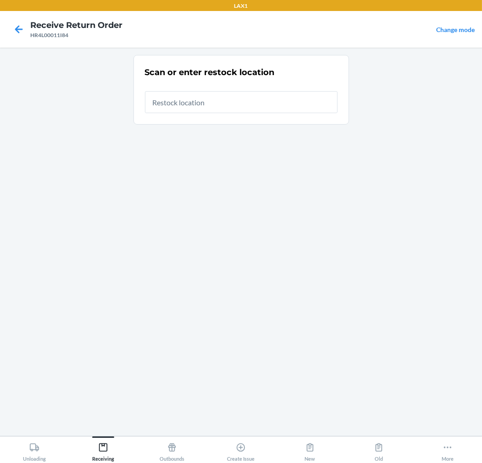
click at [295, 104] on input "text" at bounding box center [241, 102] width 192 height 22
type input "RTCART020"
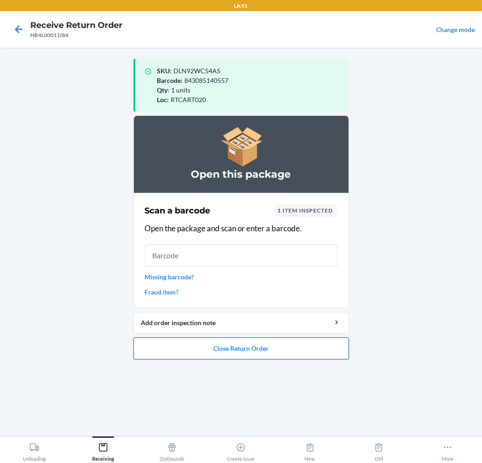
click at [222, 346] on button "Close Return Order" at bounding box center [240, 349] width 215 height 22
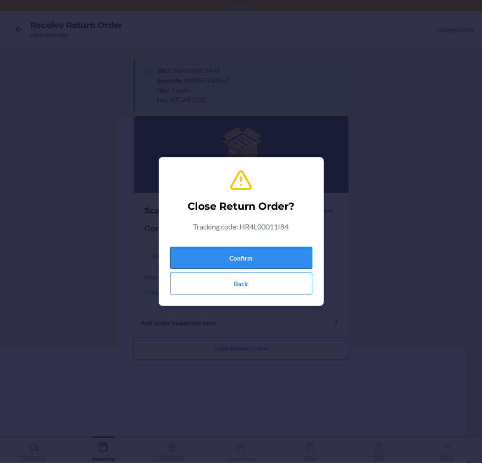
click at [280, 252] on button "Confirm" at bounding box center [241, 258] width 142 height 22
